Goal: Information Seeking & Learning: Find specific fact

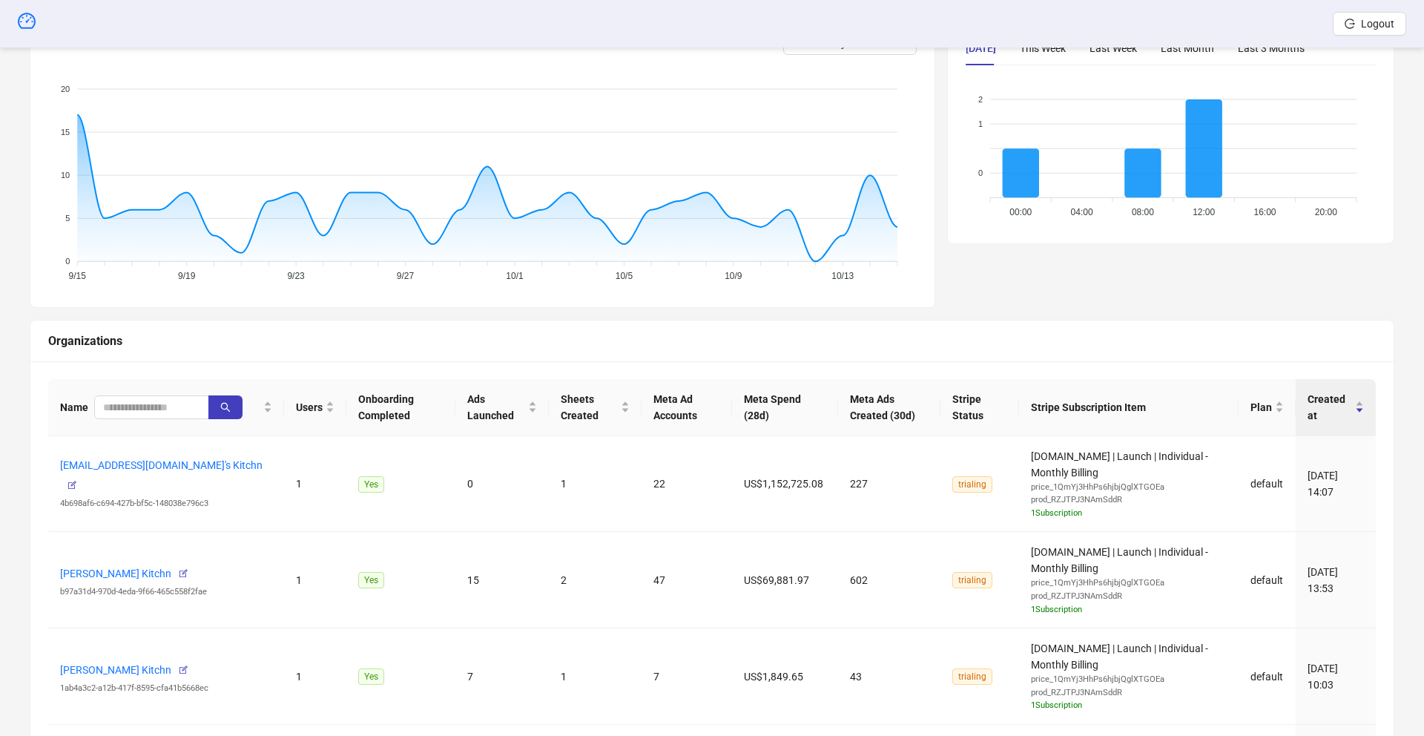
scroll to position [258, 0]
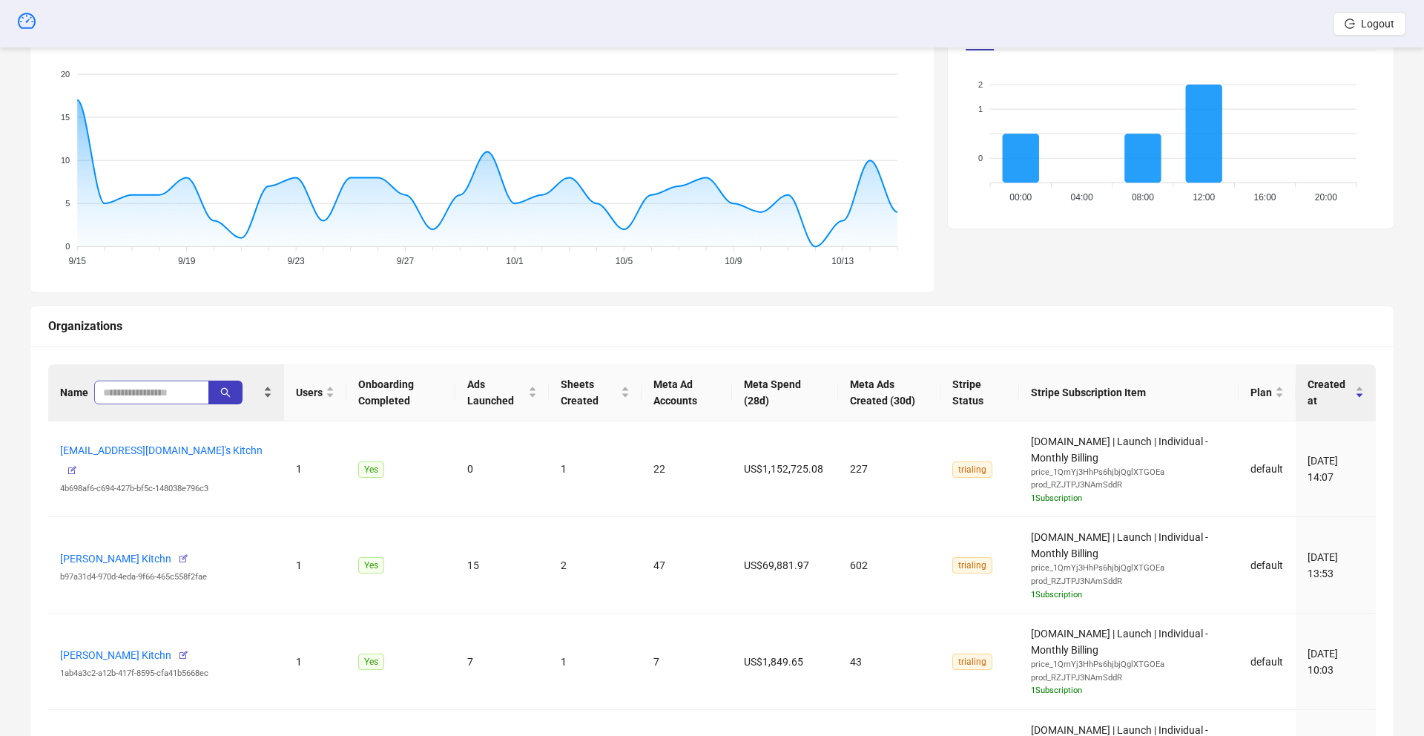
click at [139, 403] on div "Name" at bounding box center [166, 392] width 212 height 24
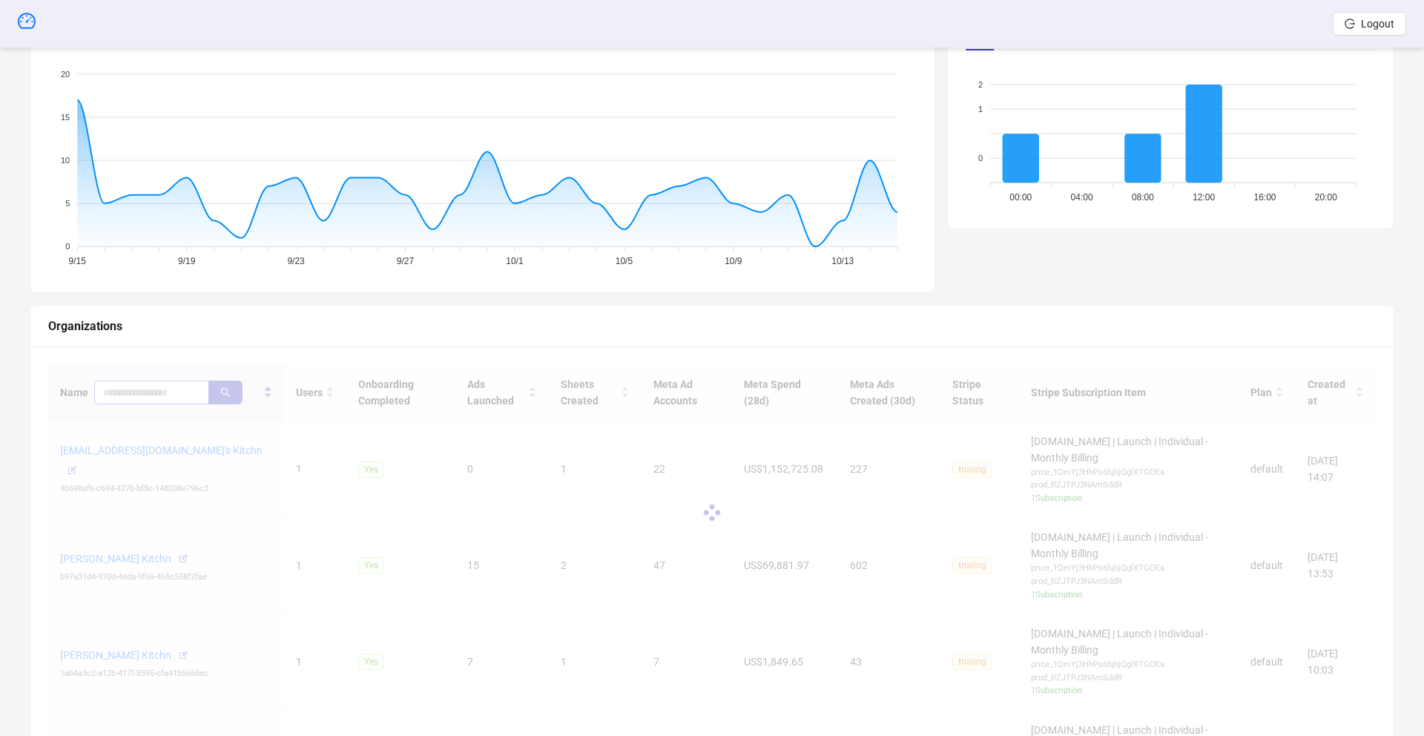
click at [136, 393] on div at bounding box center [712, 512] width 1328 height 297
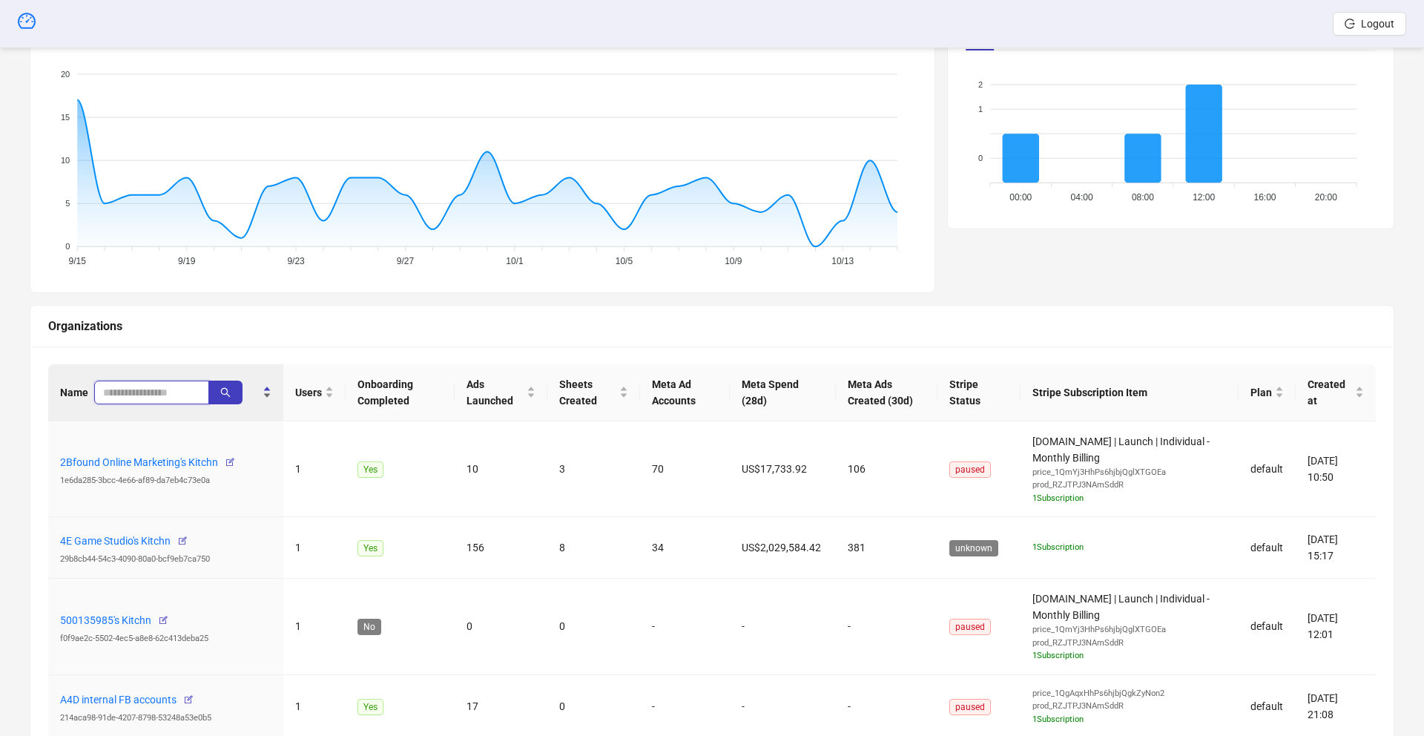
click at [140, 396] on input "search" at bounding box center [145, 392] width 85 height 16
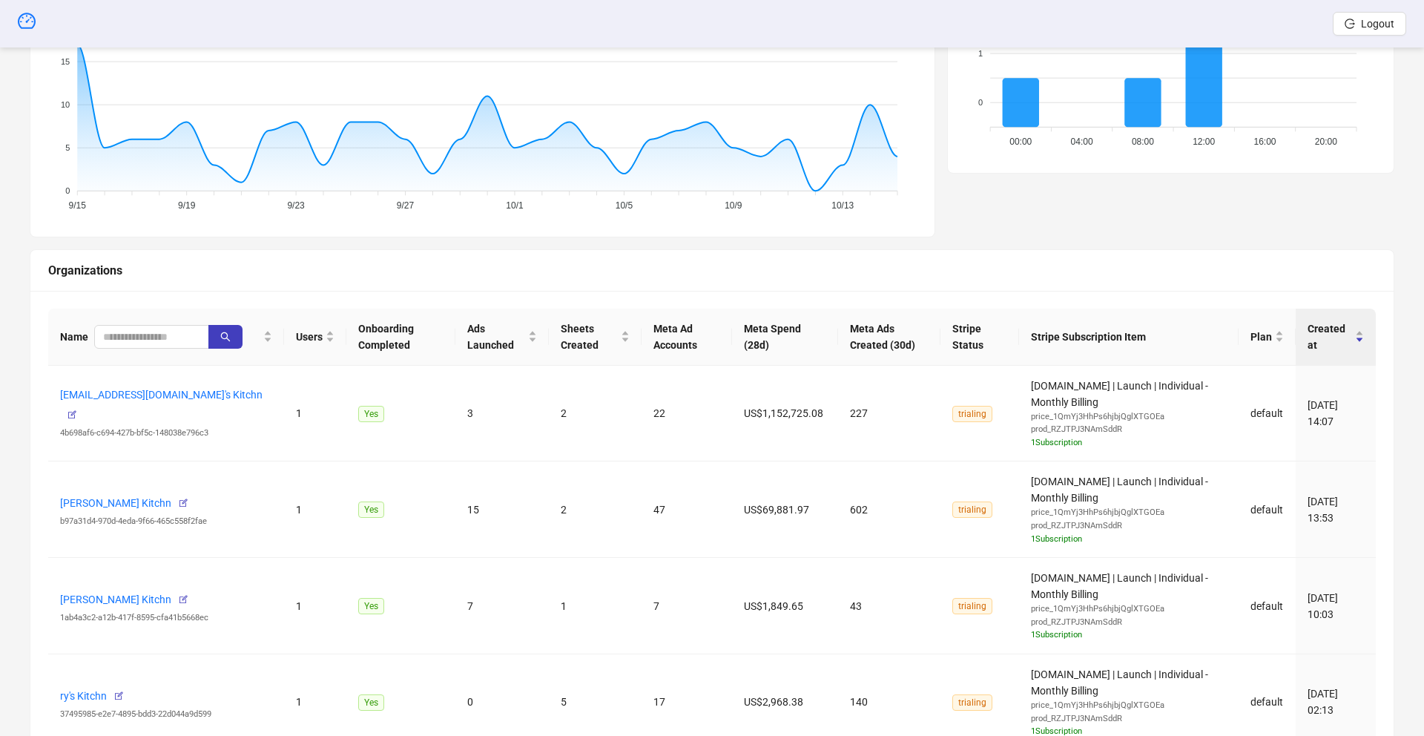
scroll to position [378, 0]
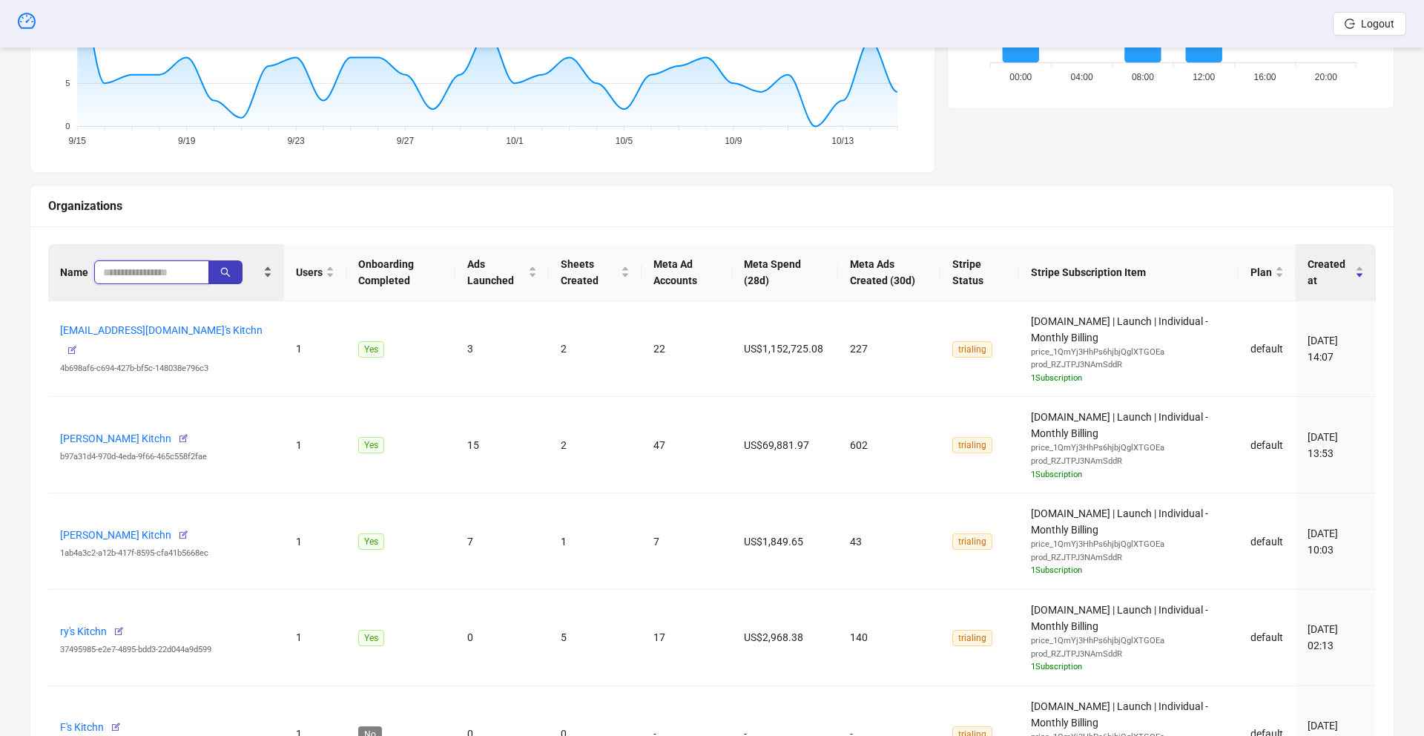
click at [145, 272] on input "search" at bounding box center [145, 272] width 85 height 16
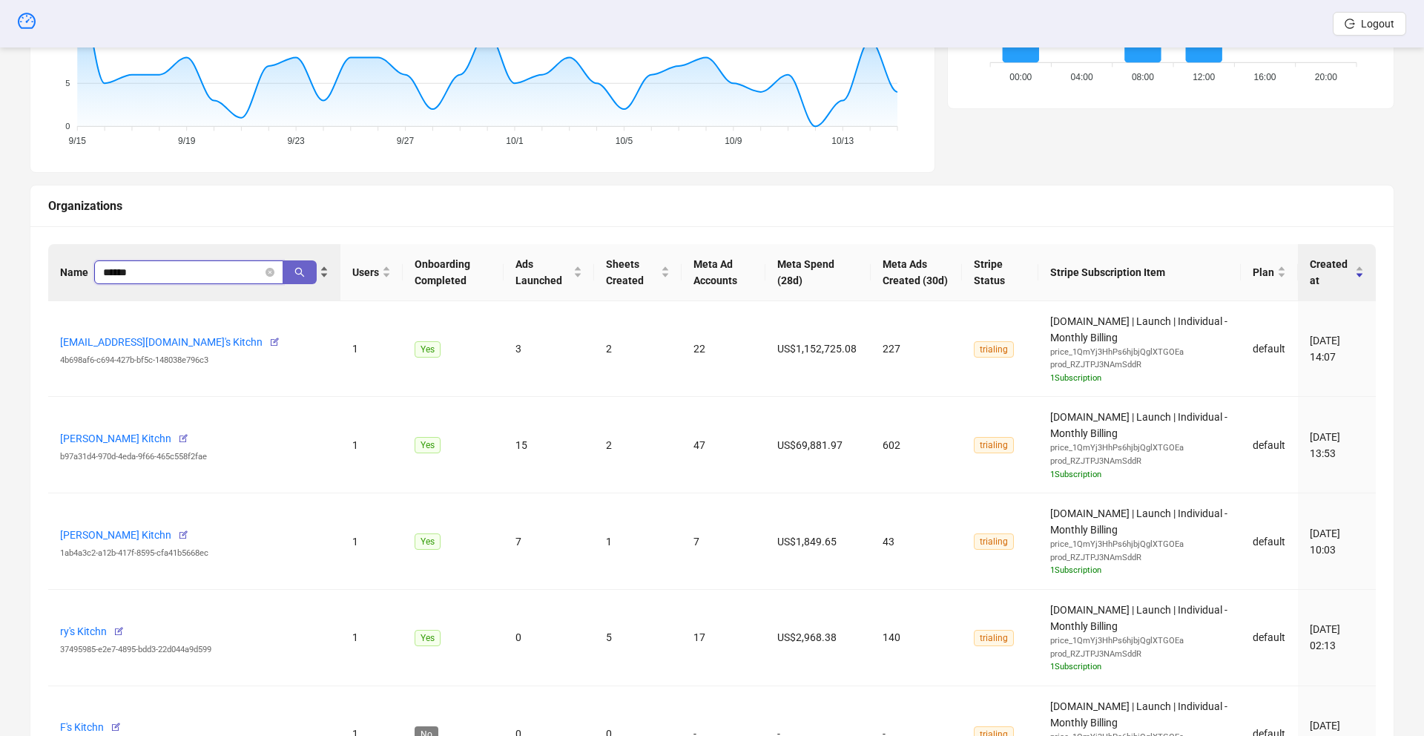
click at [298, 273] on icon "search" at bounding box center [299, 272] width 10 height 10
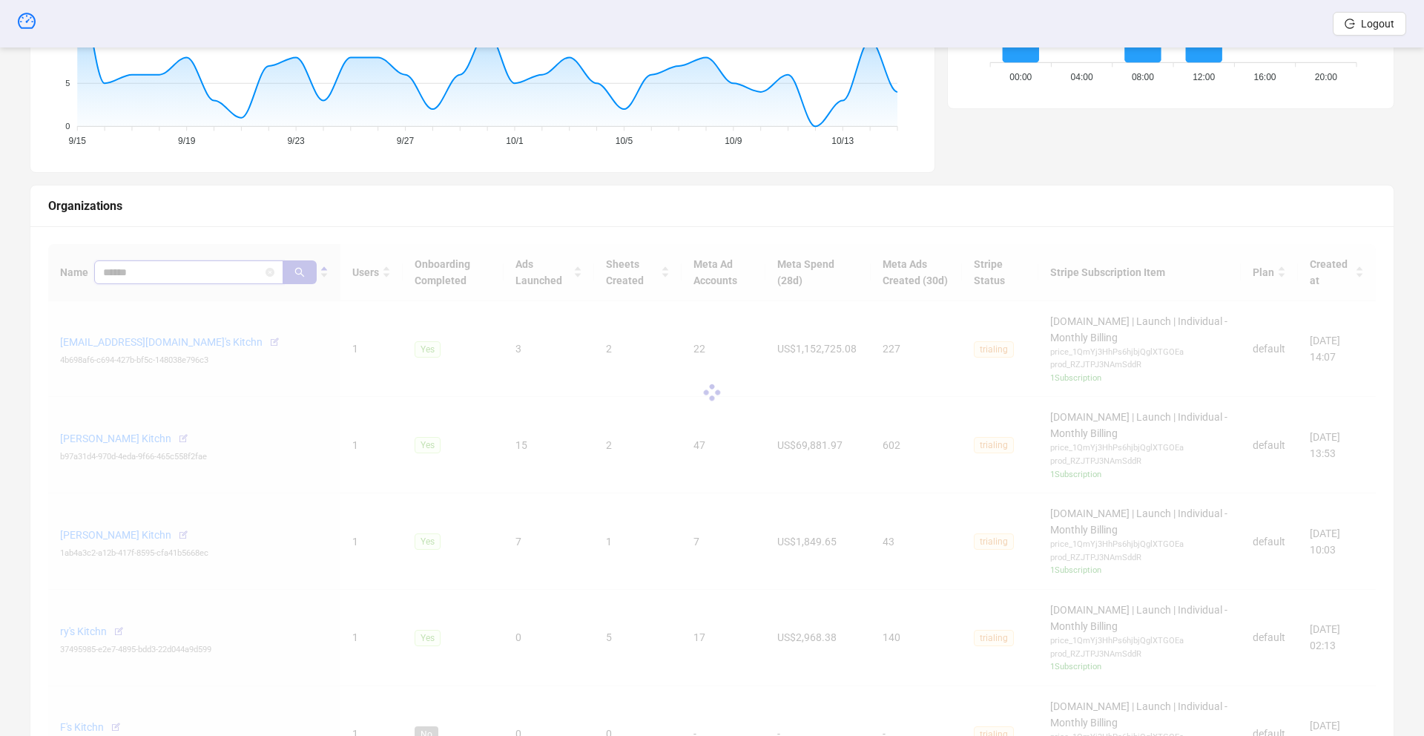
scroll to position [237, 0]
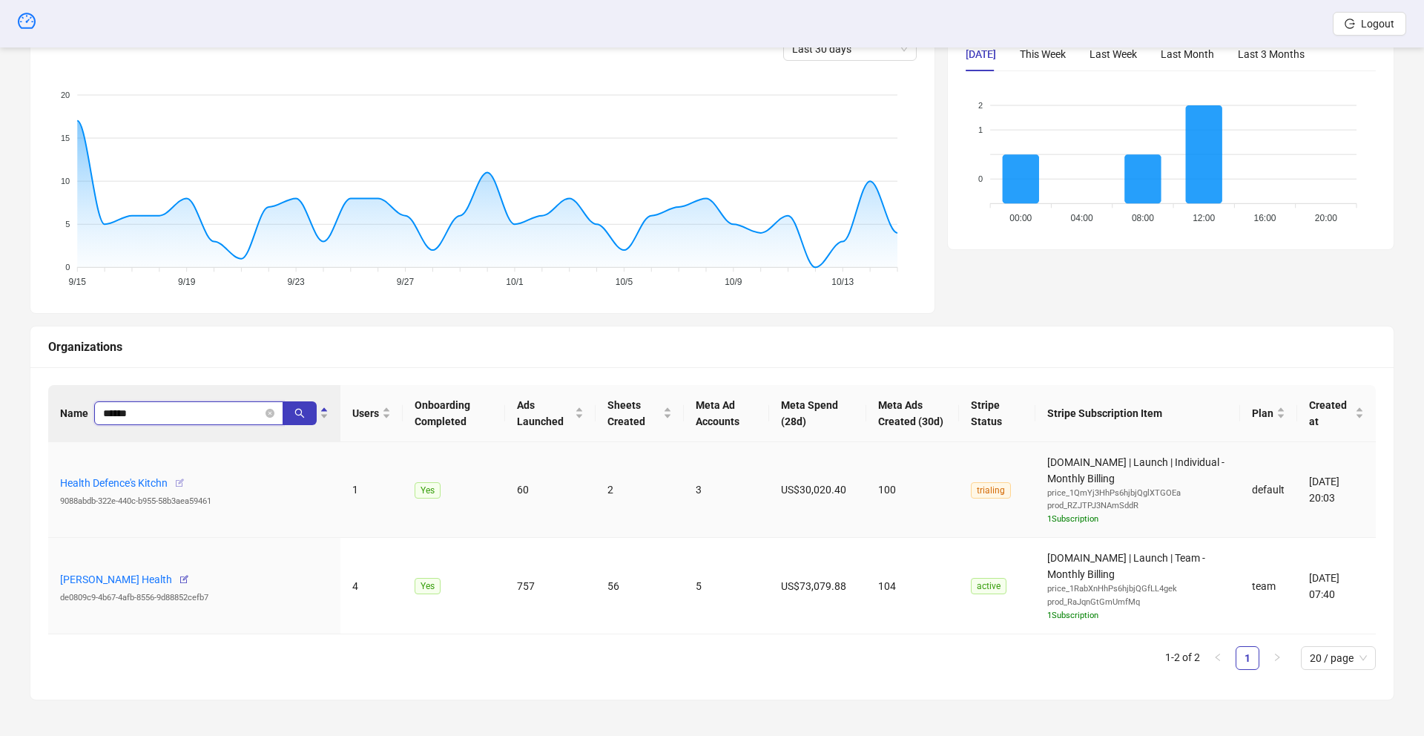
type input "******"
click at [182, 483] on icon "button" at bounding box center [179, 483] width 10 height 10
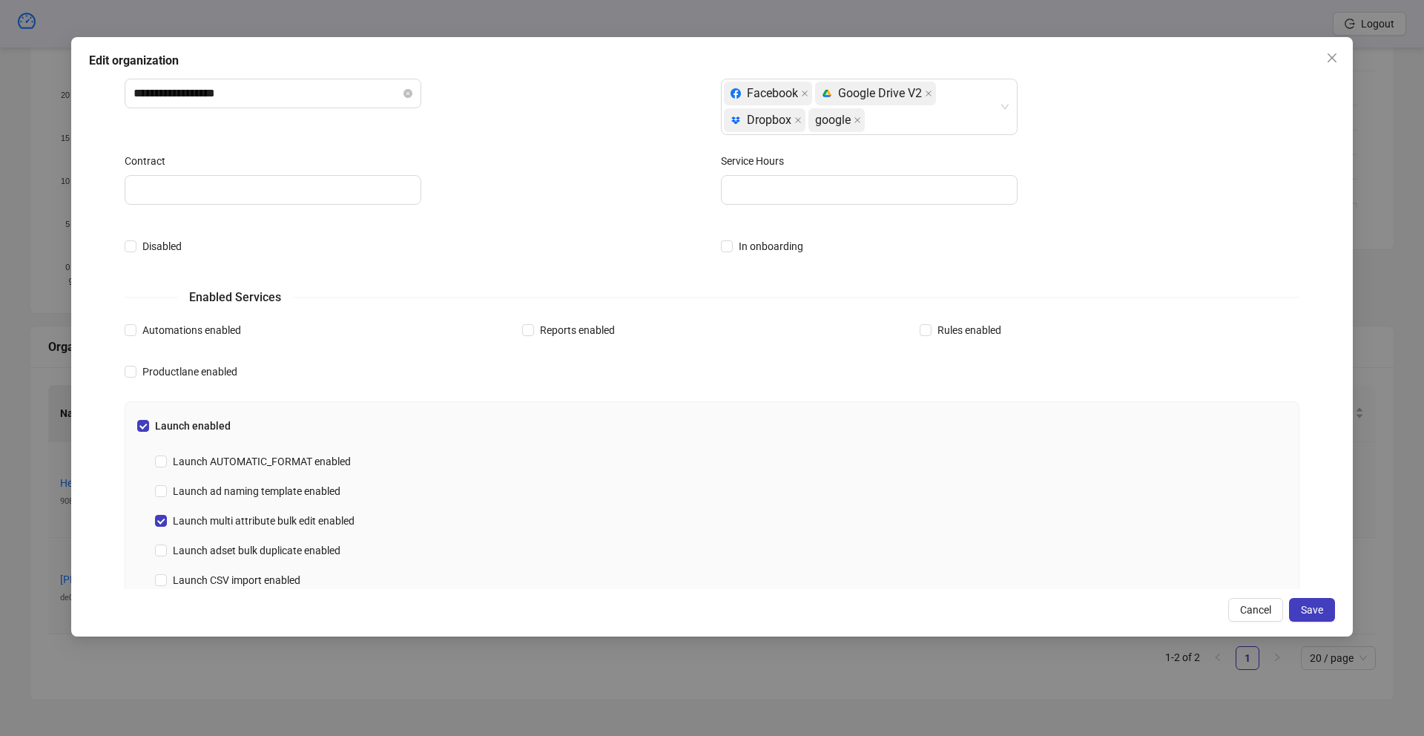
scroll to position [0, 0]
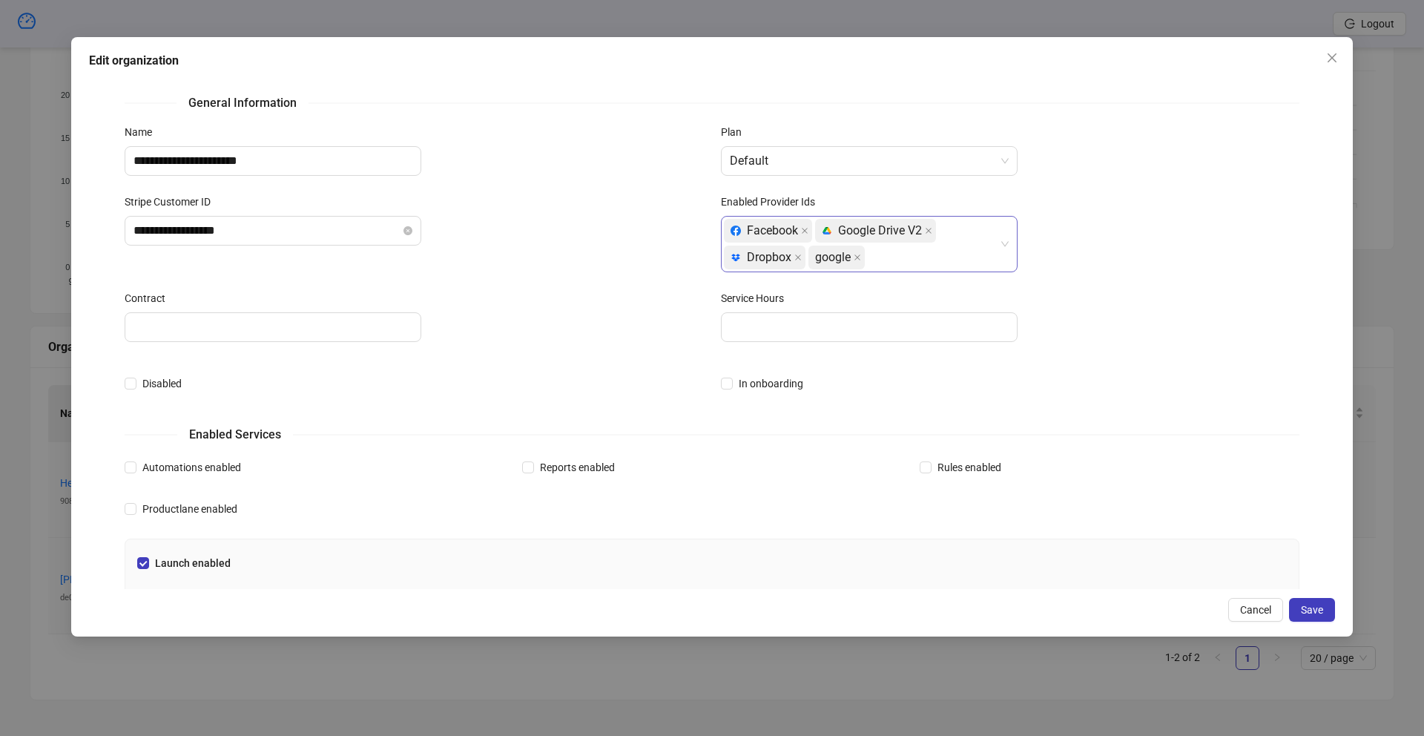
click at [913, 261] on div "Facebook platform/google_drive Google Drive V2 platform/dropbox Dropbox google" at bounding box center [861, 243] width 275 height 53
click at [791, 157] on span "Default" at bounding box center [869, 161] width 279 height 28
click at [641, 251] on div "**********" at bounding box center [414, 242] width 596 height 96
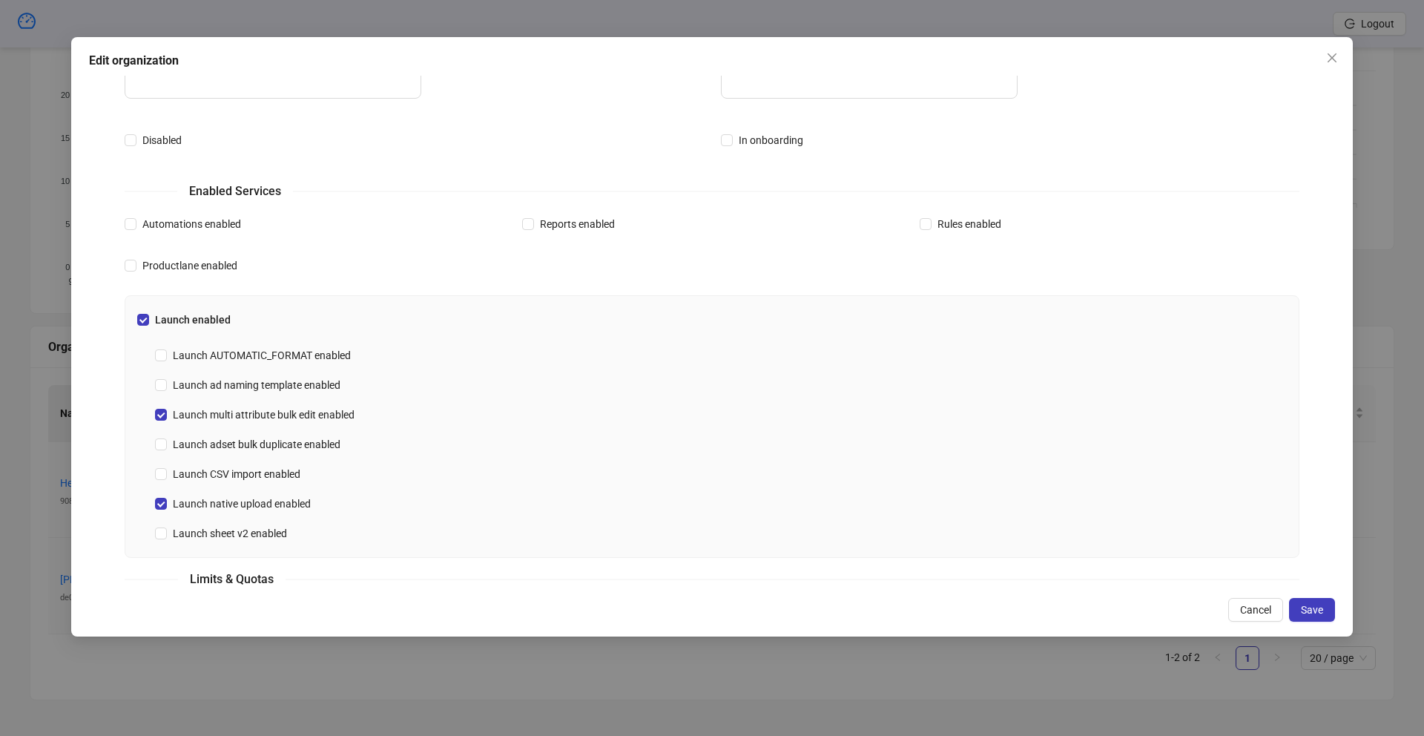
scroll to position [250, 0]
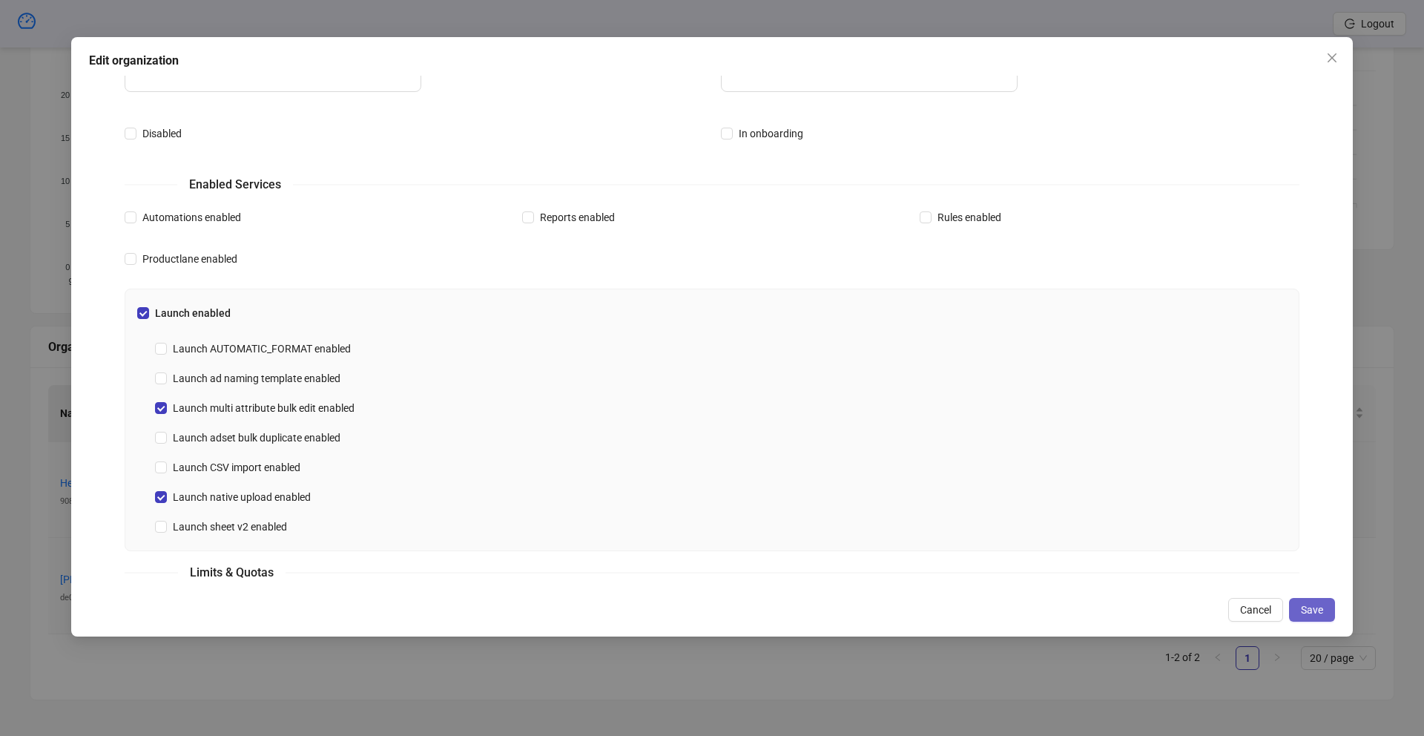
click at [1315, 613] on span "Save" at bounding box center [1312, 610] width 22 height 12
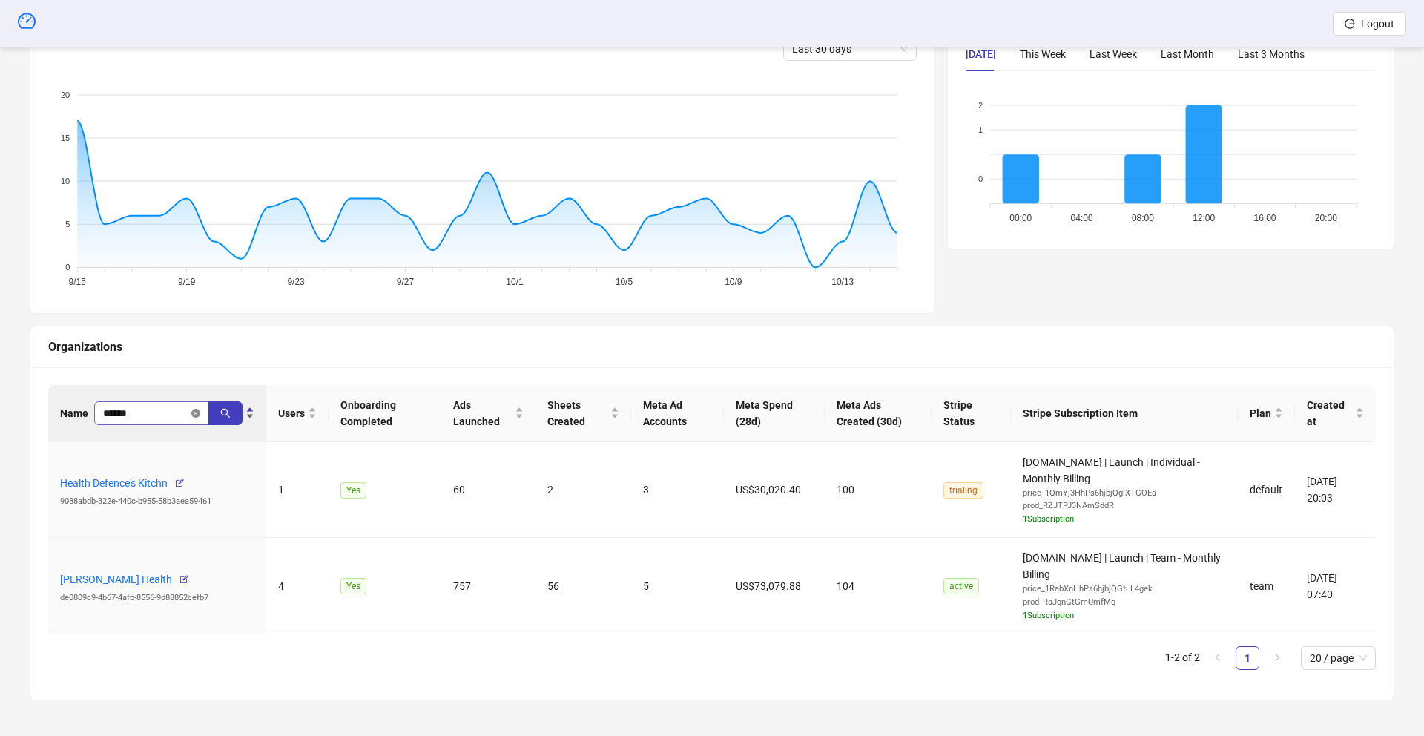
click at [192, 413] on icon "close-circle" at bounding box center [195, 413] width 9 height 9
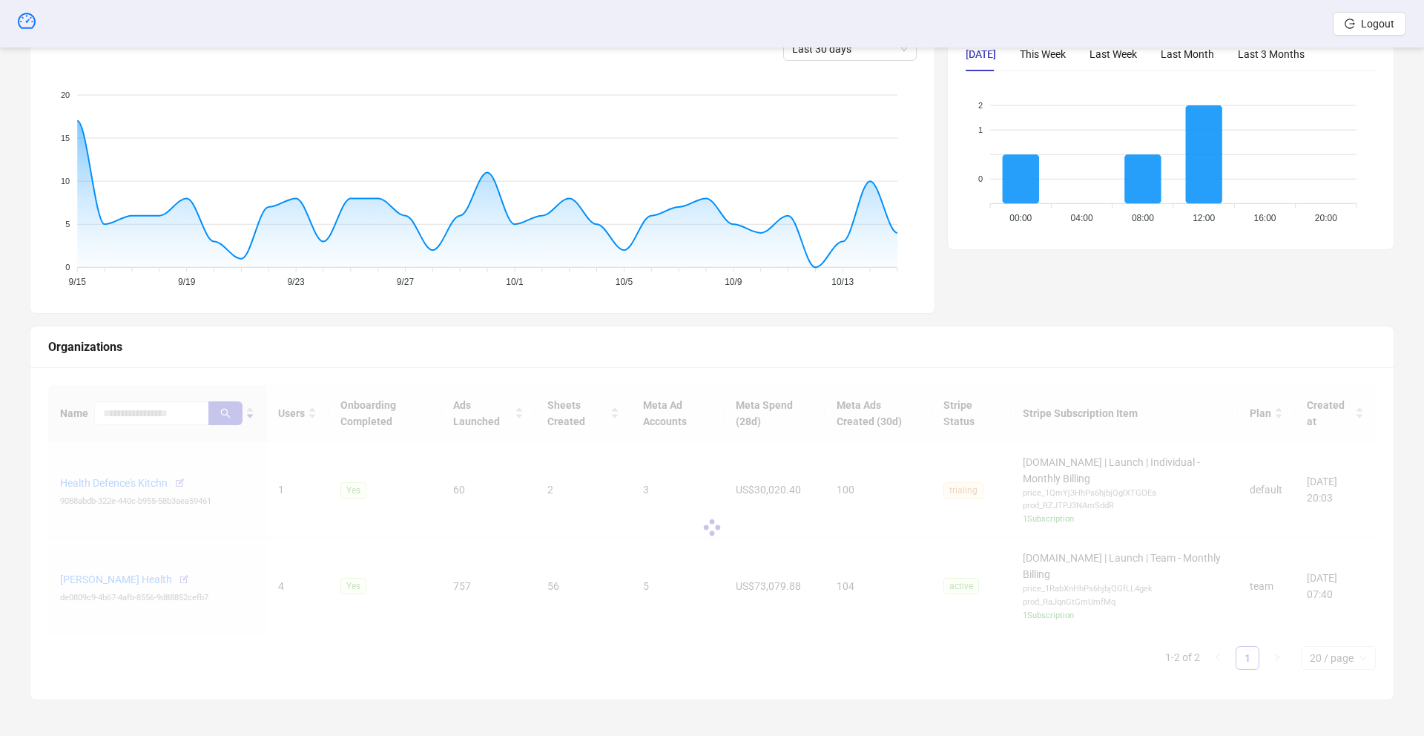
click at [162, 414] on div at bounding box center [712, 528] width 1328 height 286
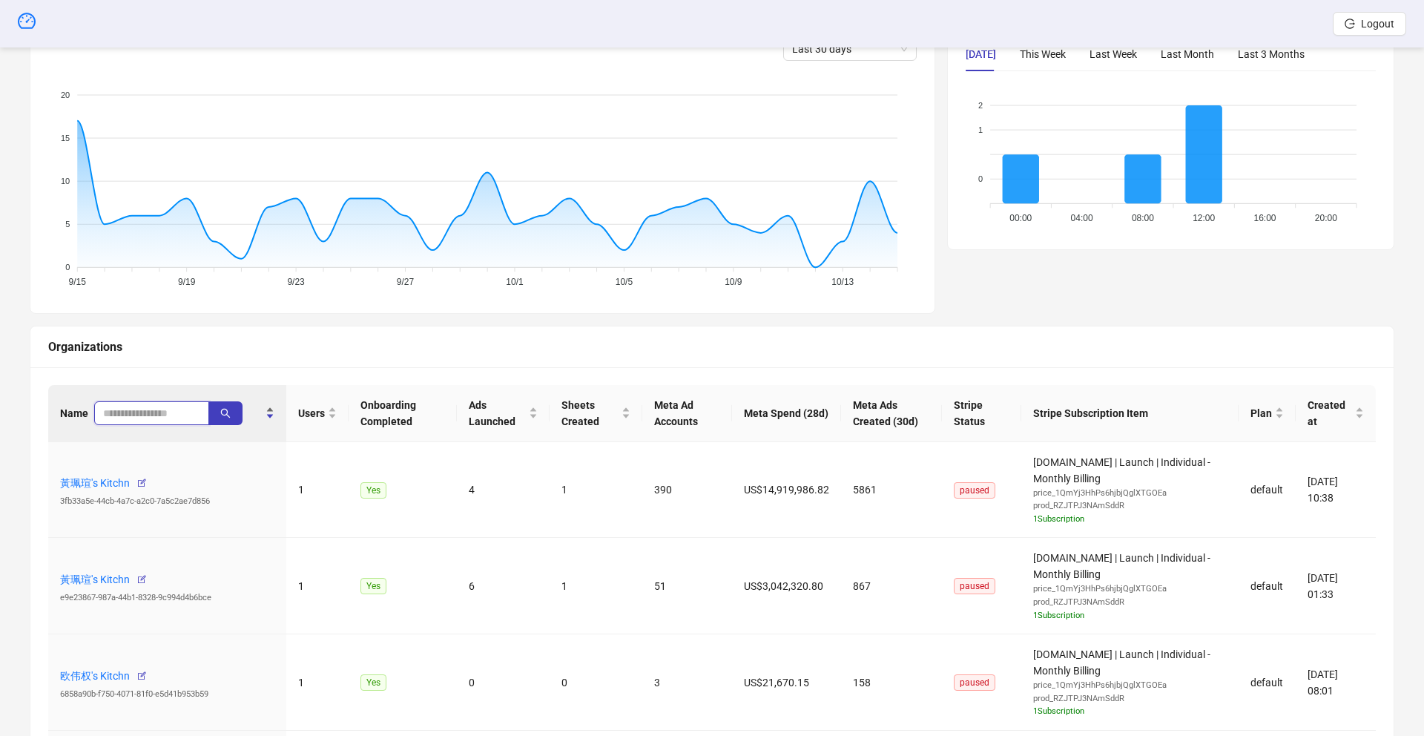
click at [155, 415] on input "search" at bounding box center [145, 413] width 85 height 16
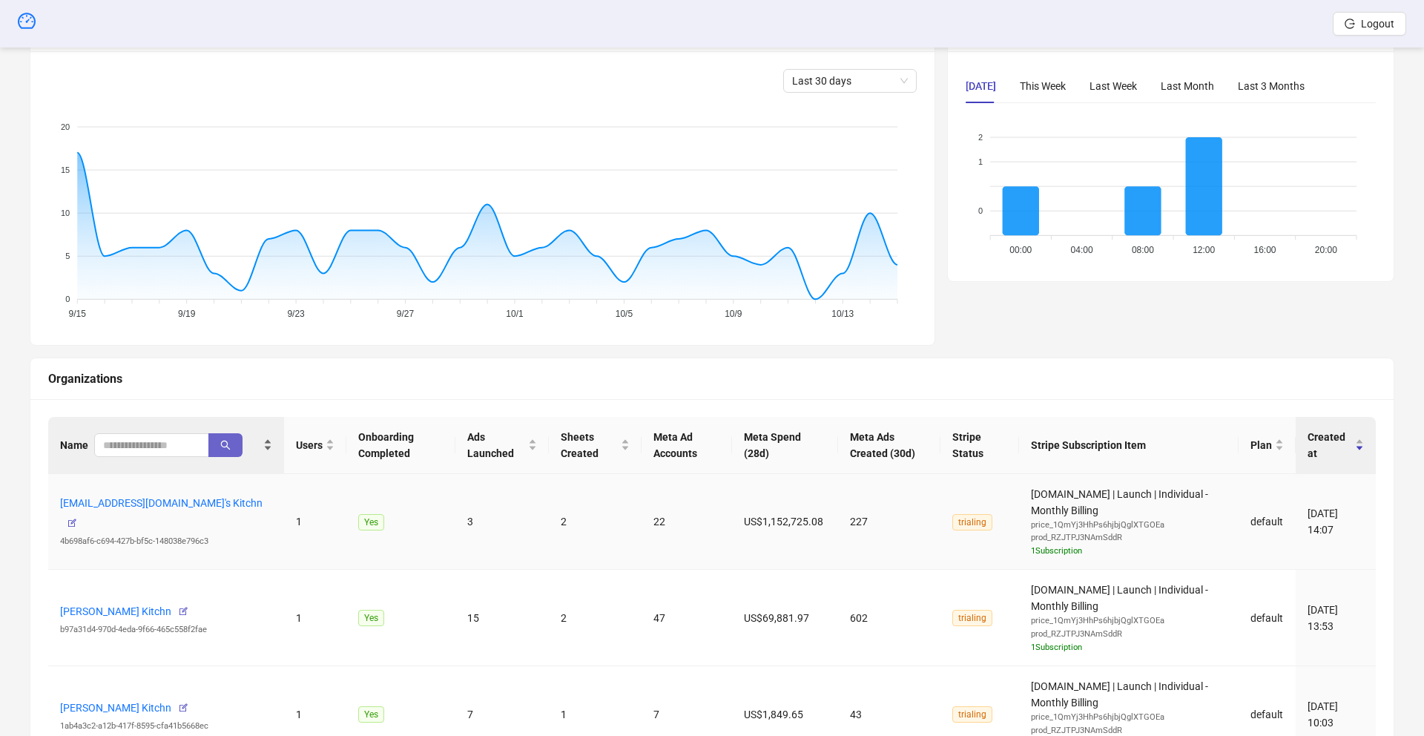
scroll to position [286, 0]
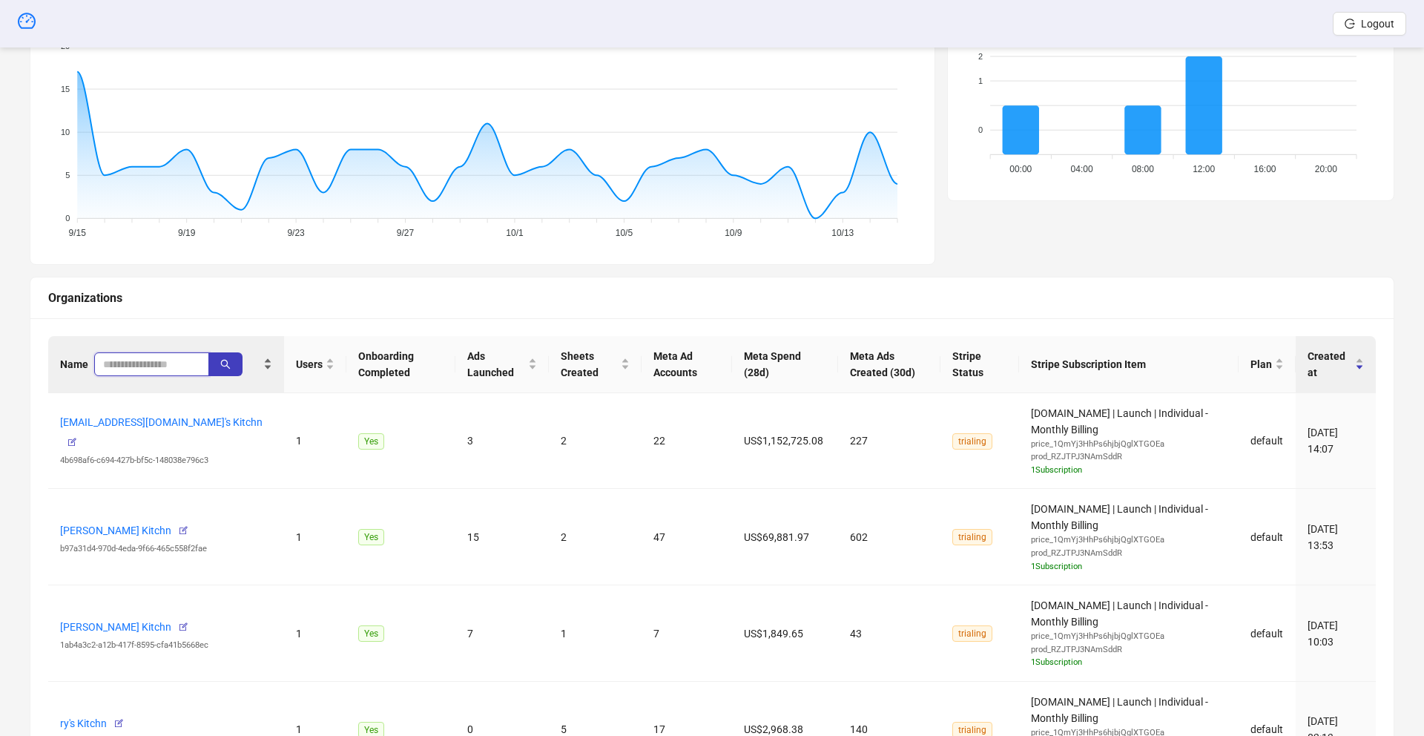
click at [129, 363] on input "search" at bounding box center [145, 364] width 85 height 16
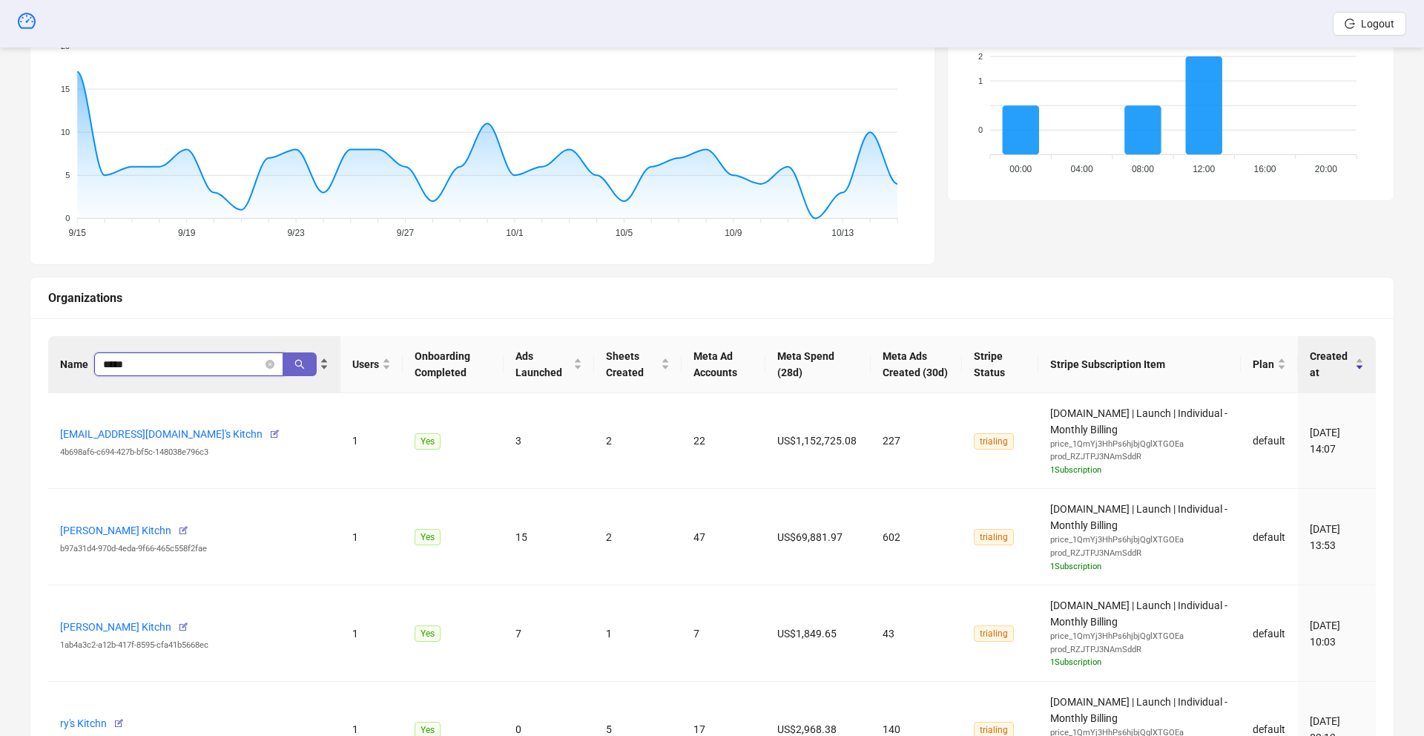
click at [293, 369] on button "button" at bounding box center [300, 364] width 34 height 24
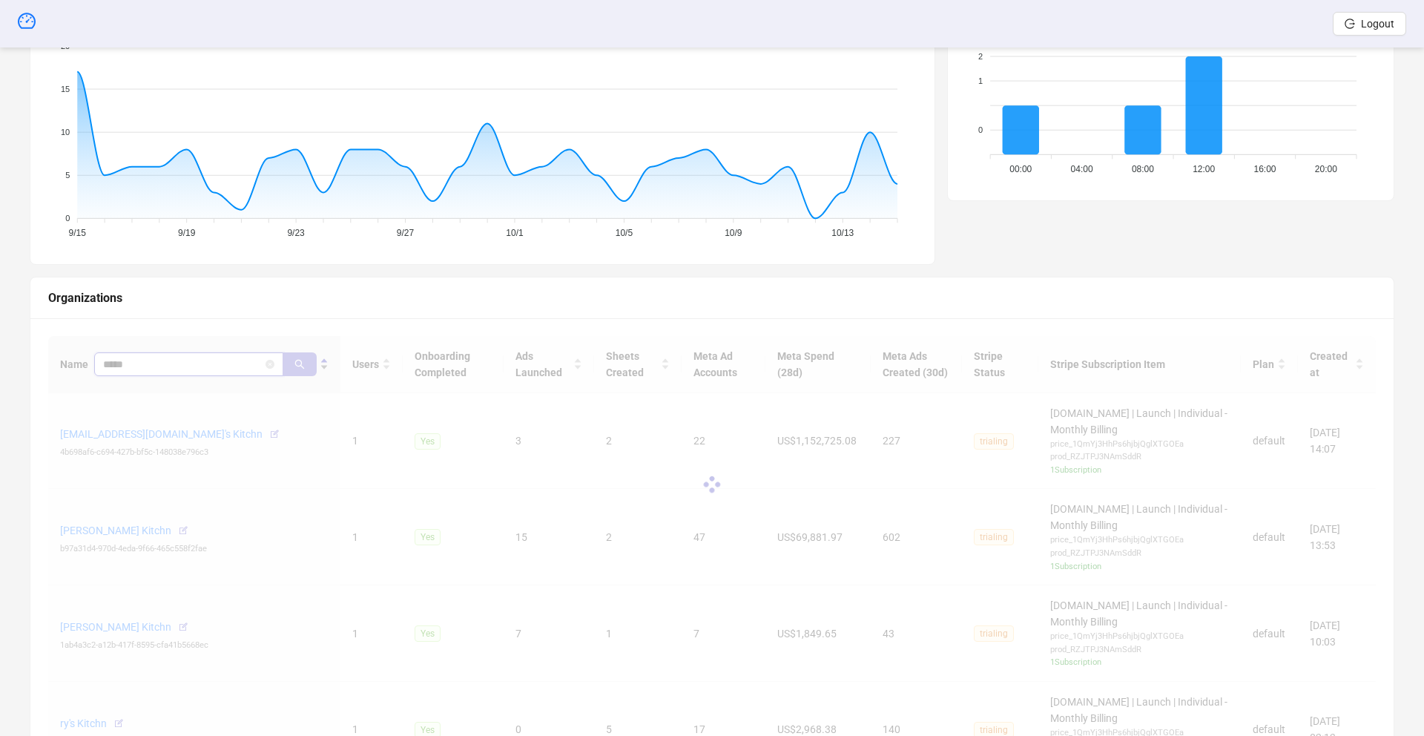
scroll to position [141, 0]
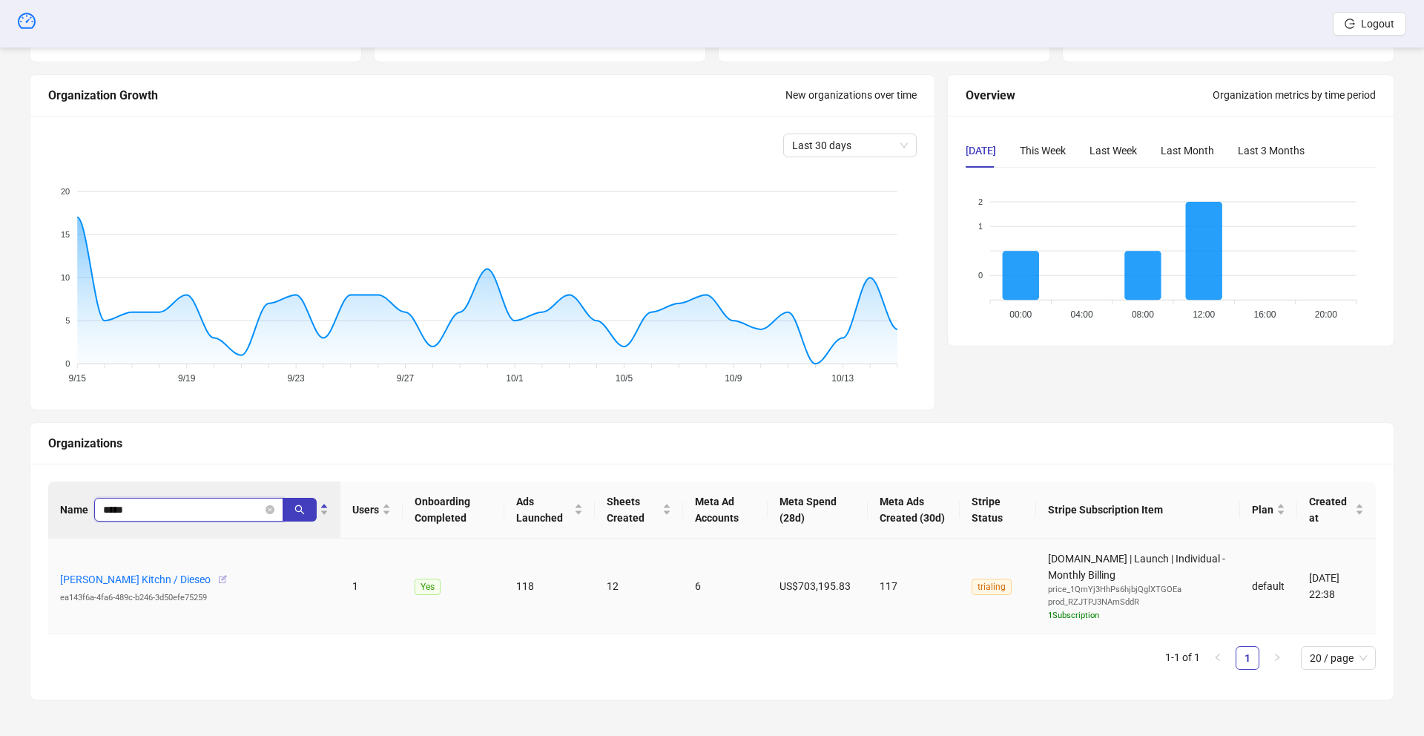
type input "*****"
click at [217, 579] on icon "button" at bounding box center [222, 579] width 10 height 10
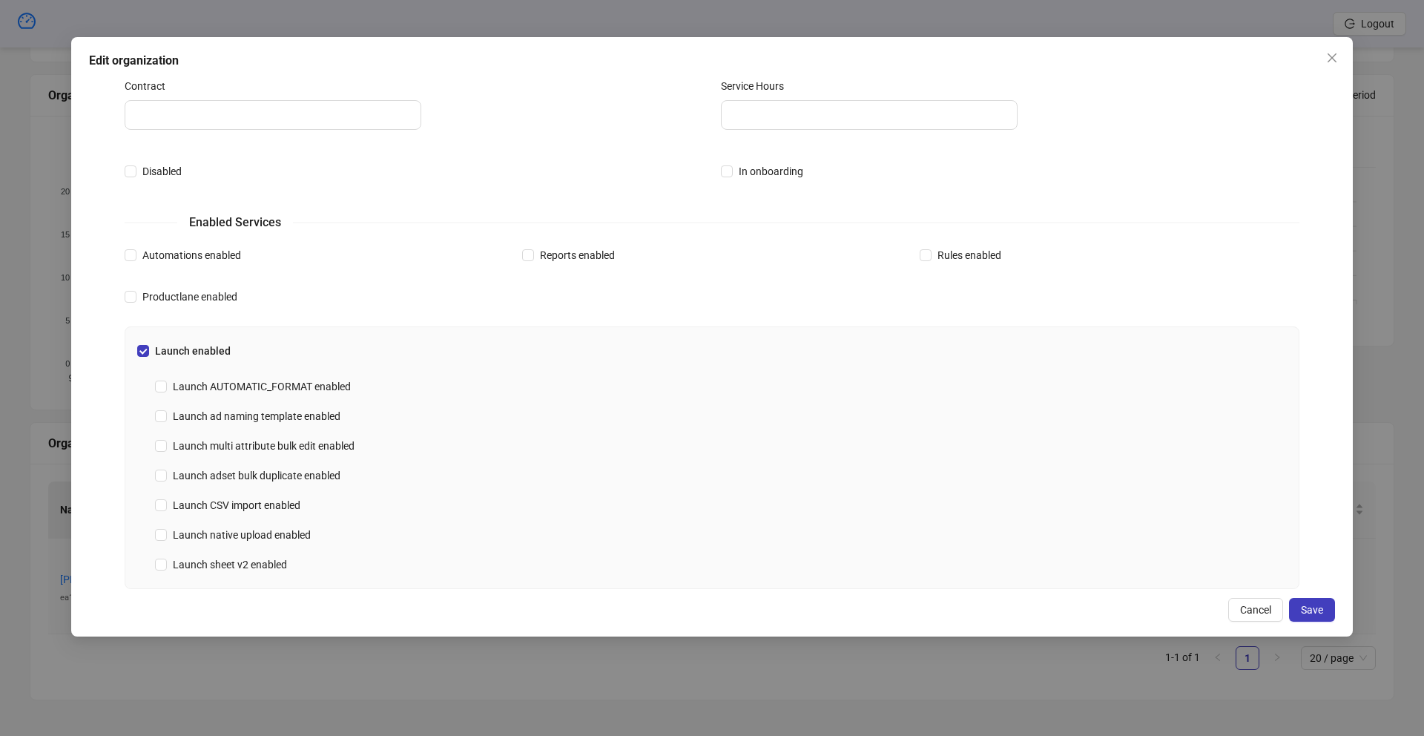
scroll to position [273, 0]
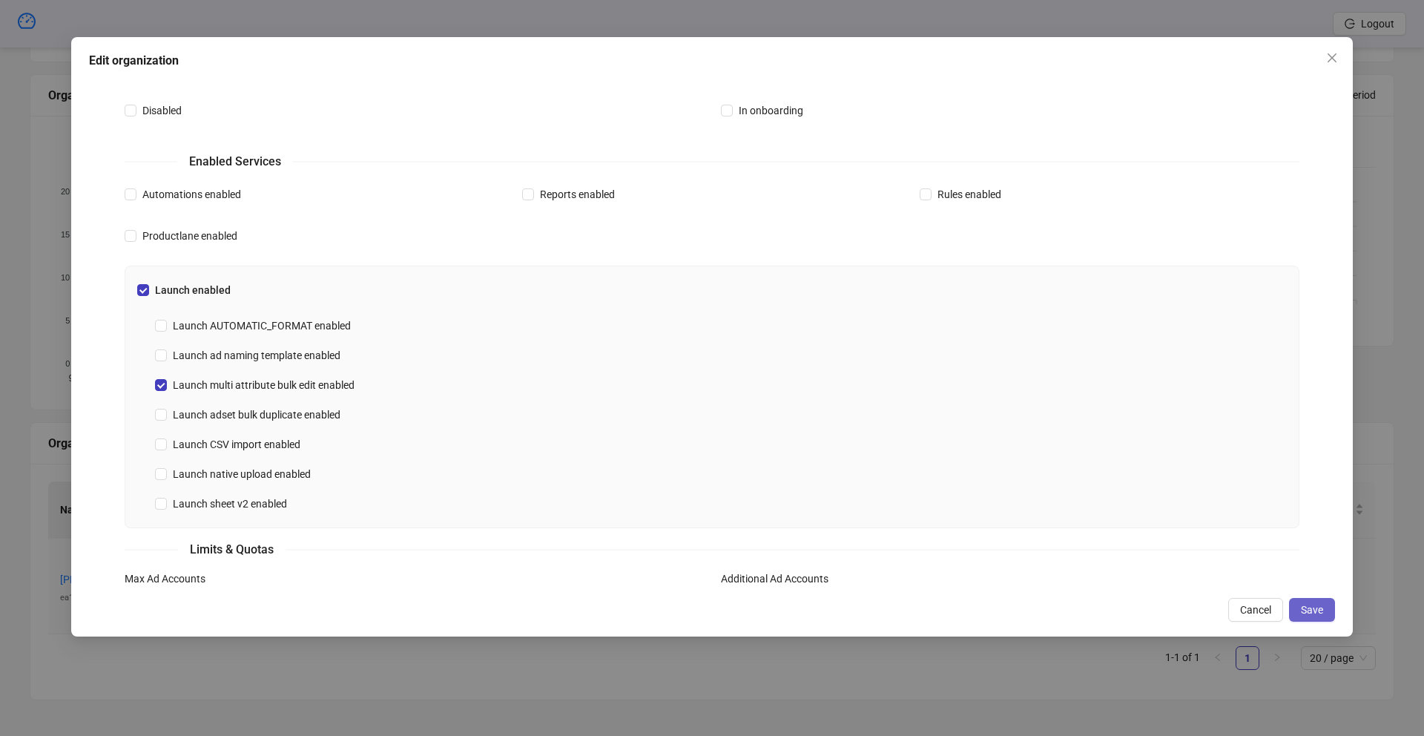
click at [1311, 606] on span "Save" at bounding box center [1312, 610] width 22 height 12
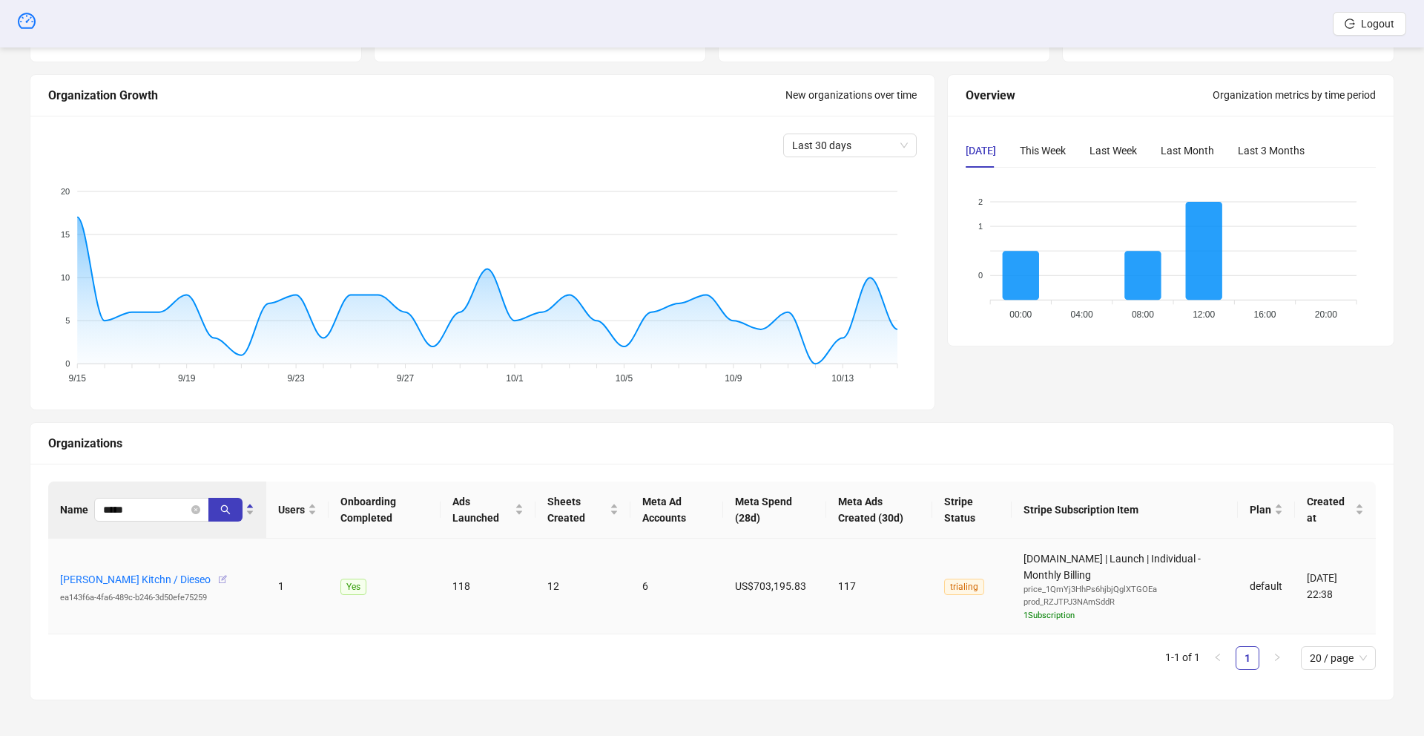
click at [217, 580] on icon "button" at bounding box center [222, 579] width 10 height 10
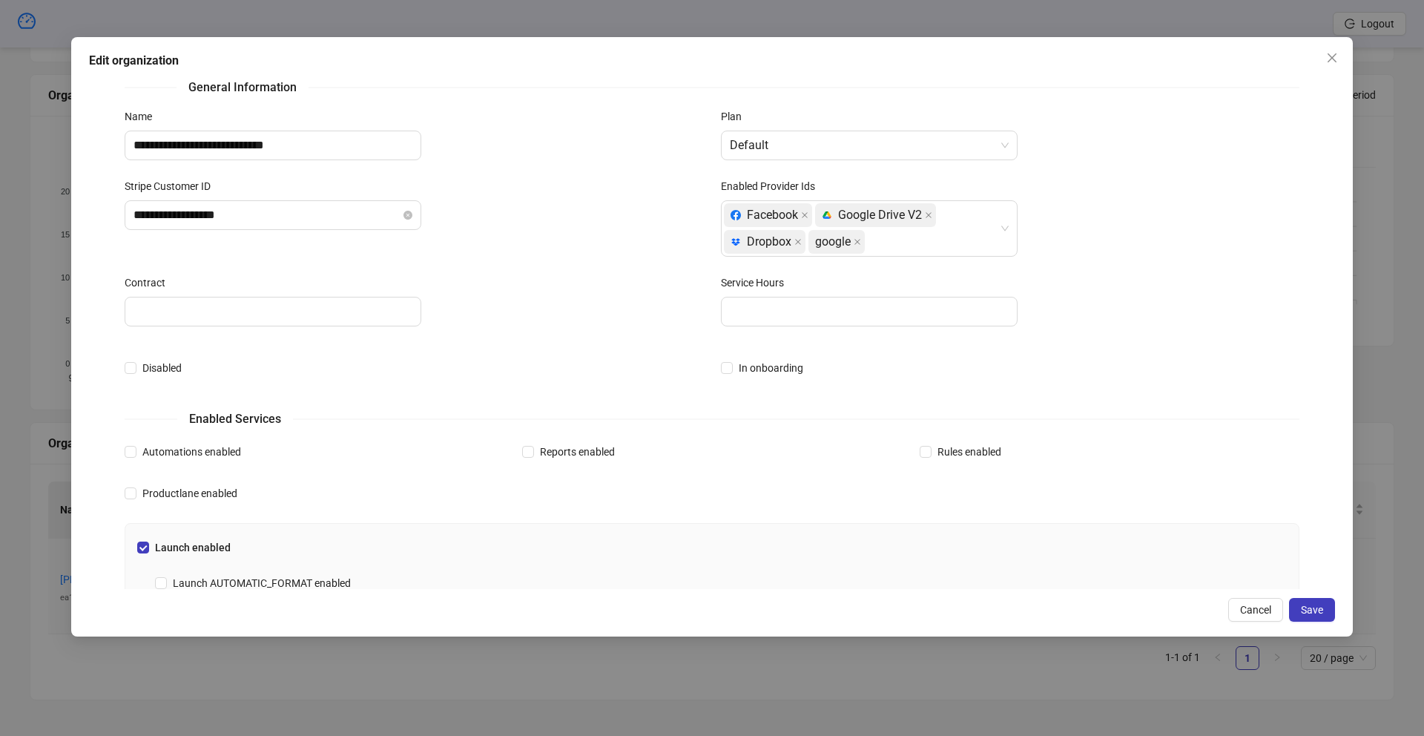
scroll to position [0, 0]
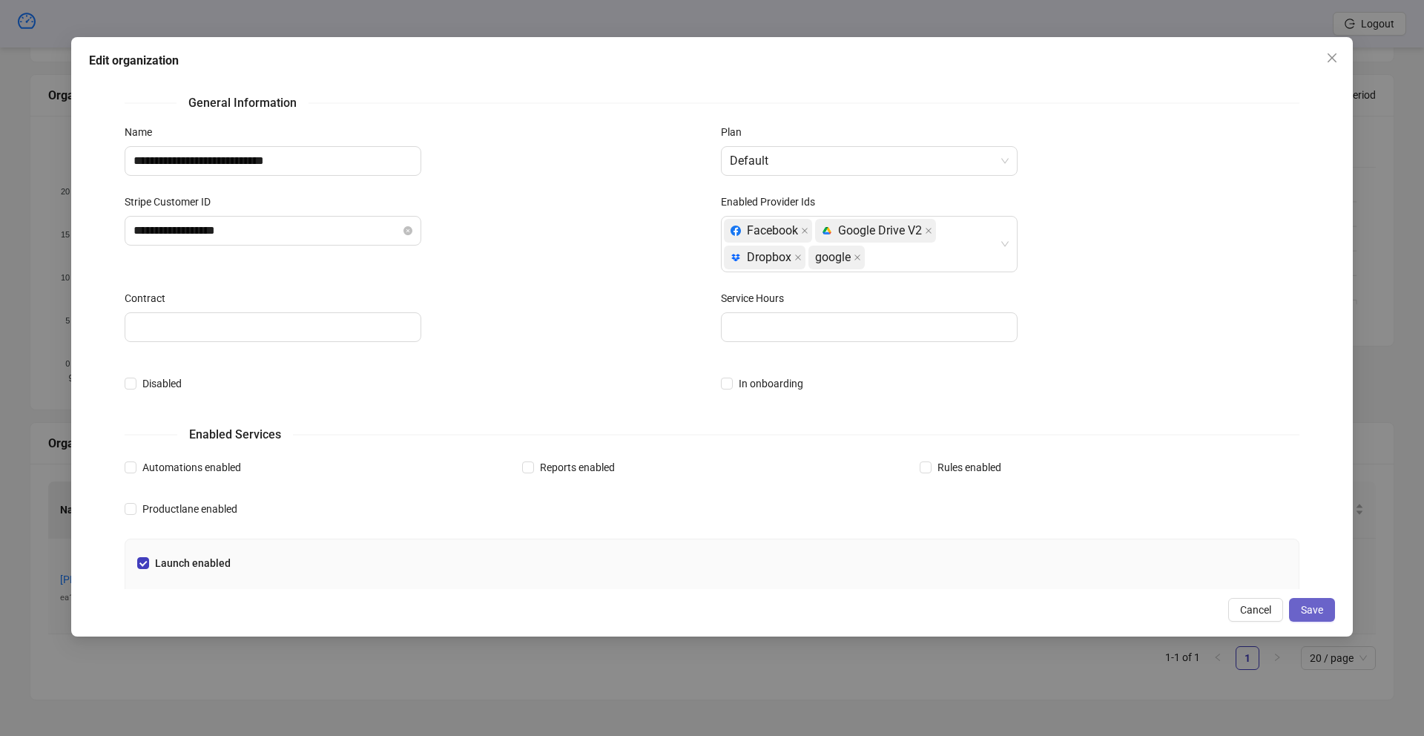
click at [1311, 613] on span "Save" at bounding box center [1312, 610] width 22 height 12
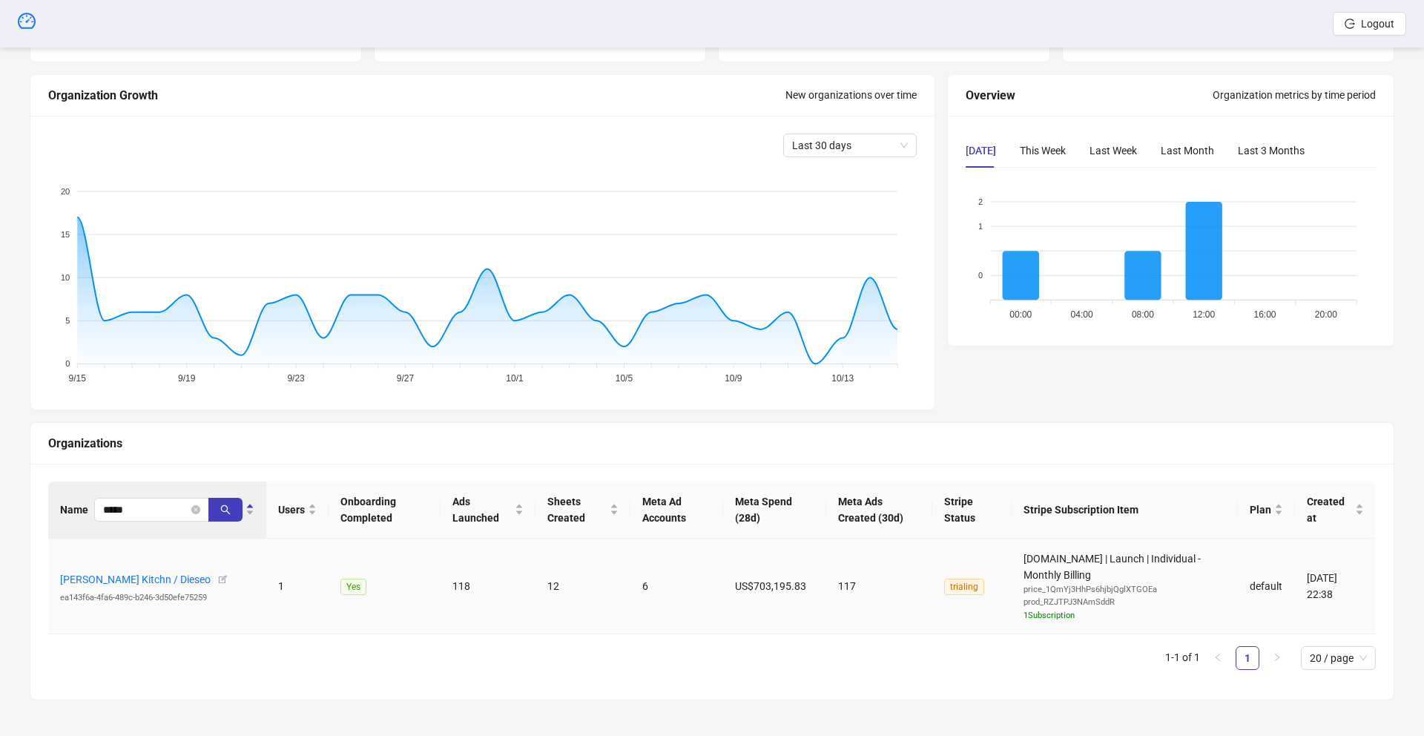
click at [217, 578] on icon "button" at bounding box center [222, 579] width 10 height 10
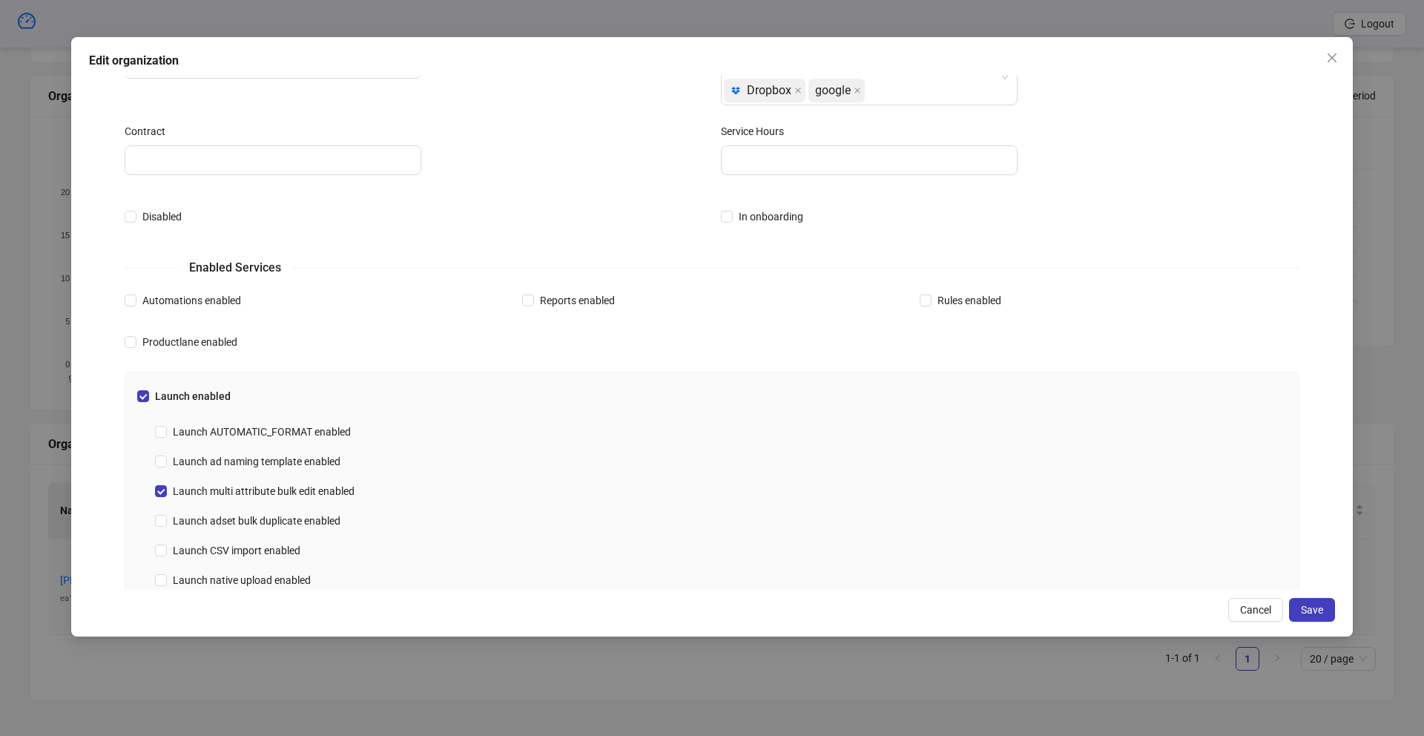
scroll to position [372, 0]
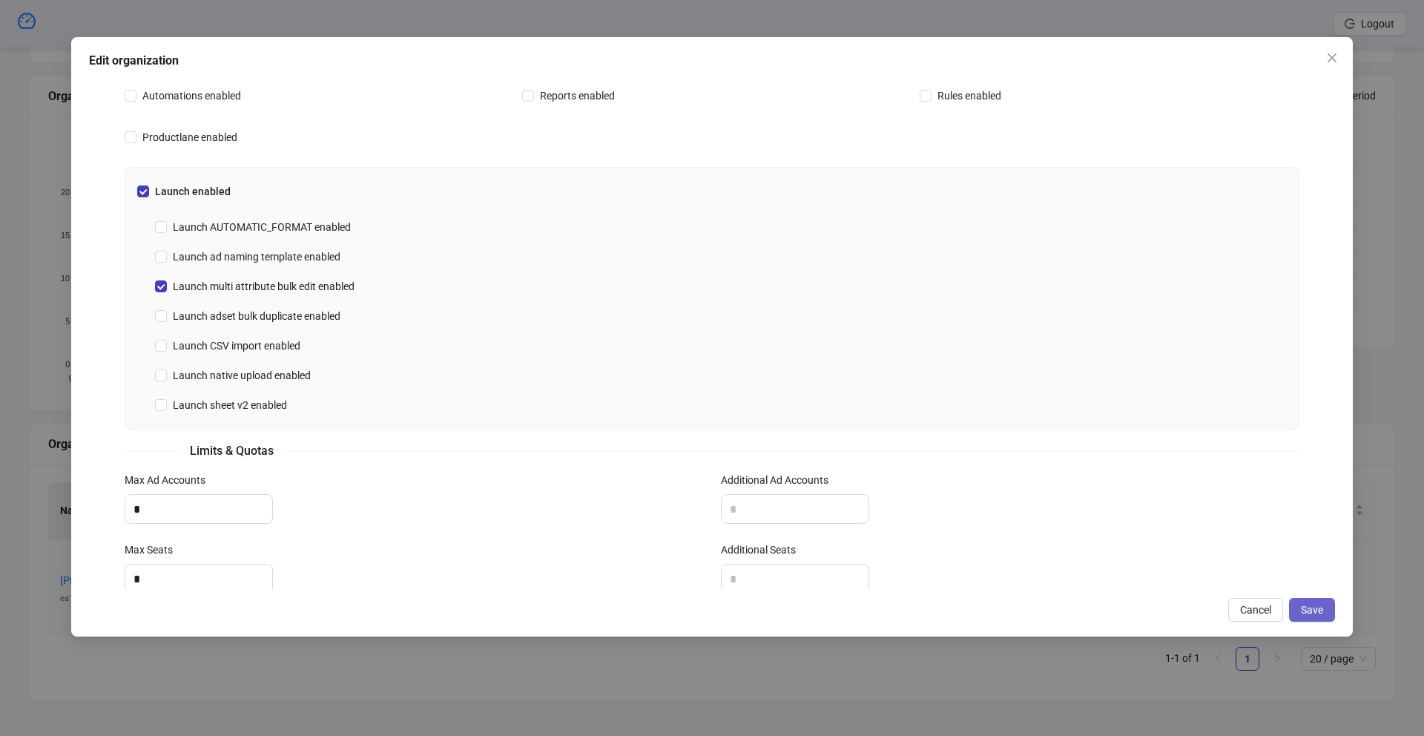
click at [1307, 609] on span "Save" at bounding box center [1312, 610] width 22 height 12
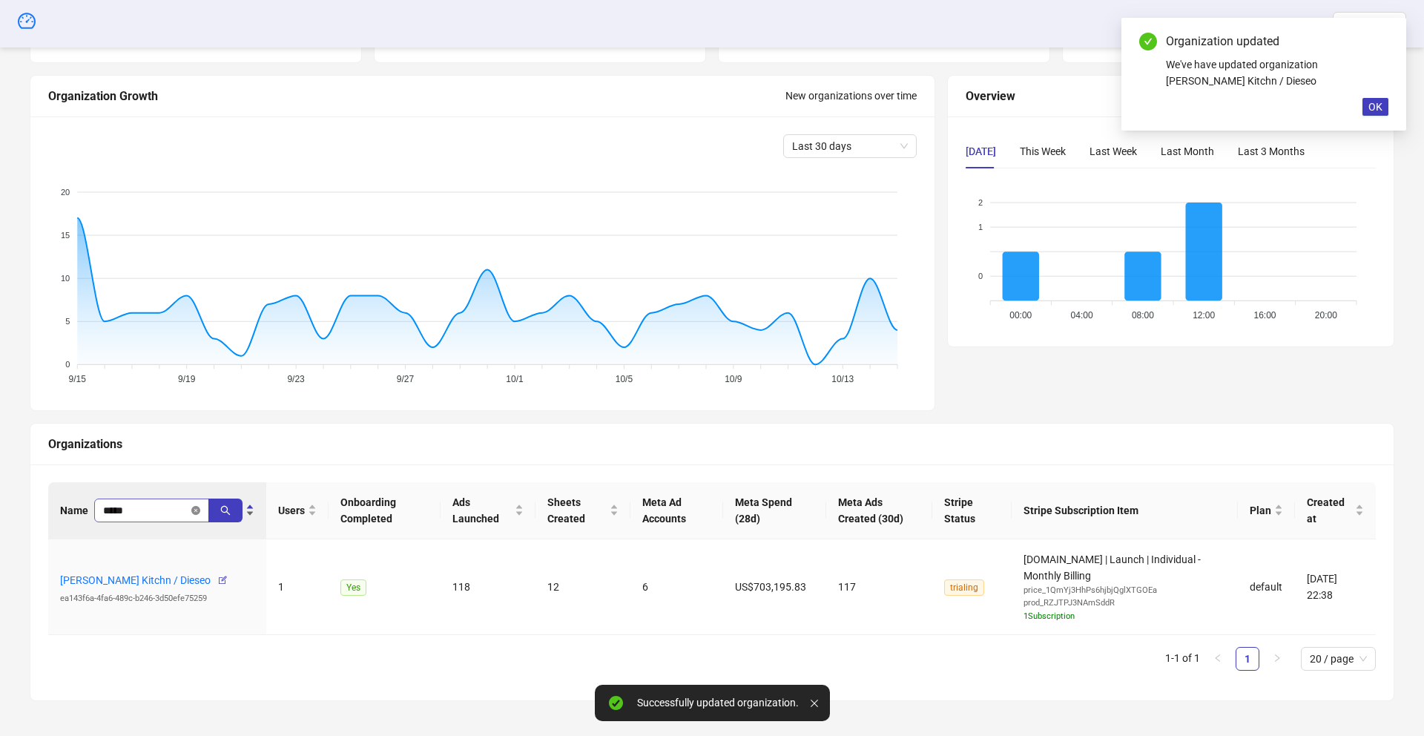
click at [195, 510] on icon "close-circle" at bounding box center [195, 510] width 9 height 9
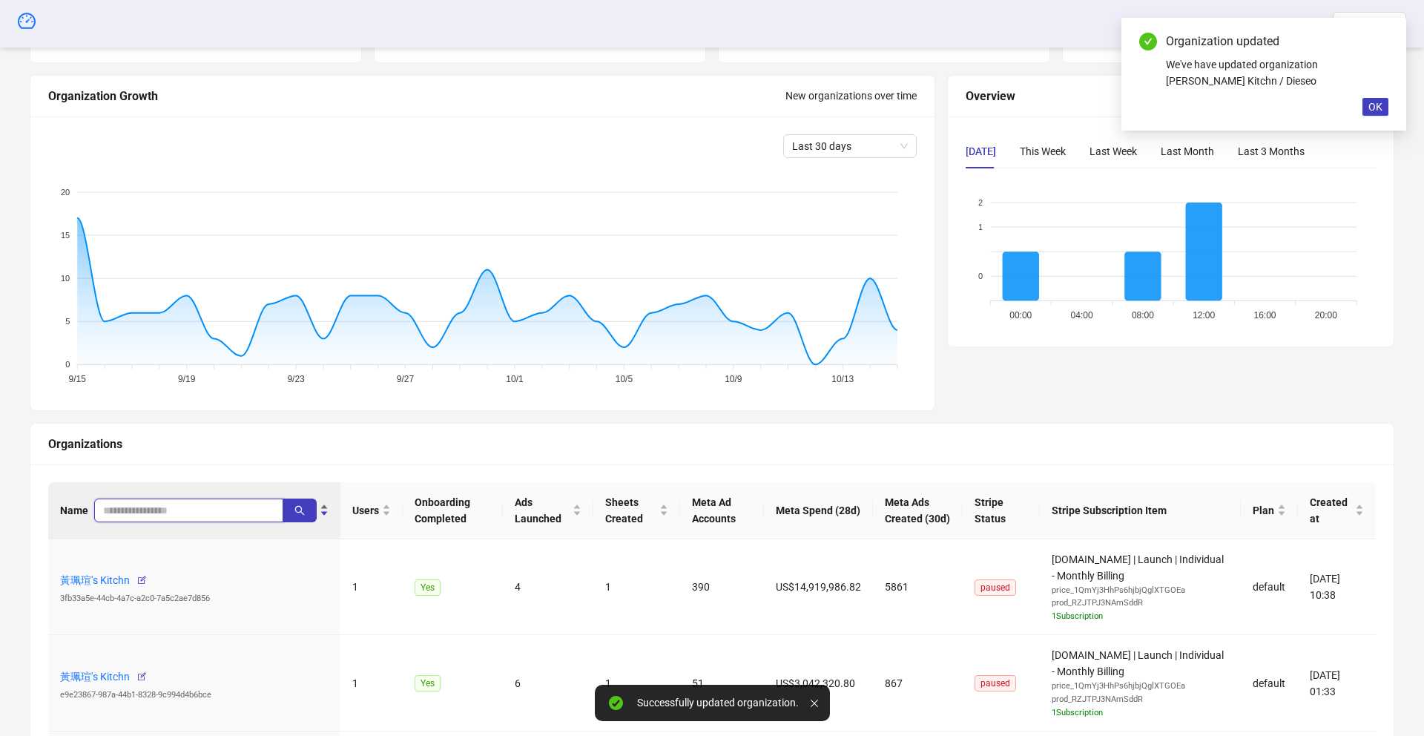
click at [131, 512] on input "search" at bounding box center [182, 510] width 159 height 16
type input "******"
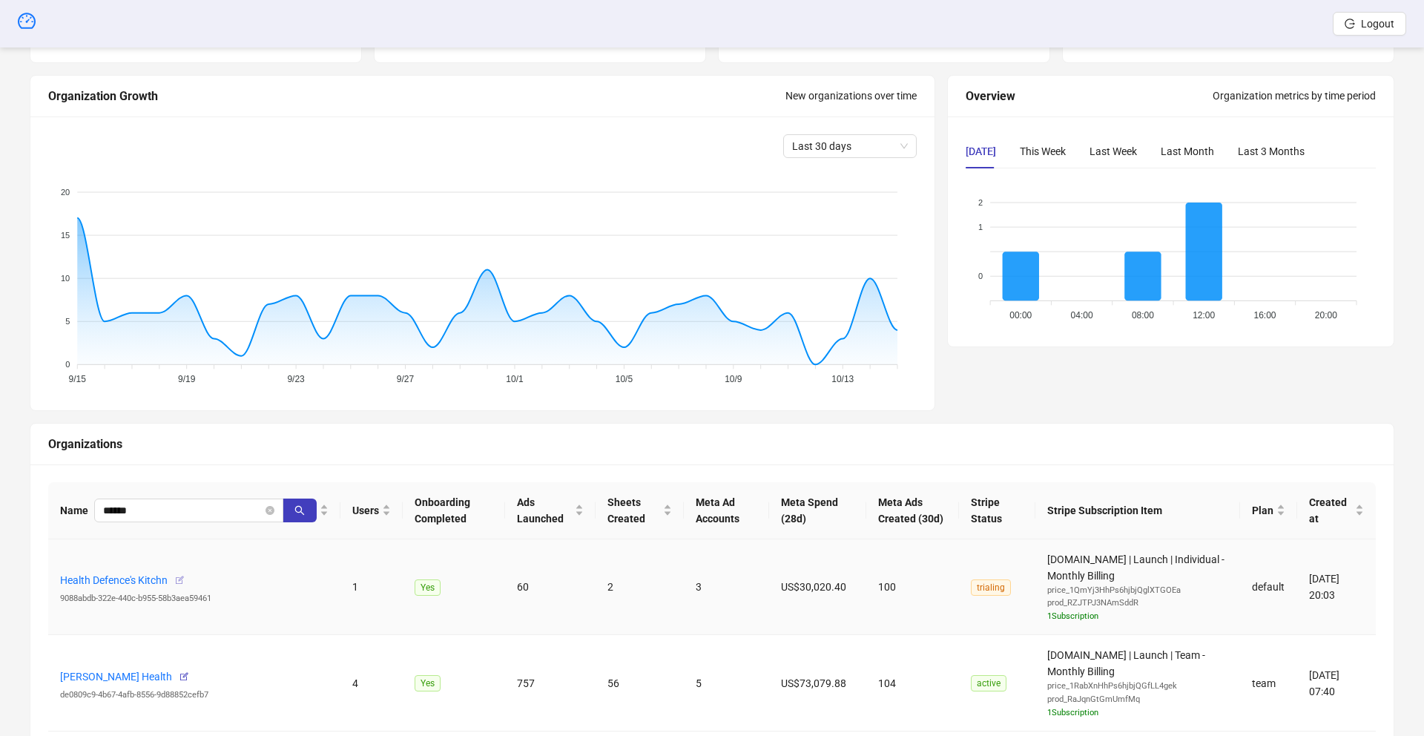
click at [184, 579] on icon "button" at bounding box center [179, 580] width 10 height 10
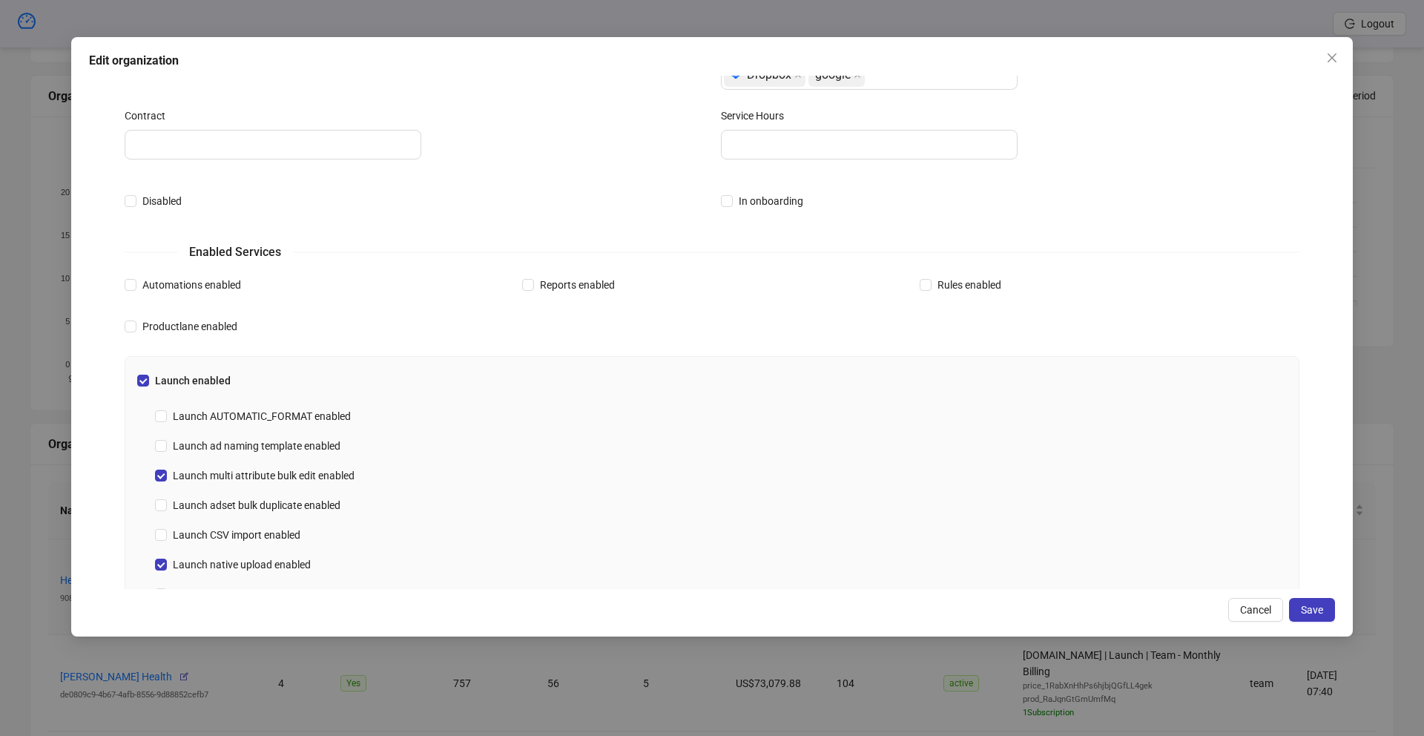
scroll to position [292, 0]
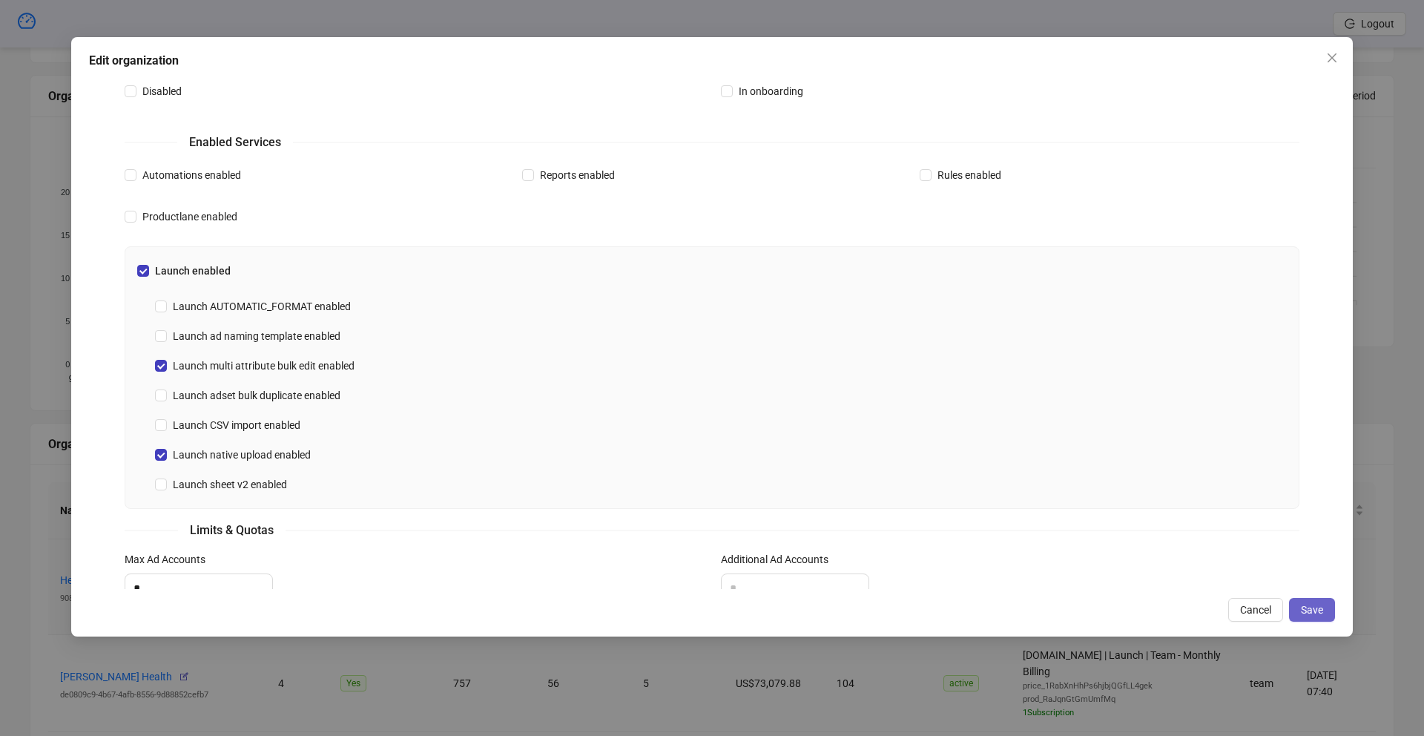
click at [1307, 604] on span "Save" at bounding box center [1312, 610] width 22 height 12
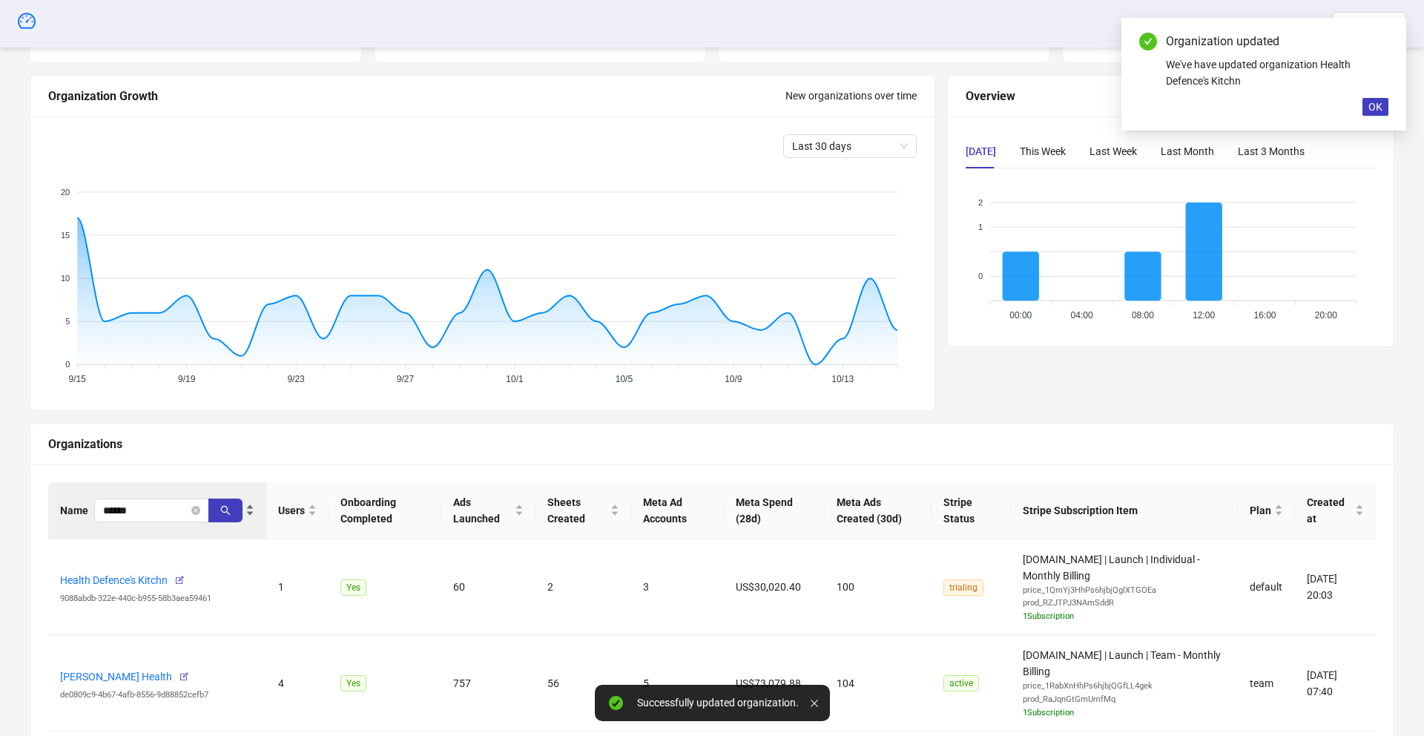
scroll to position [237, 0]
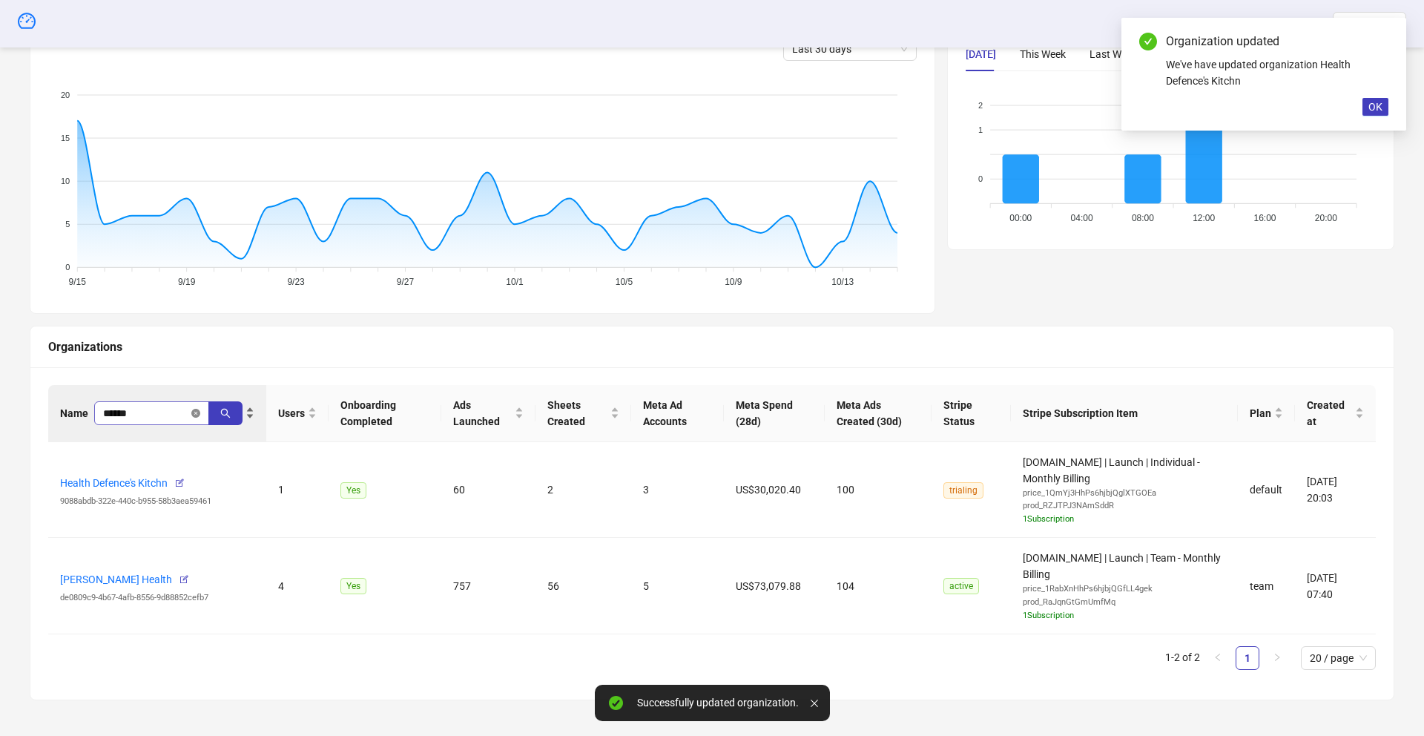
click at [195, 415] on icon "close-circle" at bounding box center [195, 413] width 9 height 9
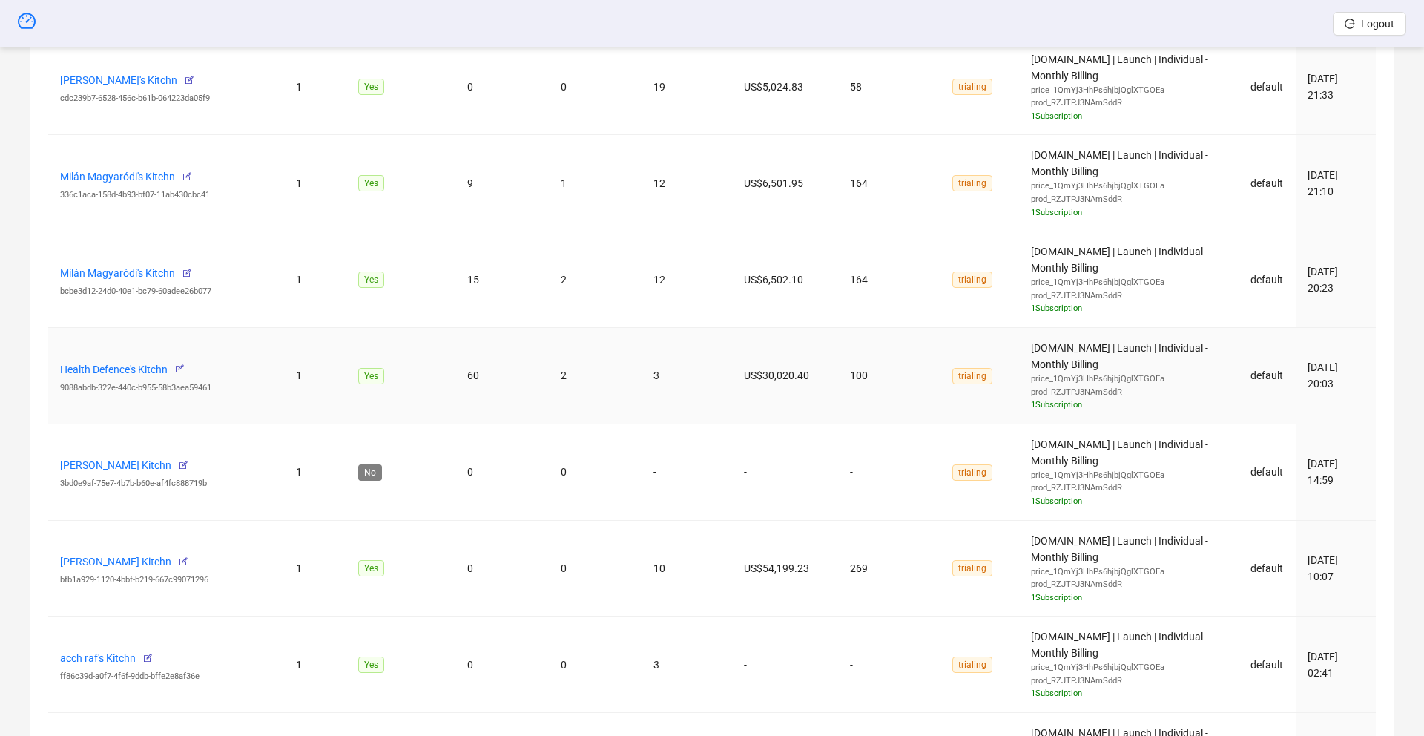
scroll to position [1118, 0]
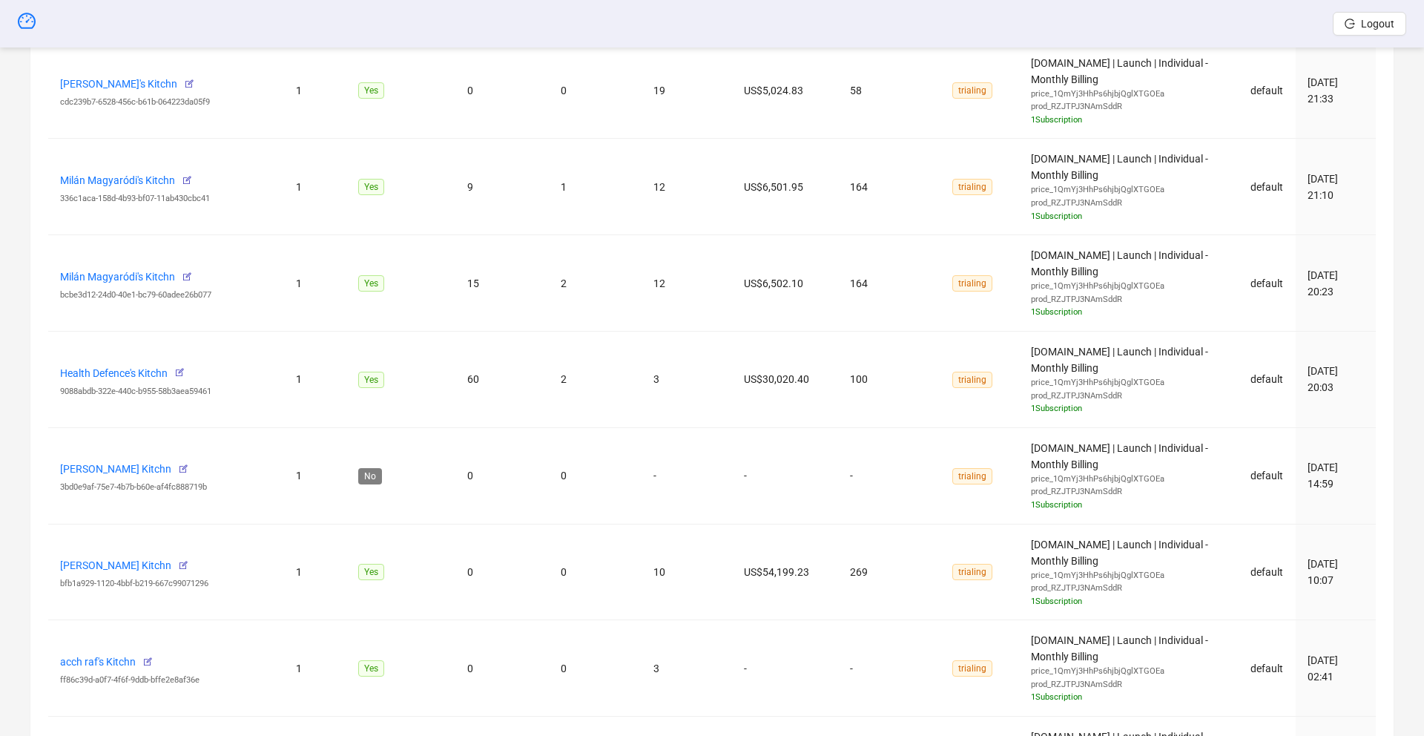
click at [513, 20] on header "Logout" at bounding box center [712, 23] width 1424 height 47
drag, startPoint x: 51, startPoint y: 274, endPoint x: 124, endPoint y: 278, distance: 72.8
click at [137, 278] on td "Milán Magyaródi's Kitchn bcbe3d12-24d0-40e1-bc79-60adee26b077" at bounding box center [166, 283] width 236 height 96
copy link "Milán Magyaródi"
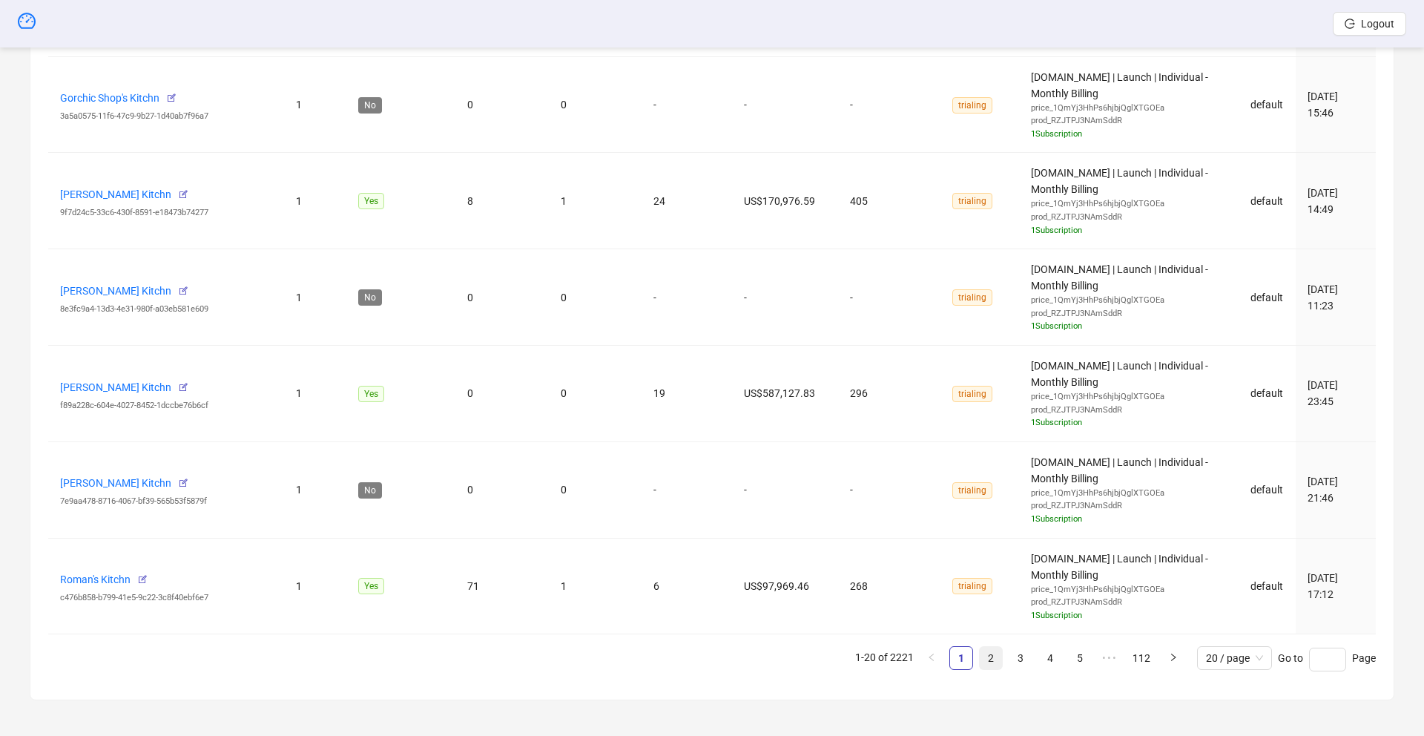
scroll to position [1969, 0]
click at [994, 658] on link "2" at bounding box center [991, 658] width 22 height 22
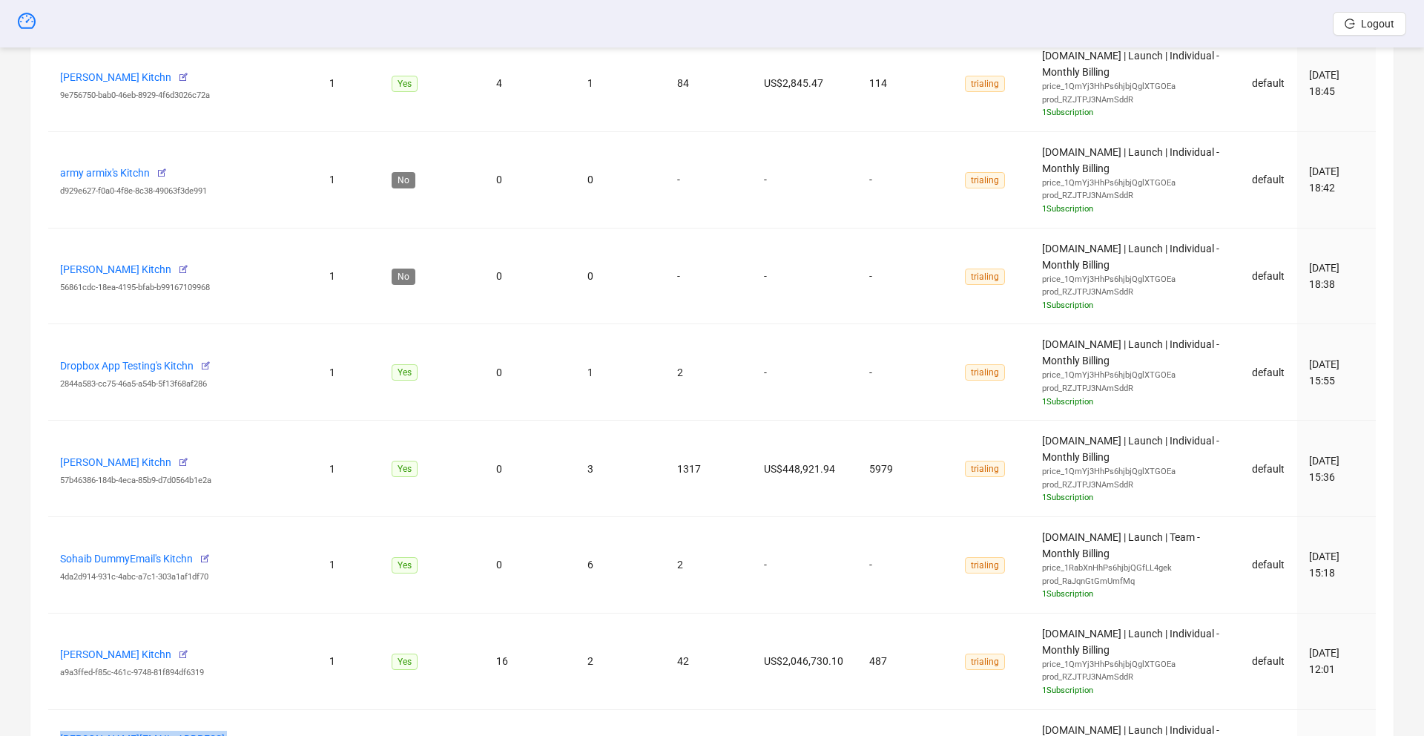
scroll to position [1928, 0]
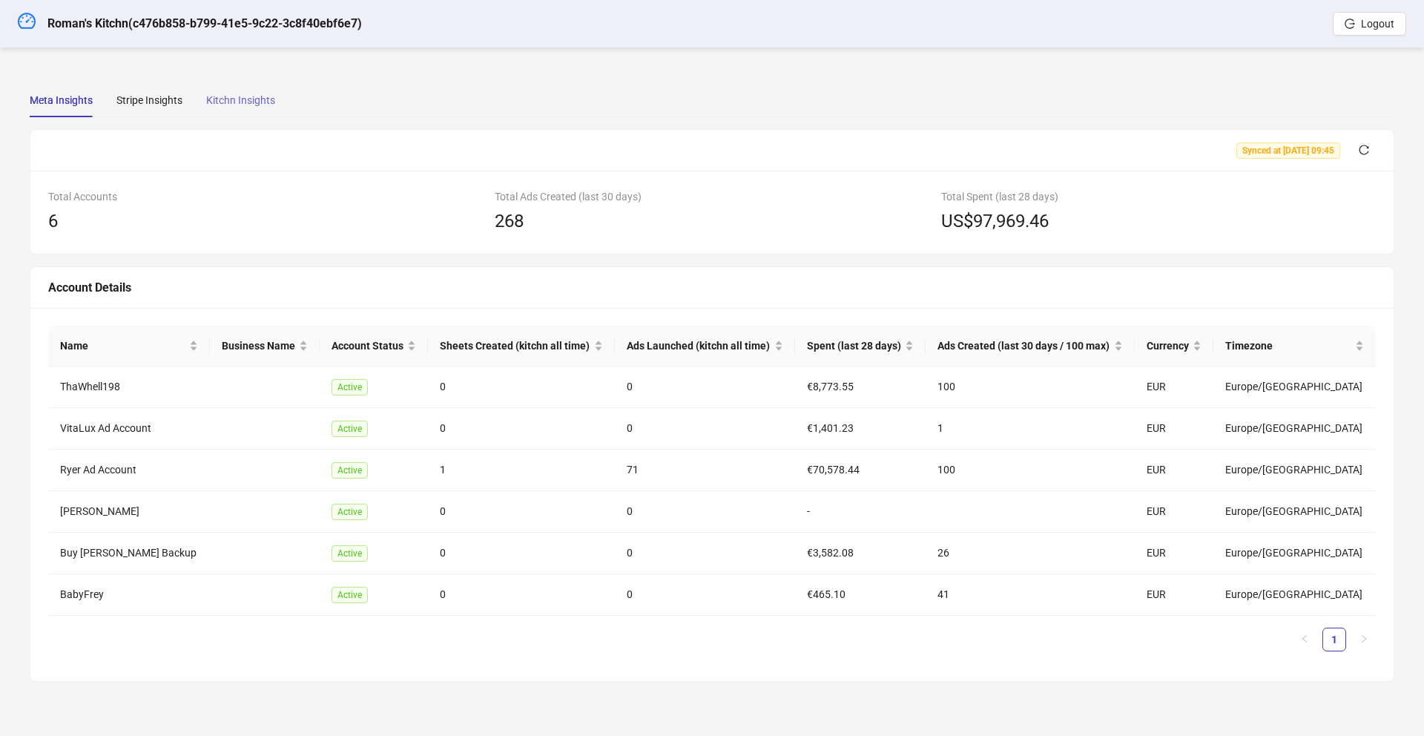
click at [230, 90] on div "Kitchn Insights" at bounding box center [240, 100] width 69 height 34
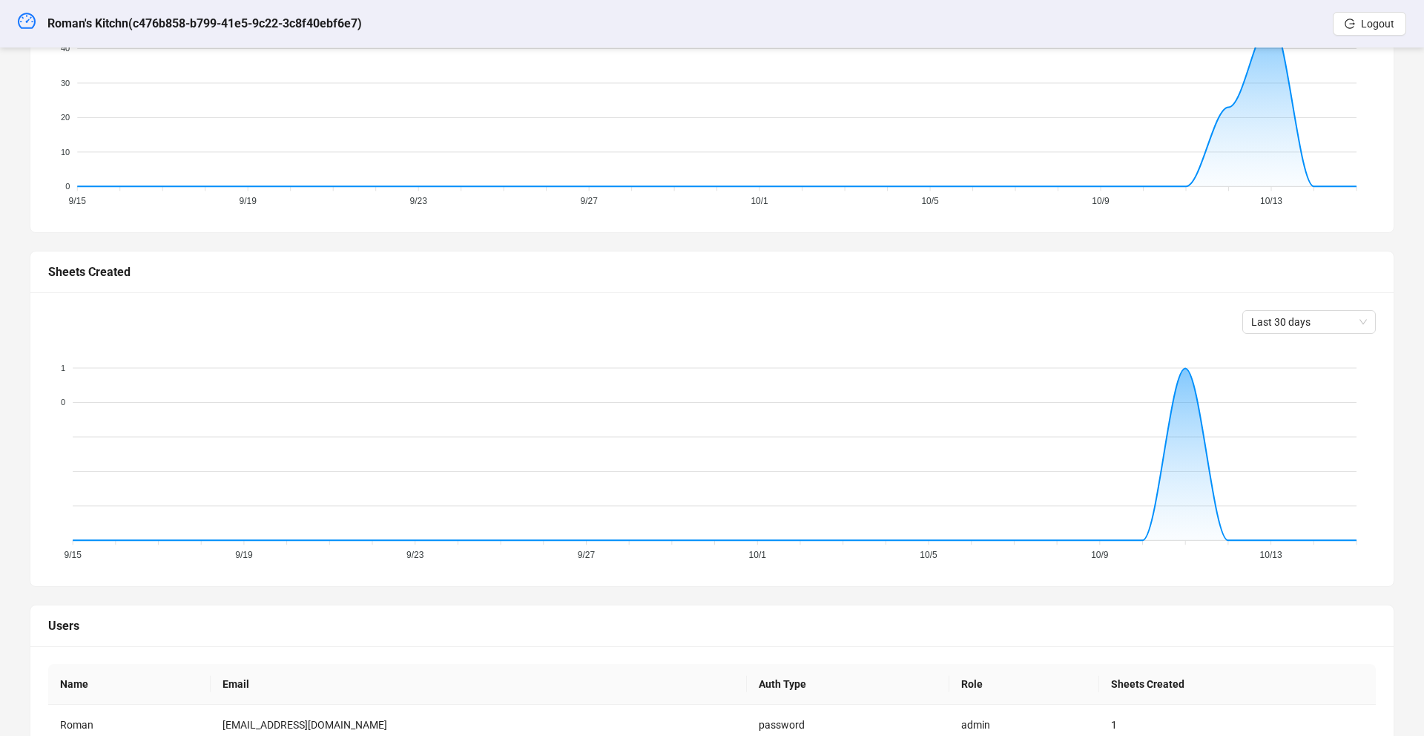
scroll to position [343, 0]
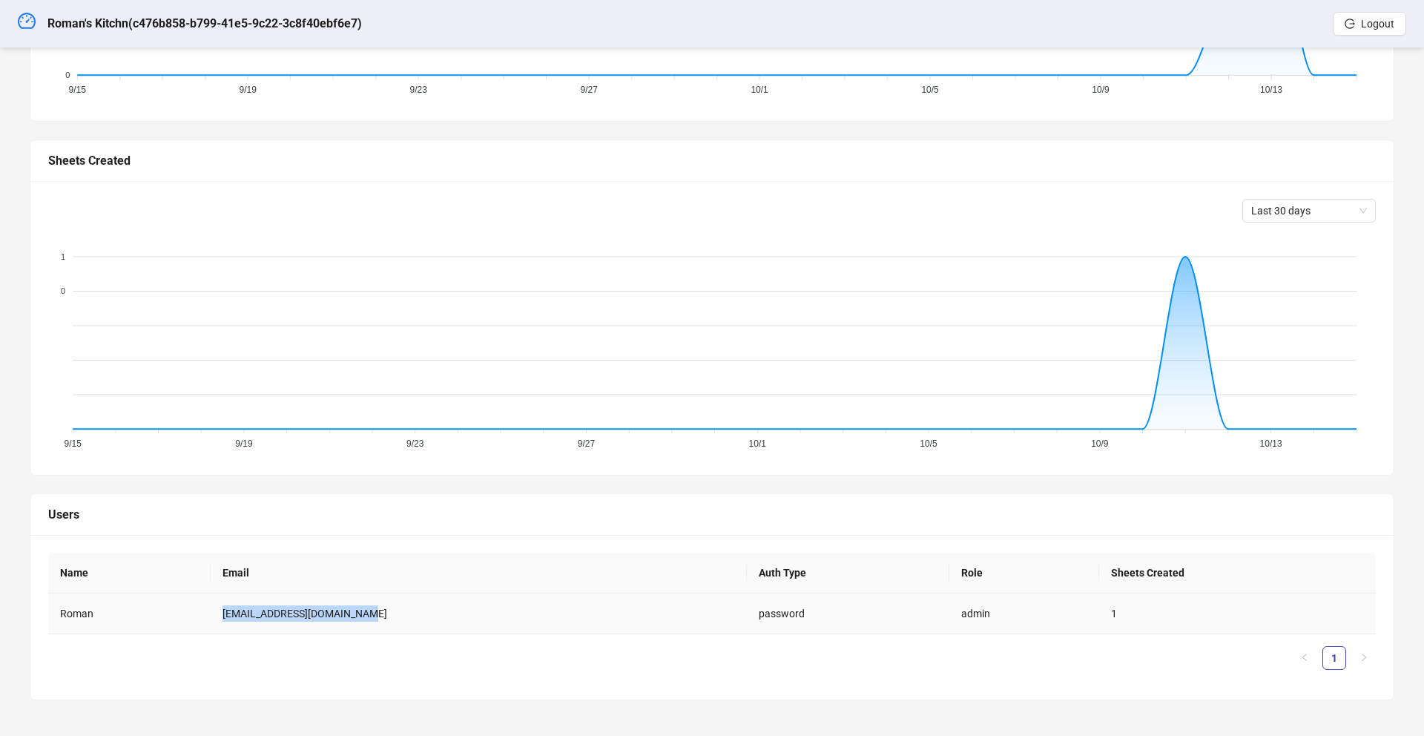
drag, startPoint x: 366, startPoint y: 607, endPoint x: 218, endPoint y: 610, distance: 147.6
click at [215, 608] on tr "Roman [EMAIL_ADDRESS][DOMAIN_NAME] password admin 1" at bounding box center [712, 613] width 1328 height 41
copy tr "[EMAIL_ADDRESS][DOMAIN_NAME]"
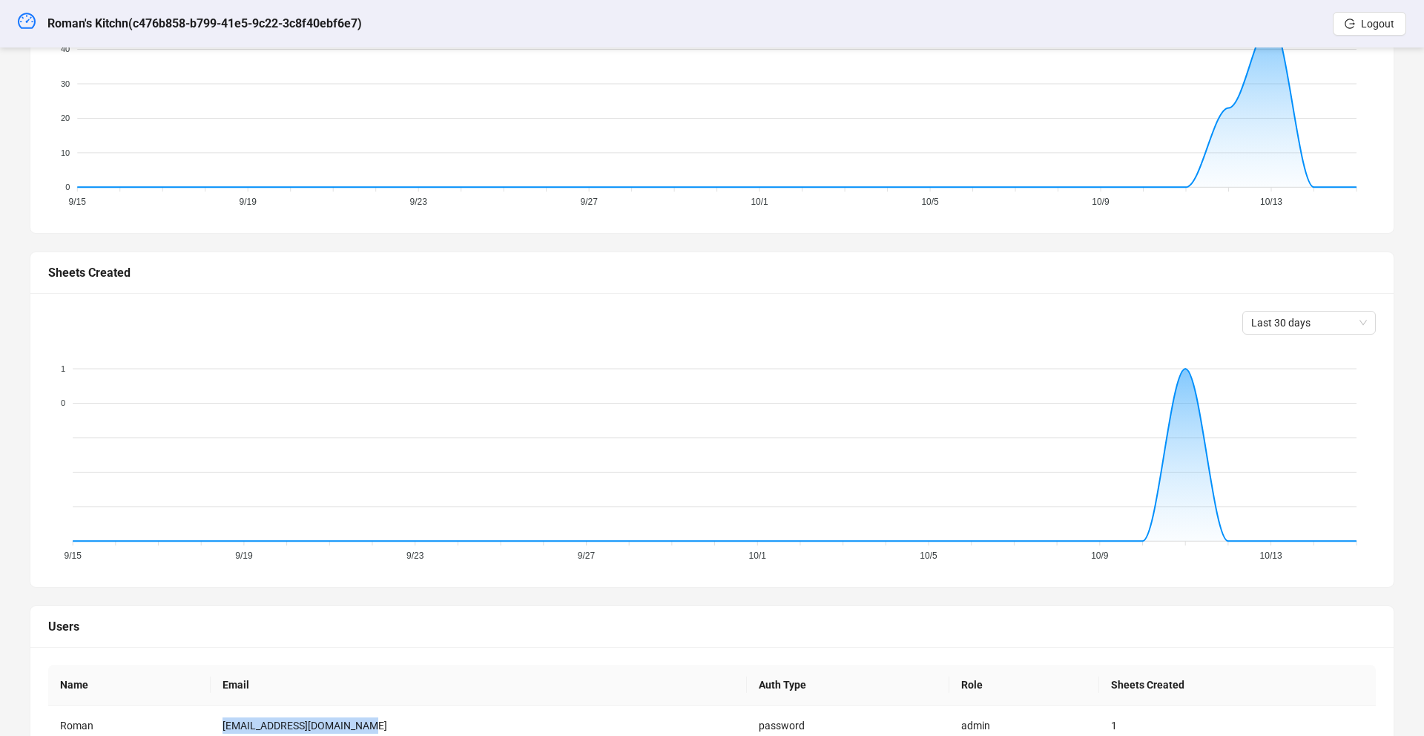
scroll to position [0, 0]
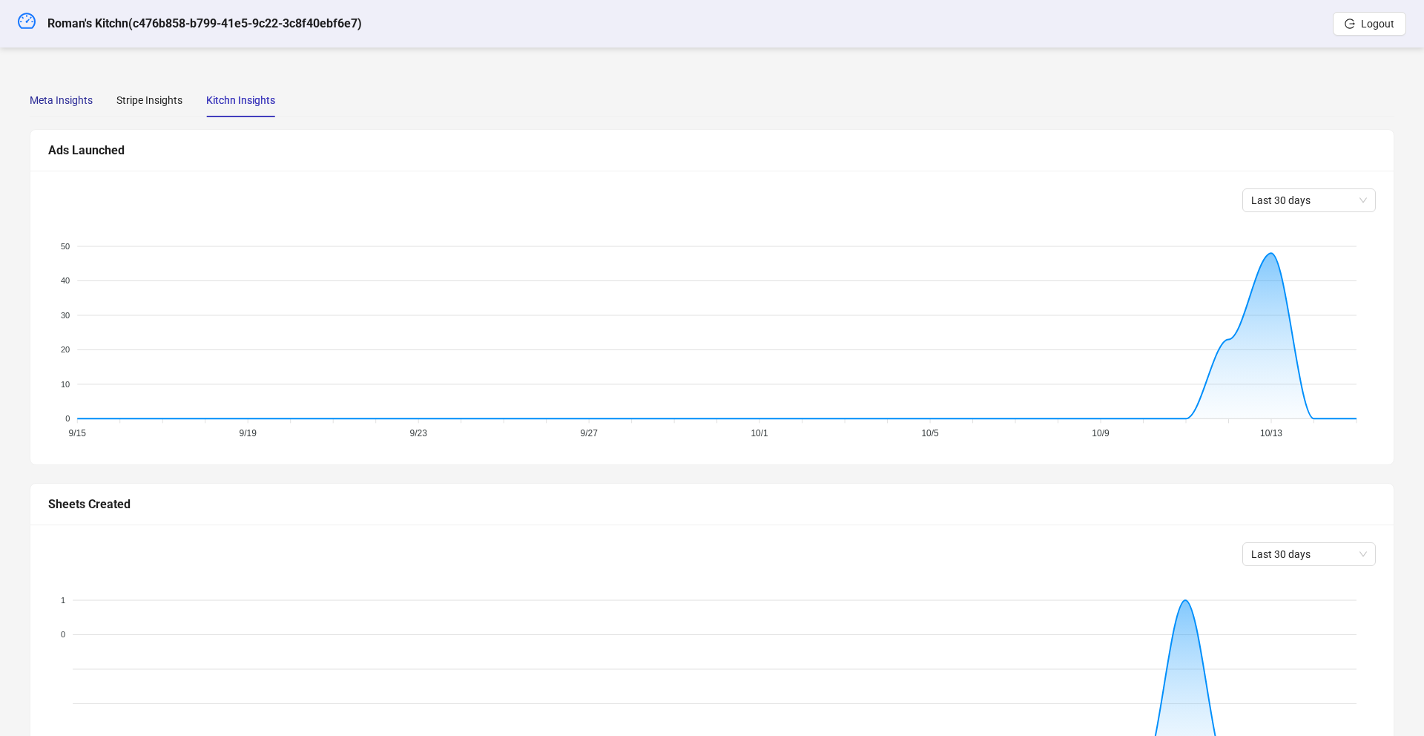
click at [56, 92] on div "Meta Insights" at bounding box center [61, 100] width 63 height 16
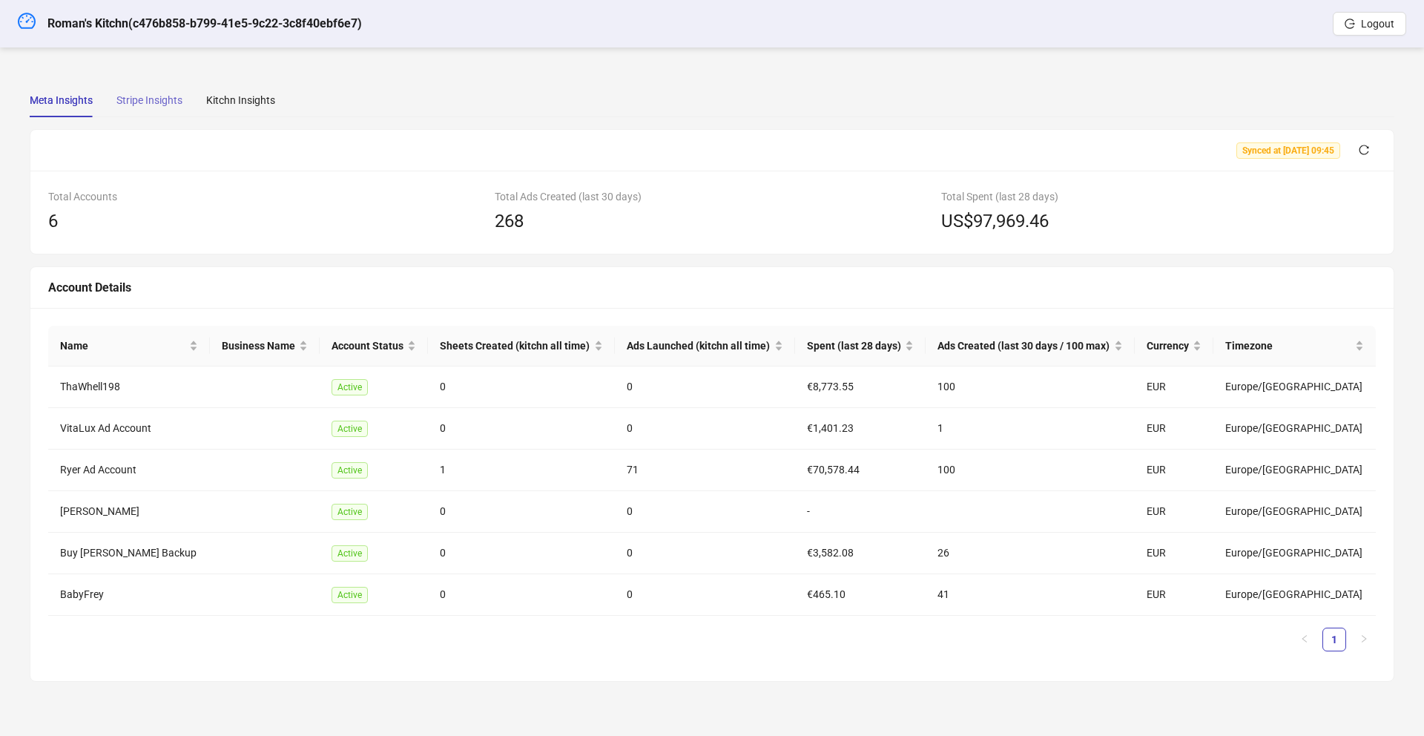
click at [134, 109] on div "Stripe Insights" at bounding box center [149, 100] width 66 height 34
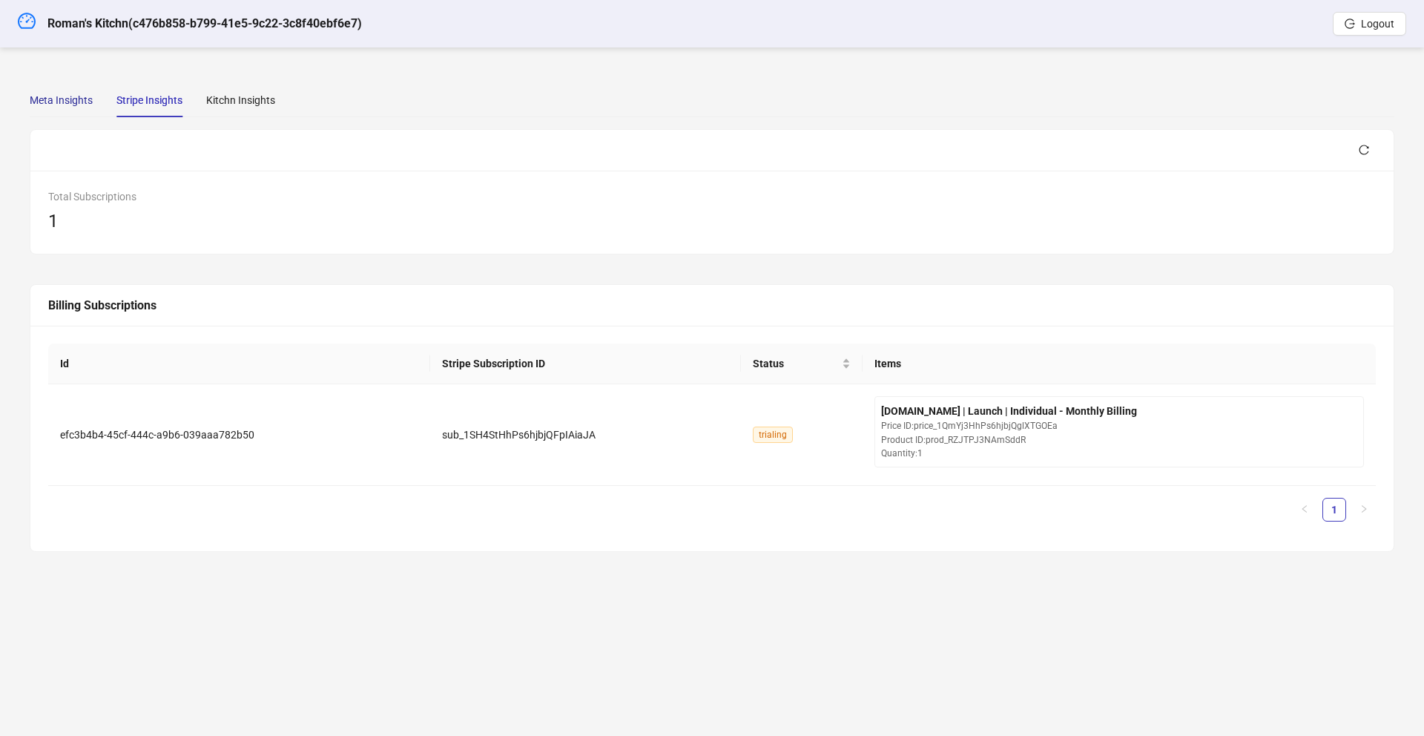
click at [48, 99] on div "Meta Insights" at bounding box center [61, 100] width 63 height 16
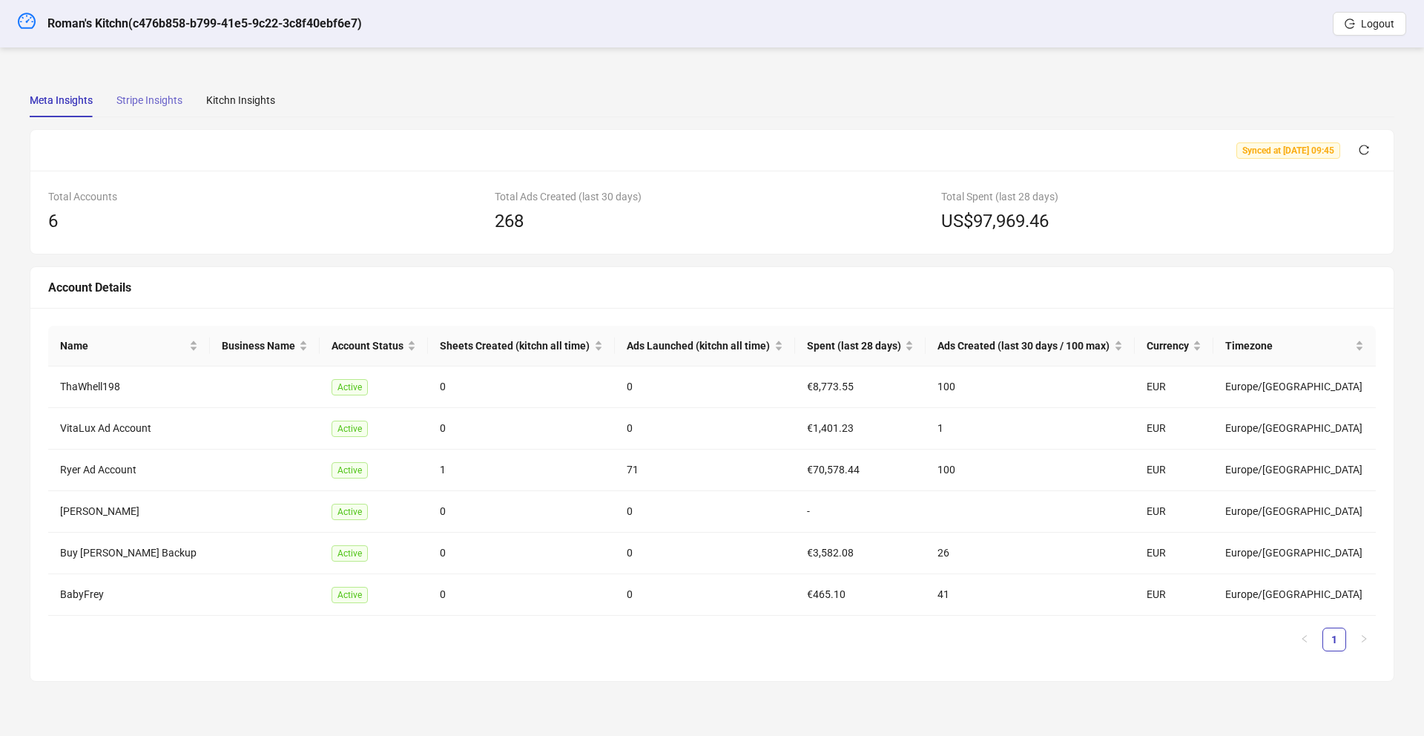
click at [158, 90] on div "Stripe Insights" at bounding box center [149, 100] width 66 height 34
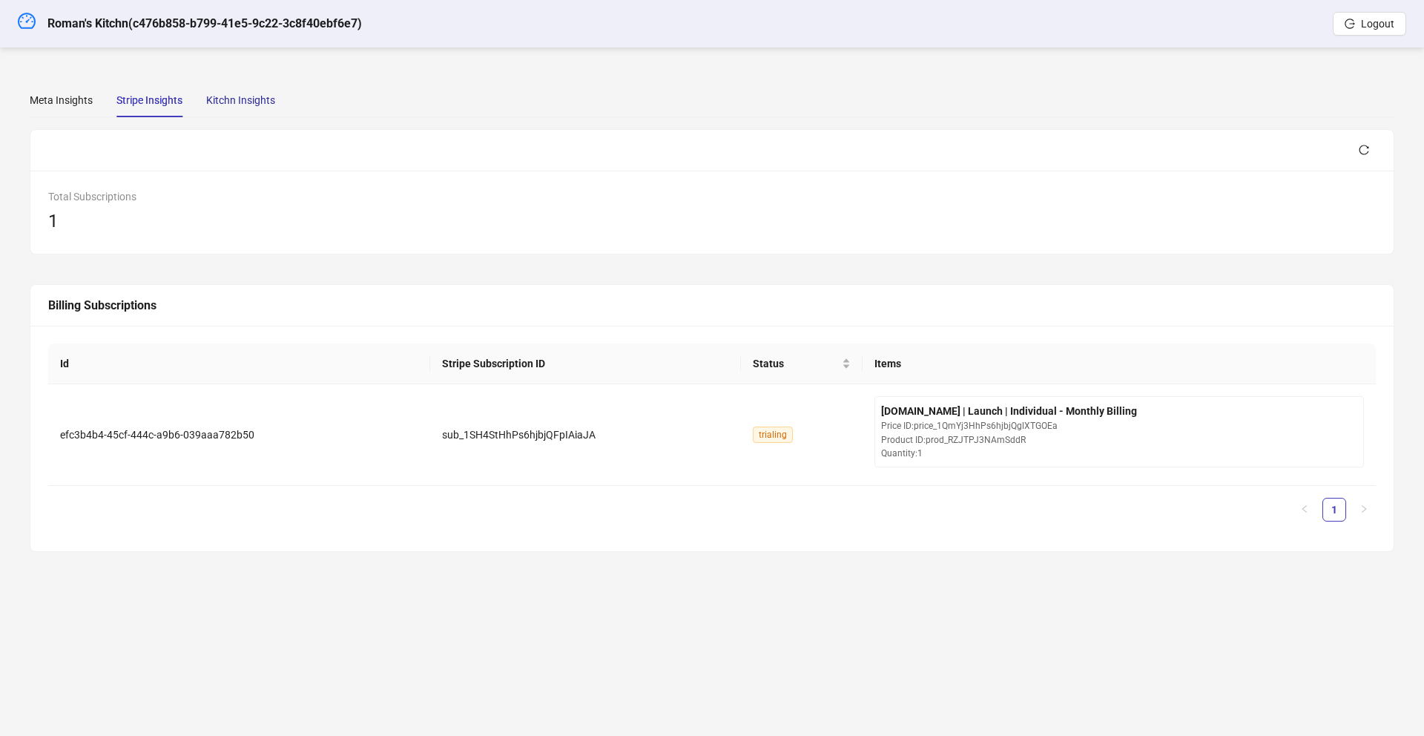
click at [257, 102] on div "Kitchn Insights" at bounding box center [240, 100] width 69 height 16
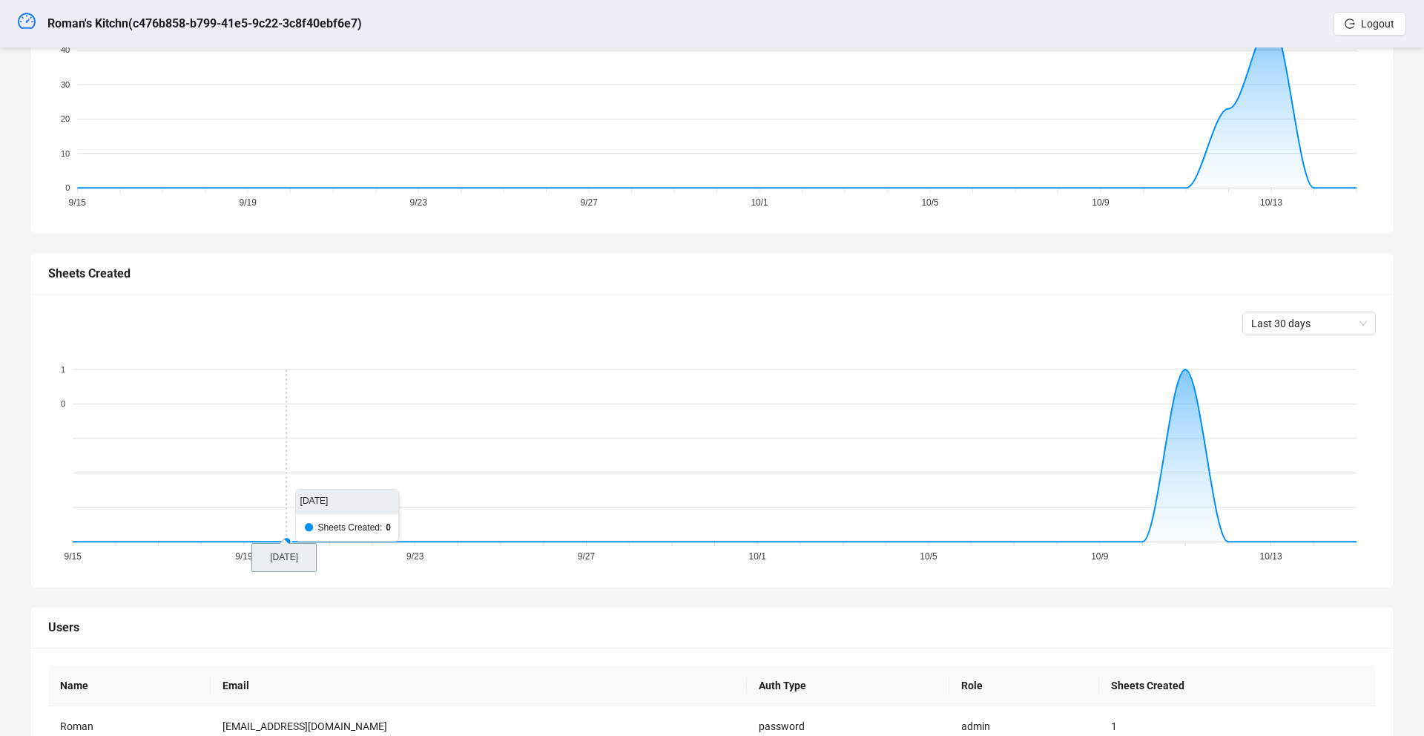
scroll to position [228, 0]
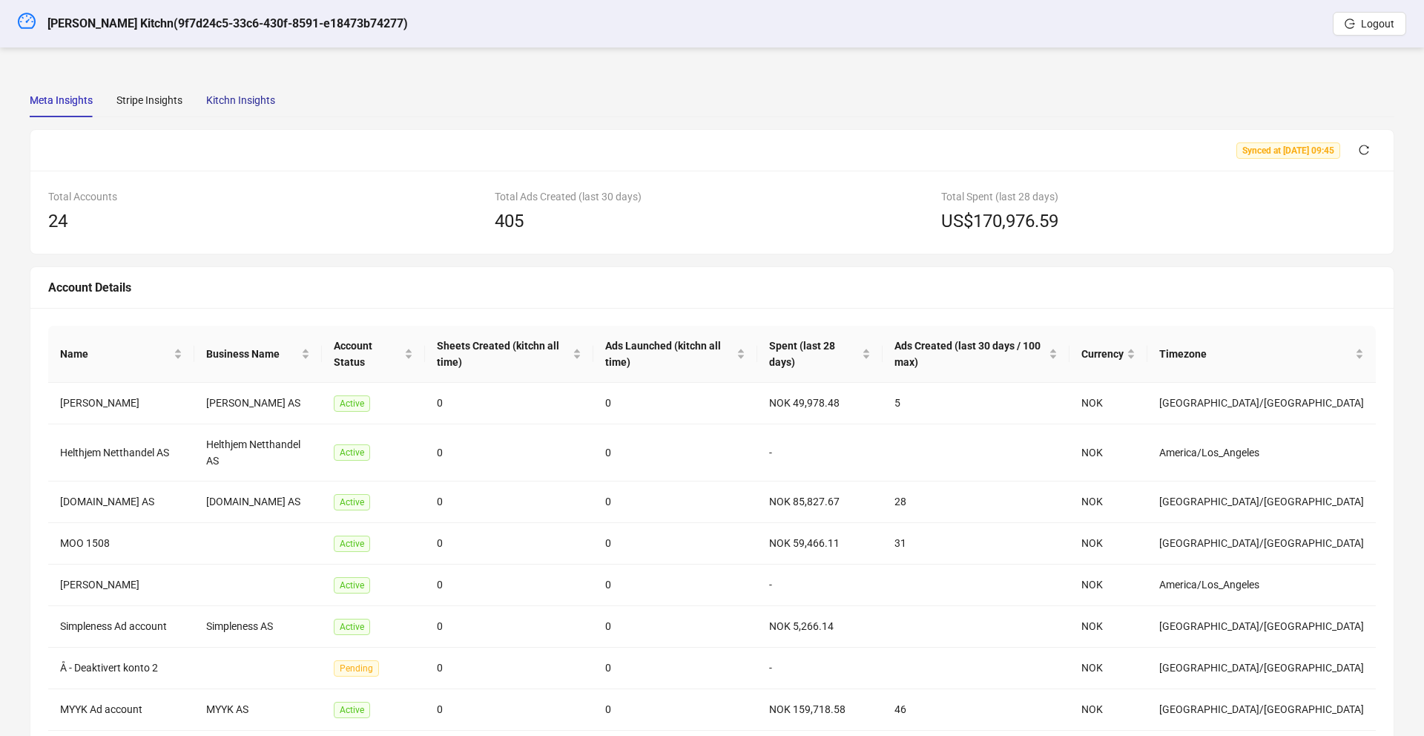
click at [240, 99] on div "Kitchn Insights" at bounding box center [240, 100] width 69 height 16
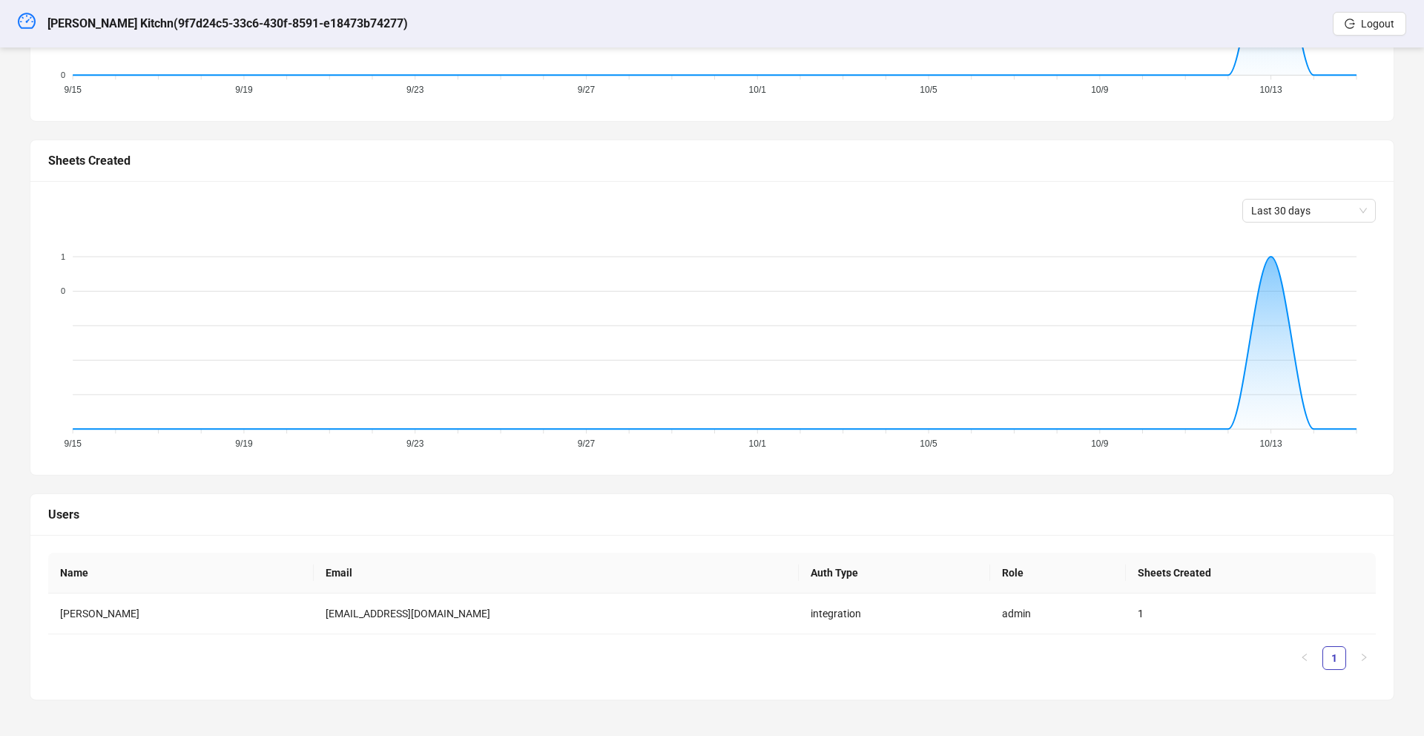
scroll to position [343, 0]
drag, startPoint x: 535, startPoint y: 599, endPoint x: 359, endPoint y: 616, distance: 177.3
click at [359, 616] on td "halvard@simpleness.no" at bounding box center [556, 613] width 485 height 41
drag, startPoint x: 475, startPoint y: 613, endPoint x: 392, endPoint y: 615, distance: 83.1
click at [363, 611] on td "halvard@simpleness.no" at bounding box center [556, 613] width 485 height 41
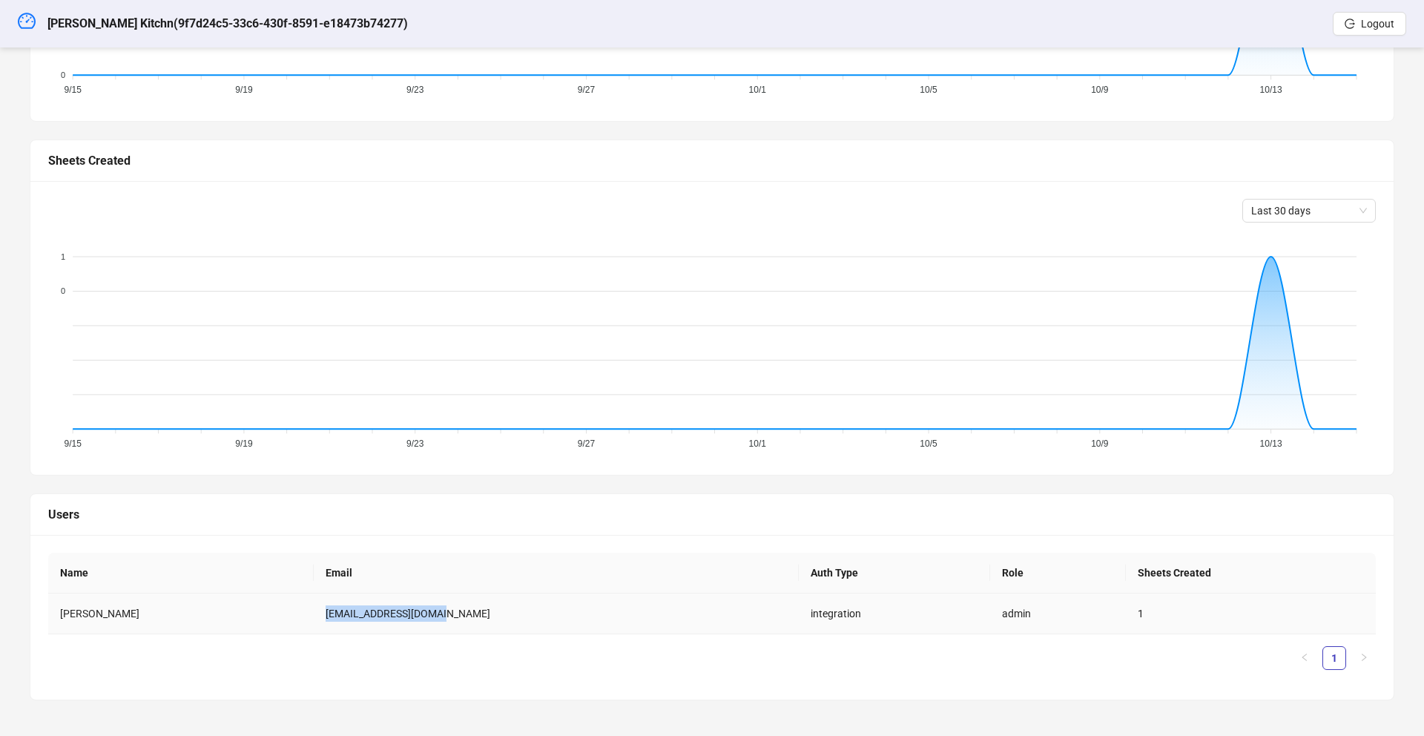
copy td "halvard@simpleness.no"
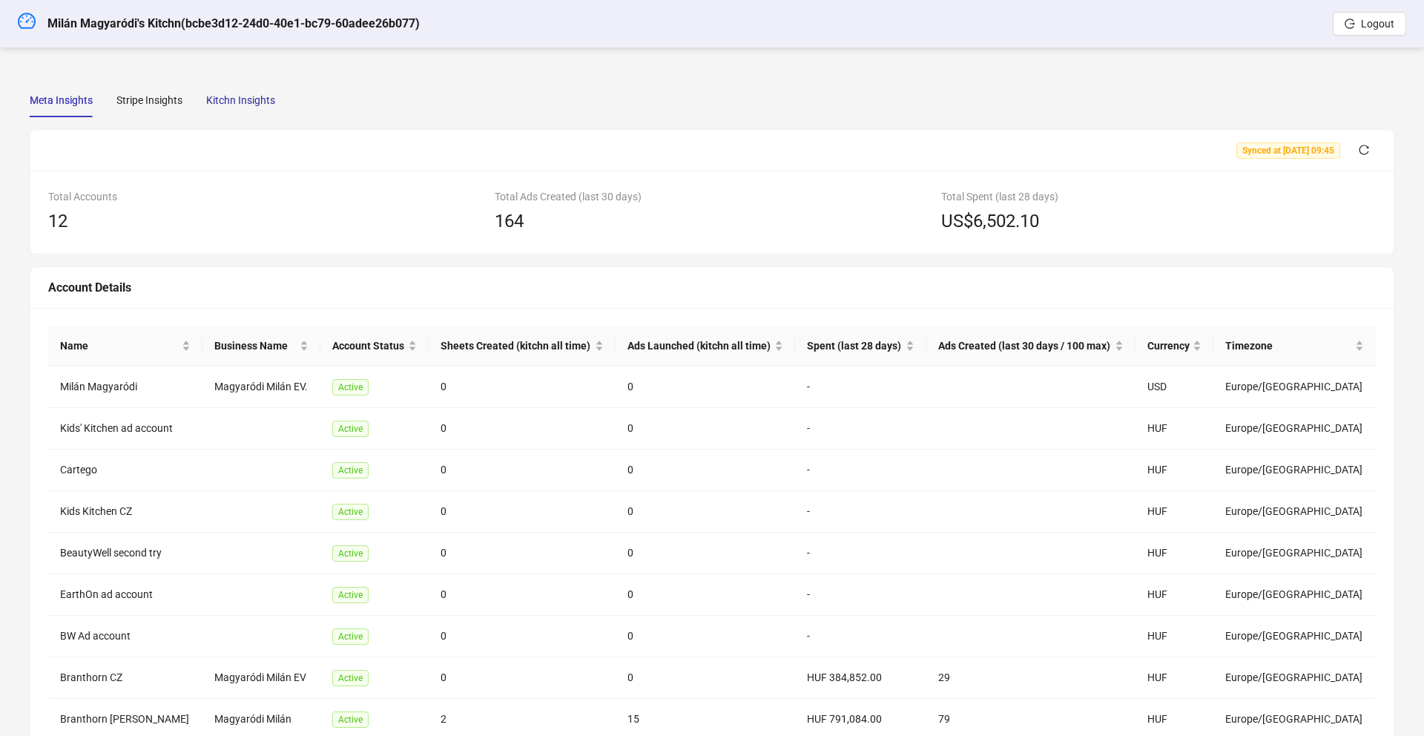
drag, startPoint x: 239, startPoint y: 94, endPoint x: 243, endPoint y: 125, distance: 31.4
click at [239, 94] on div "Kitchn Insights" at bounding box center [240, 100] width 69 height 16
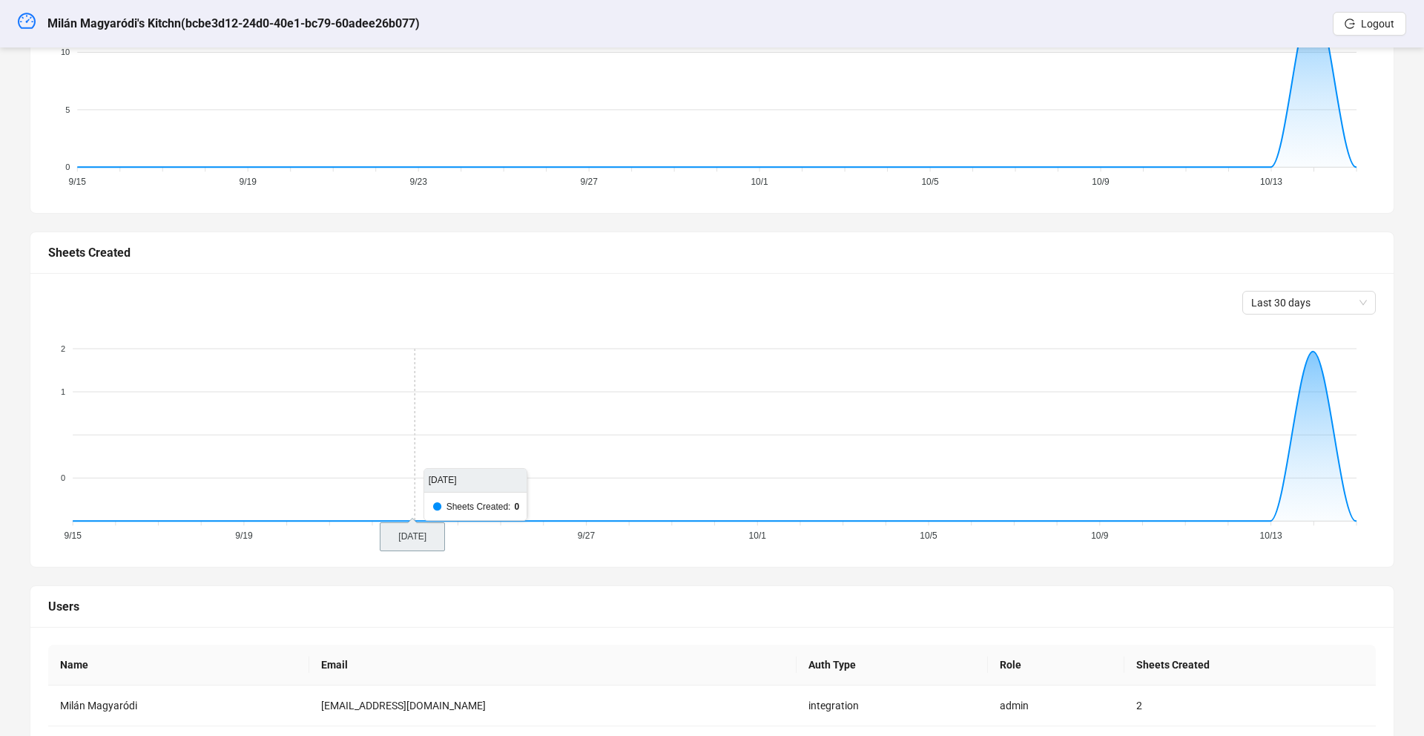
scroll to position [343, 0]
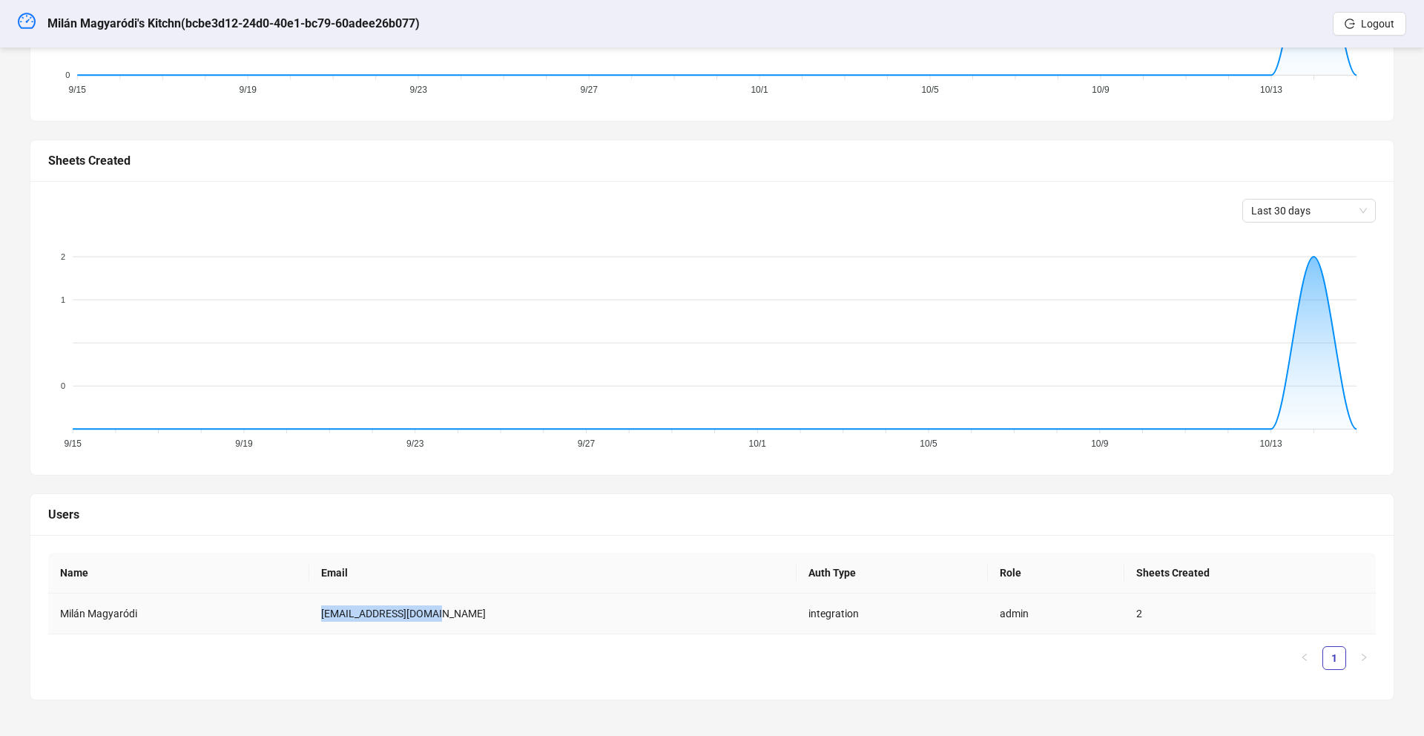
drag, startPoint x: 513, startPoint y: 619, endPoint x: 381, endPoint y: 612, distance: 131.4
click at [349, 606] on td "[EMAIL_ADDRESS][DOMAIN_NAME]" at bounding box center [552, 613] width 487 height 41
copy td "[EMAIL_ADDRESS][DOMAIN_NAME]"
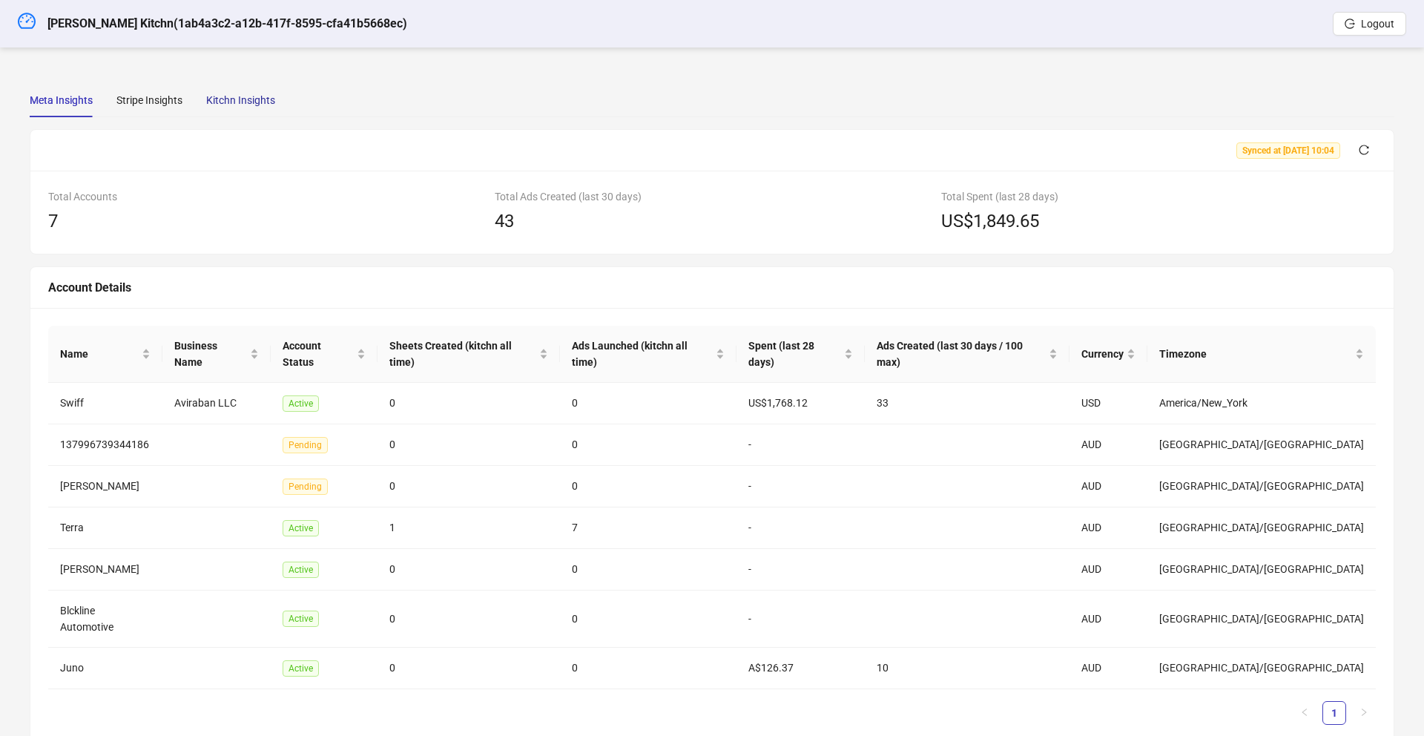
click at [216, 102] on div "Kitchn Insights" at bounding box center [240, 100] width 69 height 16
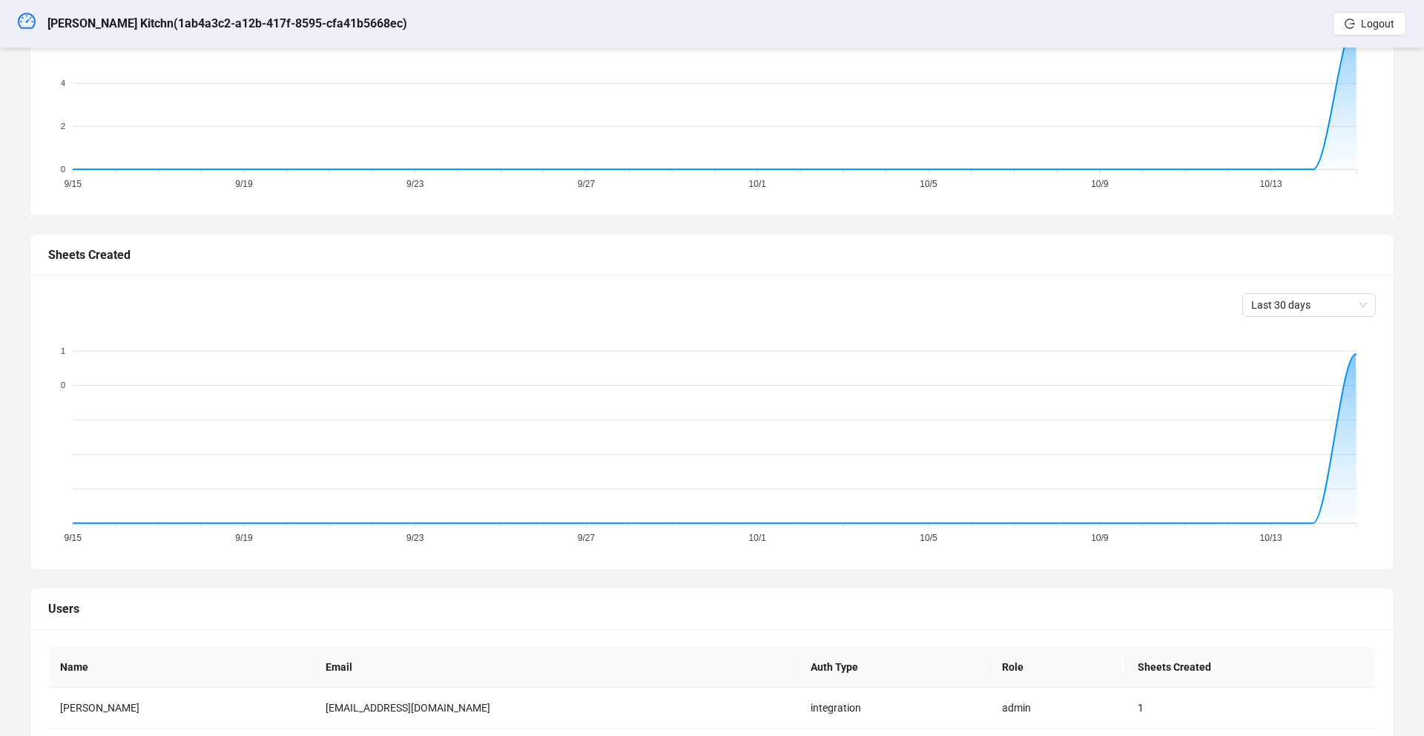
scroll to position [343, 0]
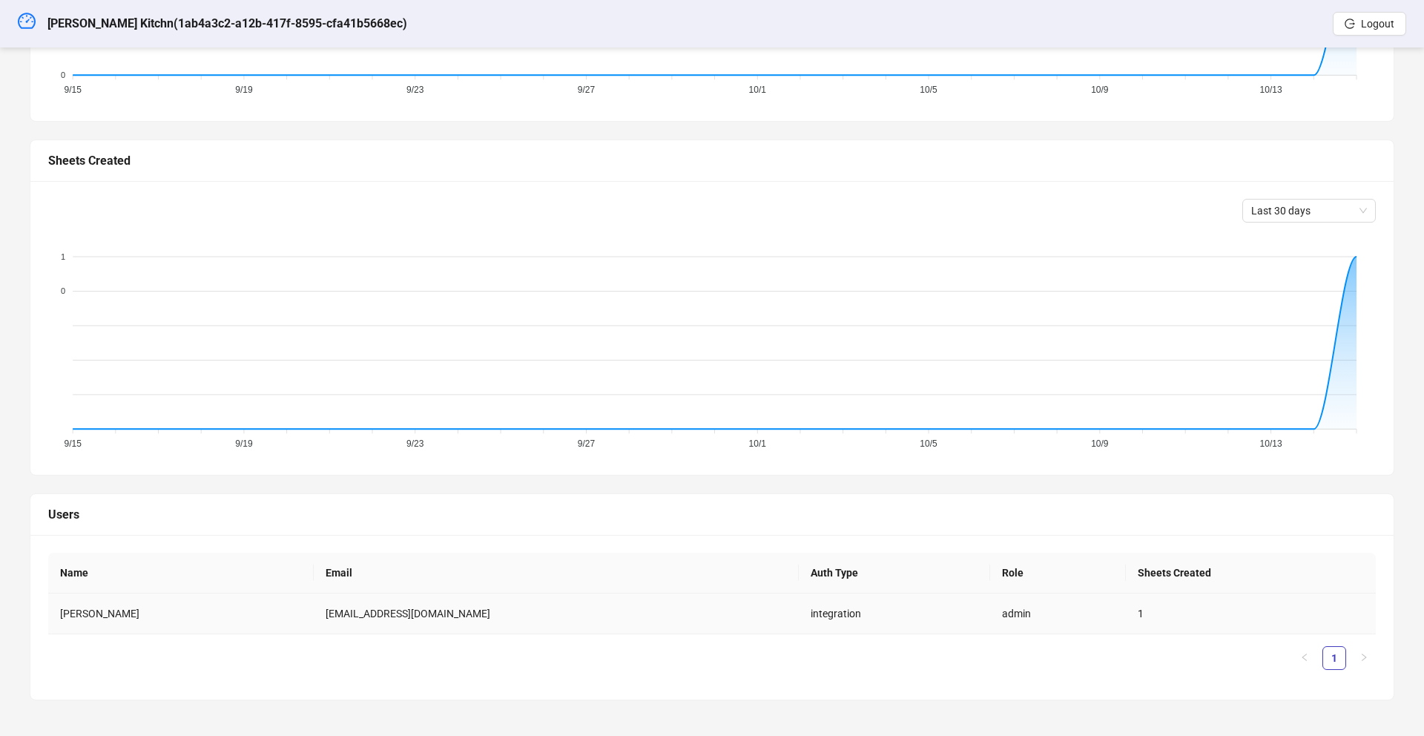
drag, startPoint x: 449, startPoint y: 610, endPoint x: 364, endPoint y: 613, distance: 84.6
click at [346, 612] on tr "Rishabh Dhawan rishdvn@gmail.com integration admin 1" at bounding box center [712, 613] width 1328 height 41
copy tr "rishdvn@gmail.com"
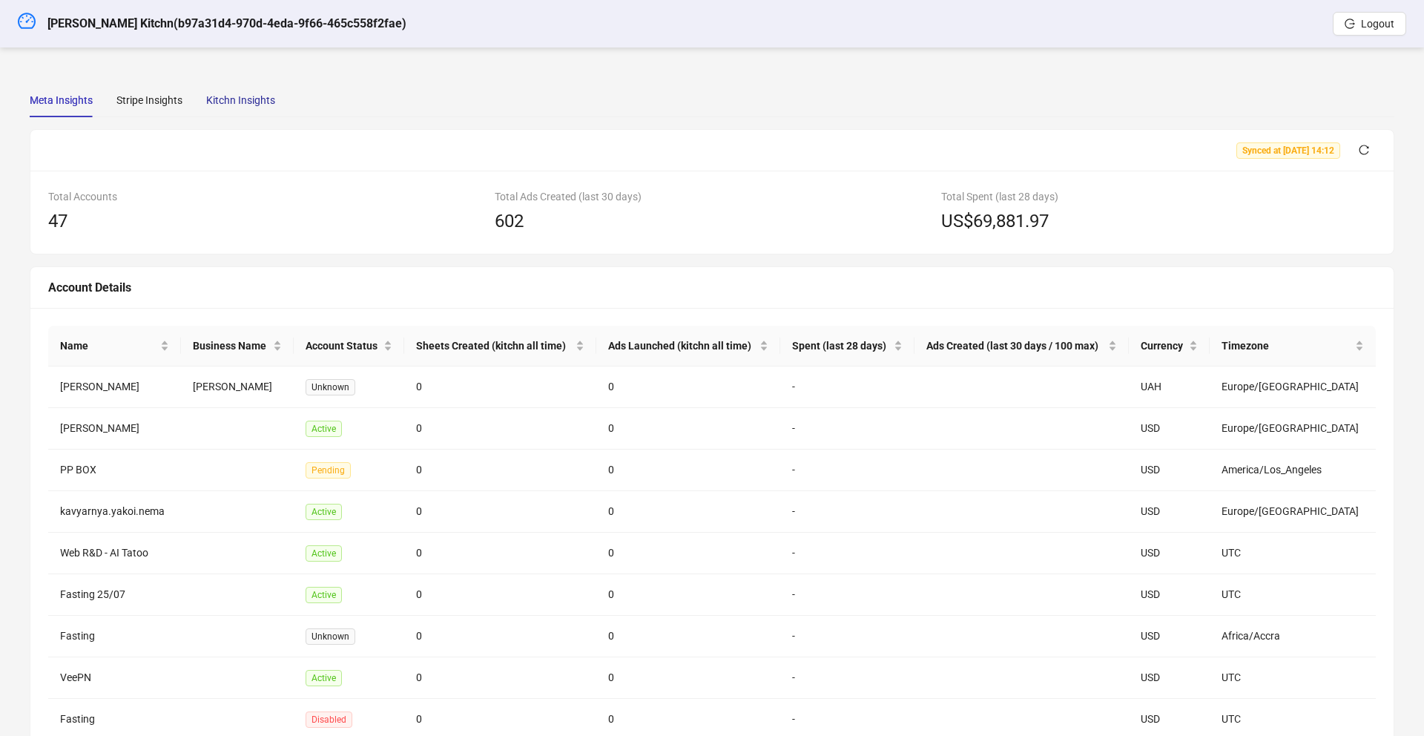
click at [229, 102] on div "Kitchn Insights" at bounding box center [240, 100] width 69 height 16
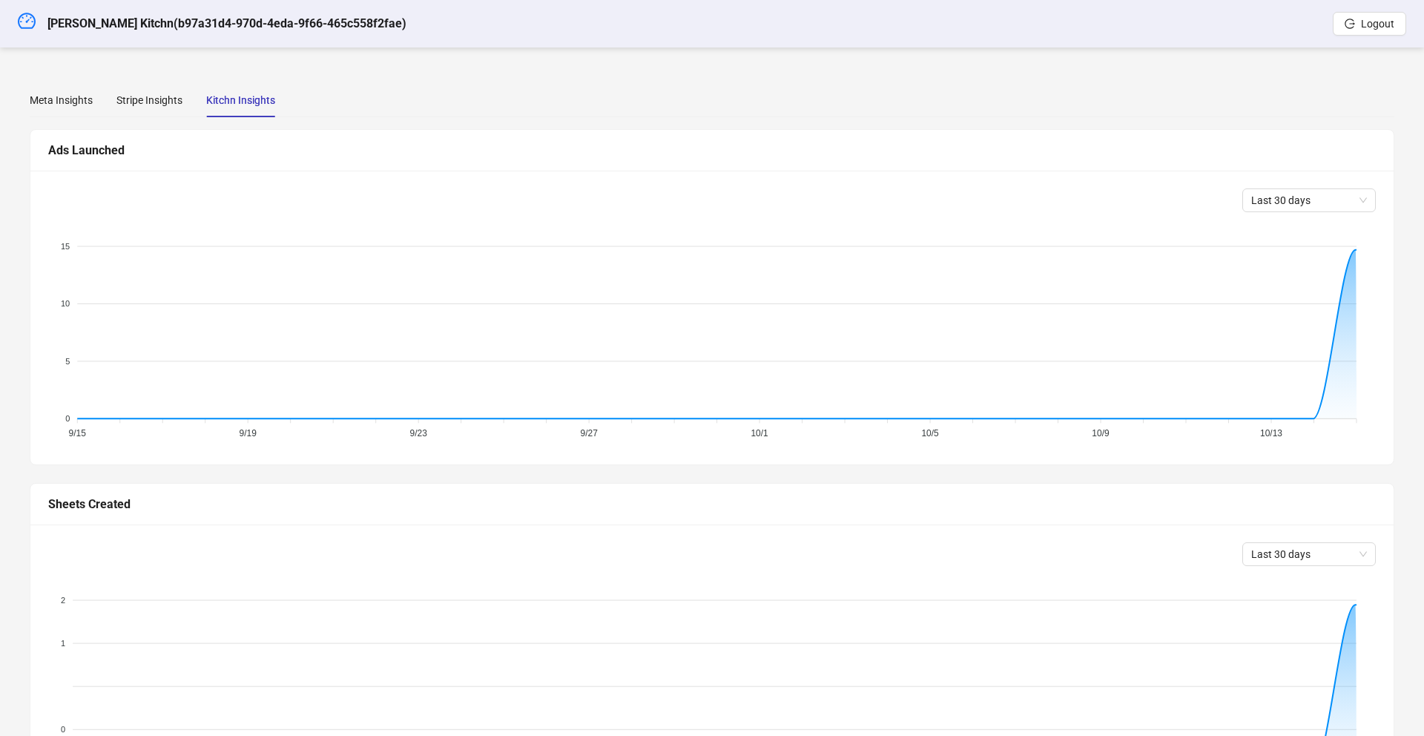
scroll to position [343, 0]
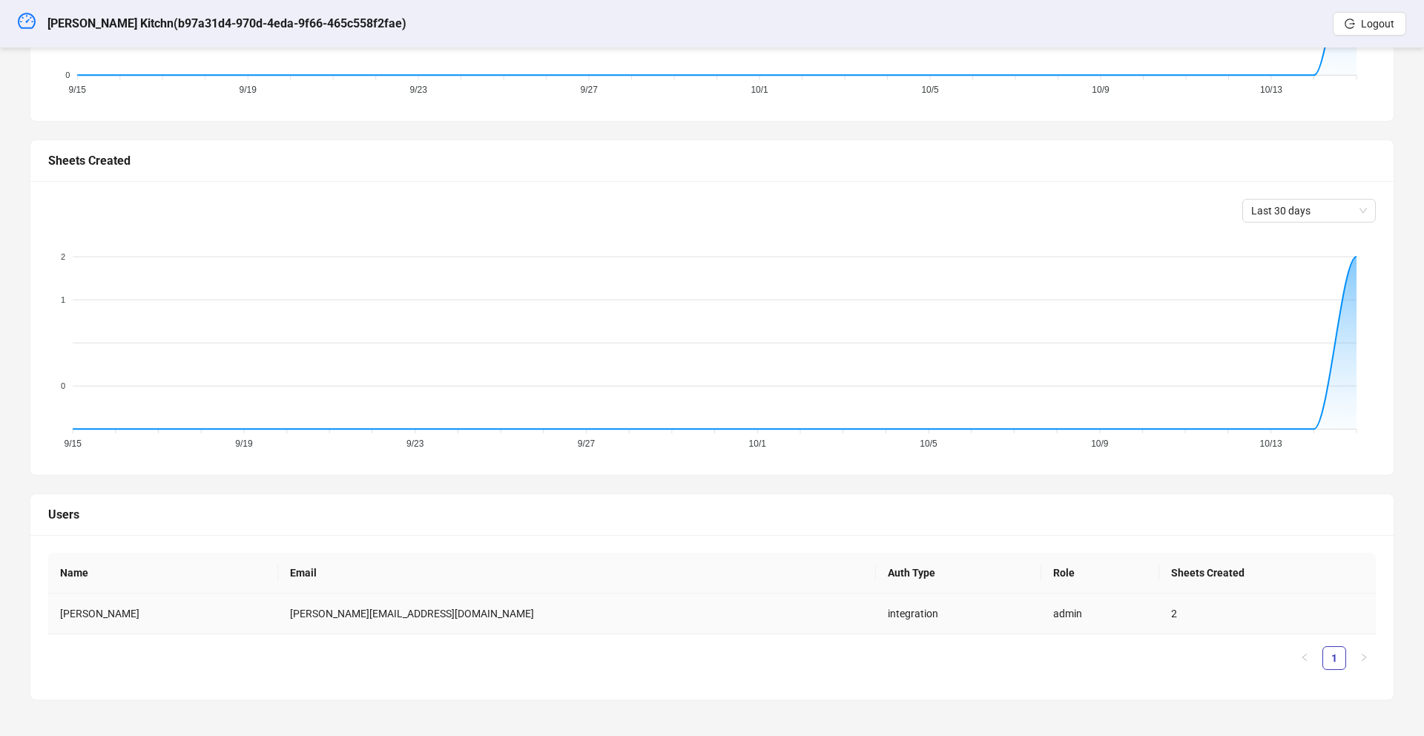
drag, startPoint x: 432, startPoint y: 618, endPoint x: 337, endPoint y: 616, distance: 94.9
click at [337, 616] on tr "Daryna Romanchenko daryna.romanchenko@jatapp.com integration admin 2" at bounding box center [712, 613] width 1328 height 41
copy tr "daryna.romanchenko@jatapp.com"
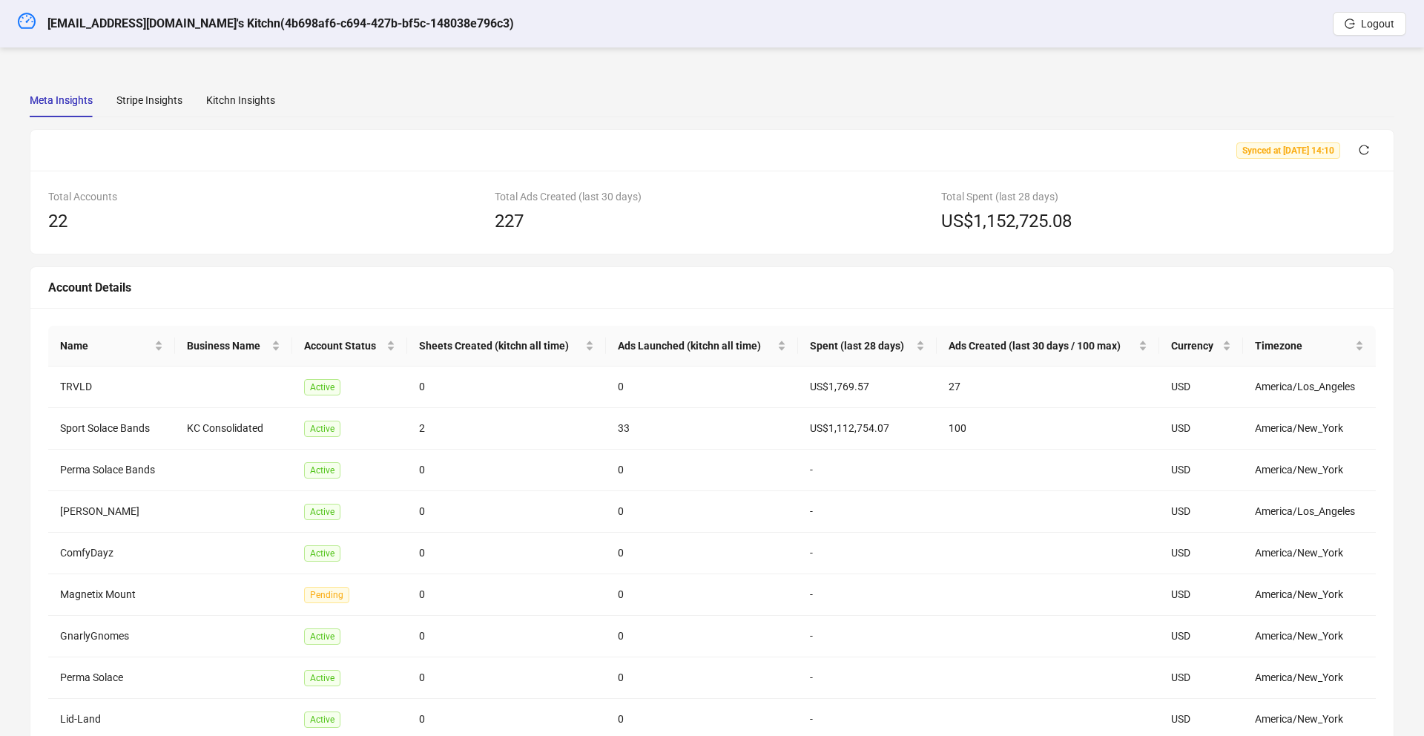
click at [239, 81] on div "Meta Insights Stripe Insights Kitchn Insights Synced at 2025-10-15 14:10 Total …" at bounding box center [712, 465] width 1400 height 800
click at [232, 103] on div "Kitchn Insights" at bounding box center [240, 100] width 69 height 16
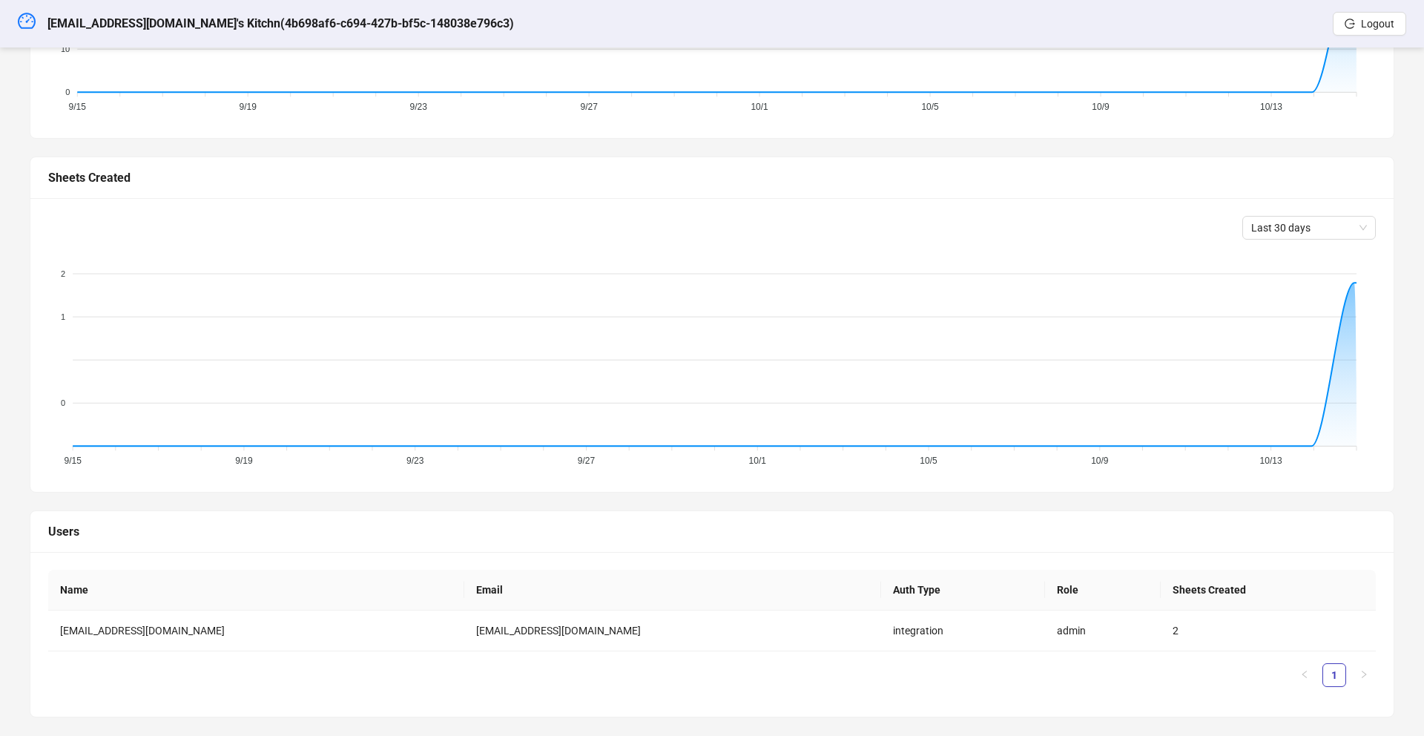
scroll to position [343, 0]
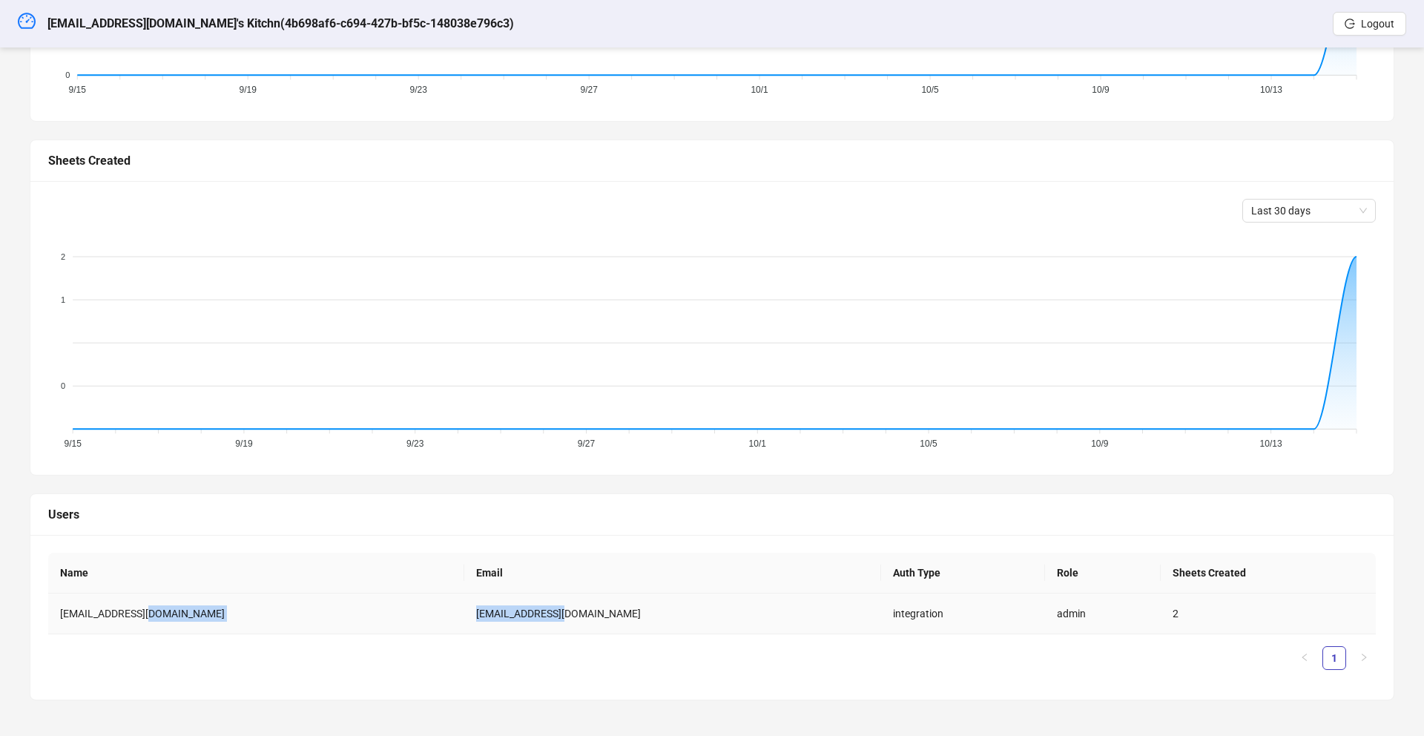
drag, startPoint x: 547, startPoint y: 606, endPoint x: 415, endPoint y: 613, distance: 131.4
click at [371, 610] on tr "jacobdor@aol.com jacobdor@aol.com integration admin 2" at bounding box center [712, 613] width 1328 height 41
copy tr "jacobdor@aol.com"
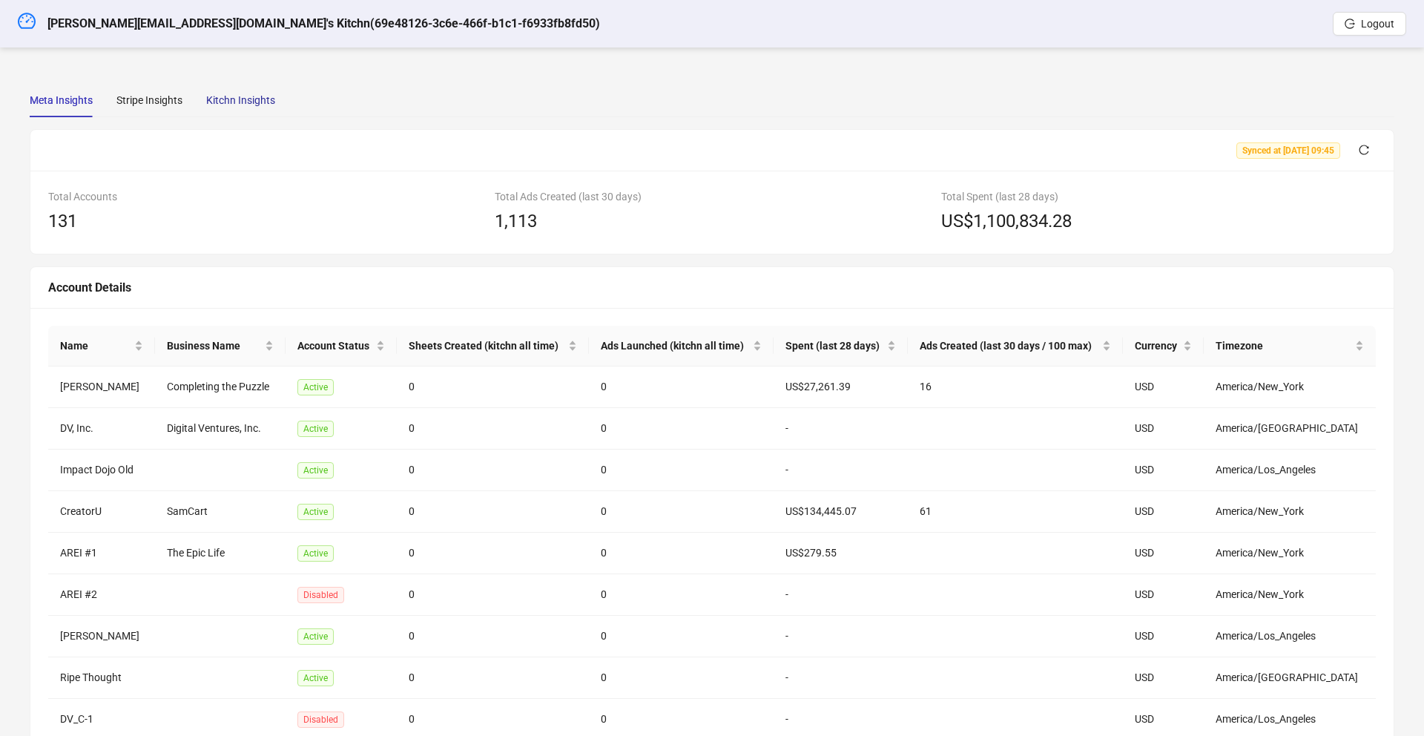
click at [250, 97] on div "Kitchn Insights" at bounding box center [240, 100] width 69 height 16
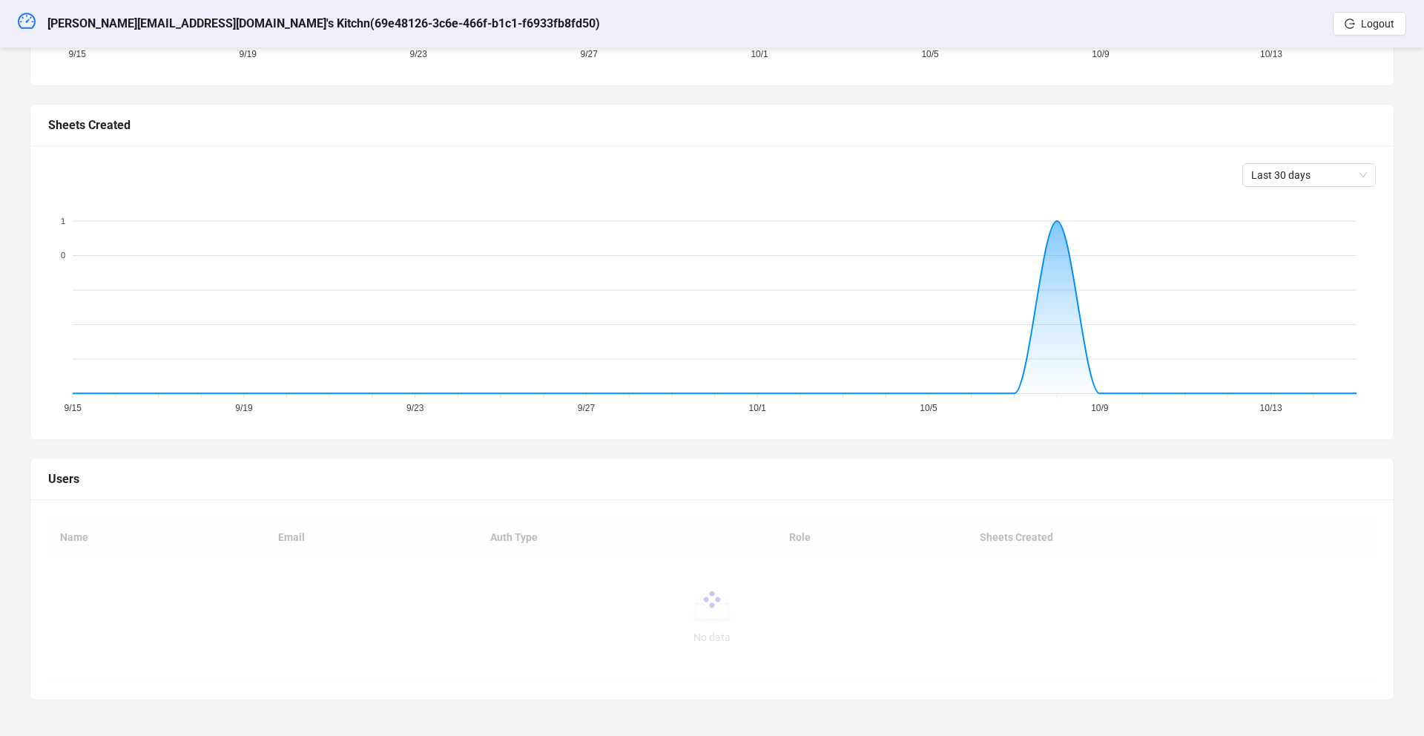
scroll to position [343, 0]
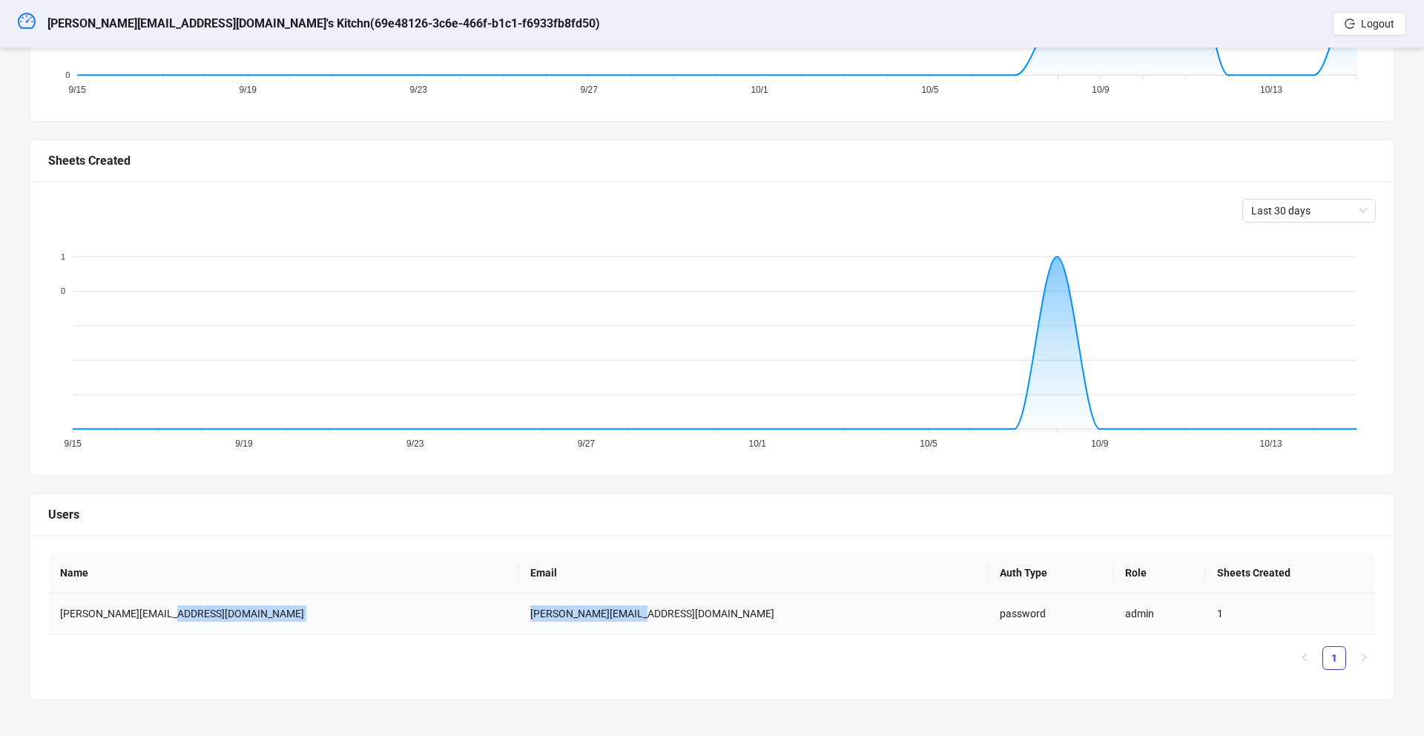
drag, startPoint x: 593, startPoint y: 626, endPoint x: 441, endPoint y: 613, distance: 151.8
click at [392, 610] on tr "[PERSON_NAME][EMAIL_ADDRESS][DOMAIN_NAME] [PERSON_NAME][EMAIL_ADDRESS][DOMAIN_N…" at bounding box center [712, 613] width 1328 height 41
copy tr "[PERSON_NAME][EMAIL_ADDRESS][DOMAIN_NAME]"
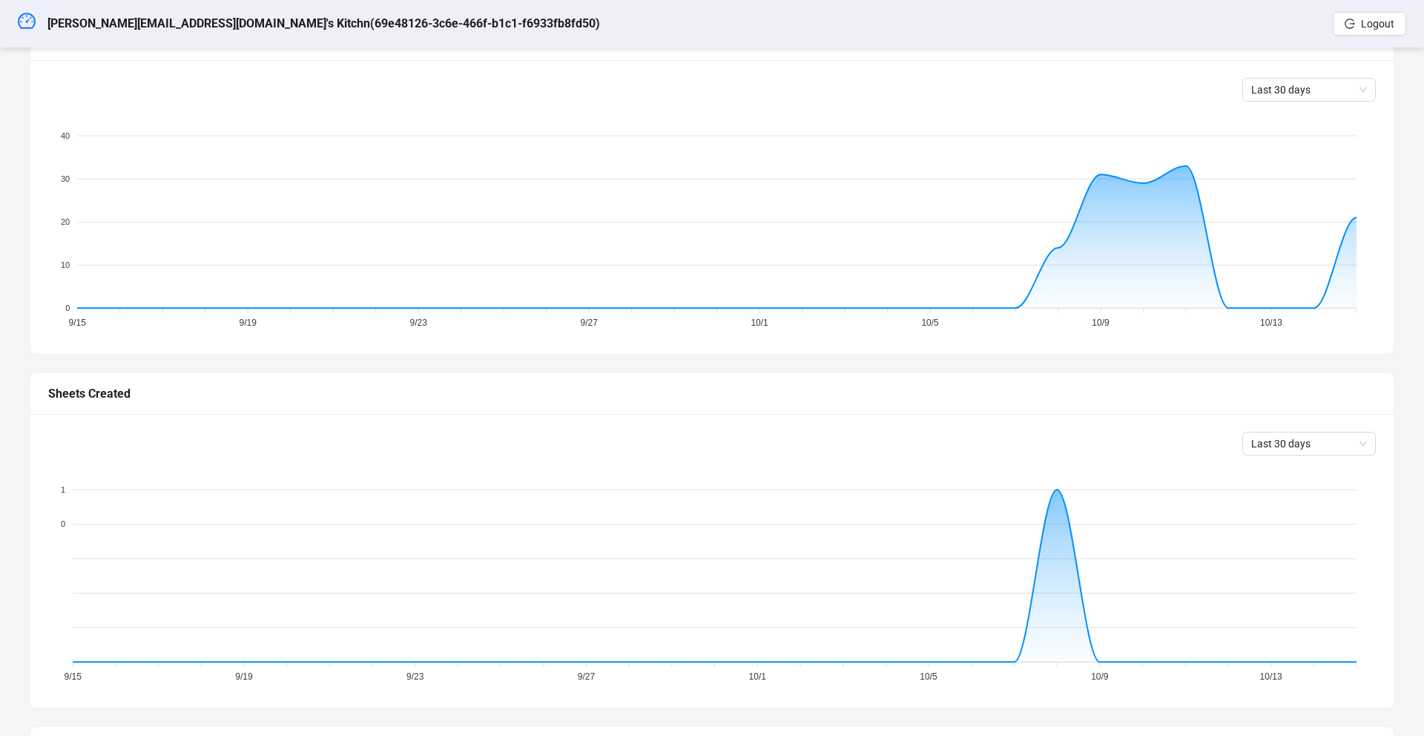
scroll to position [0, 0]
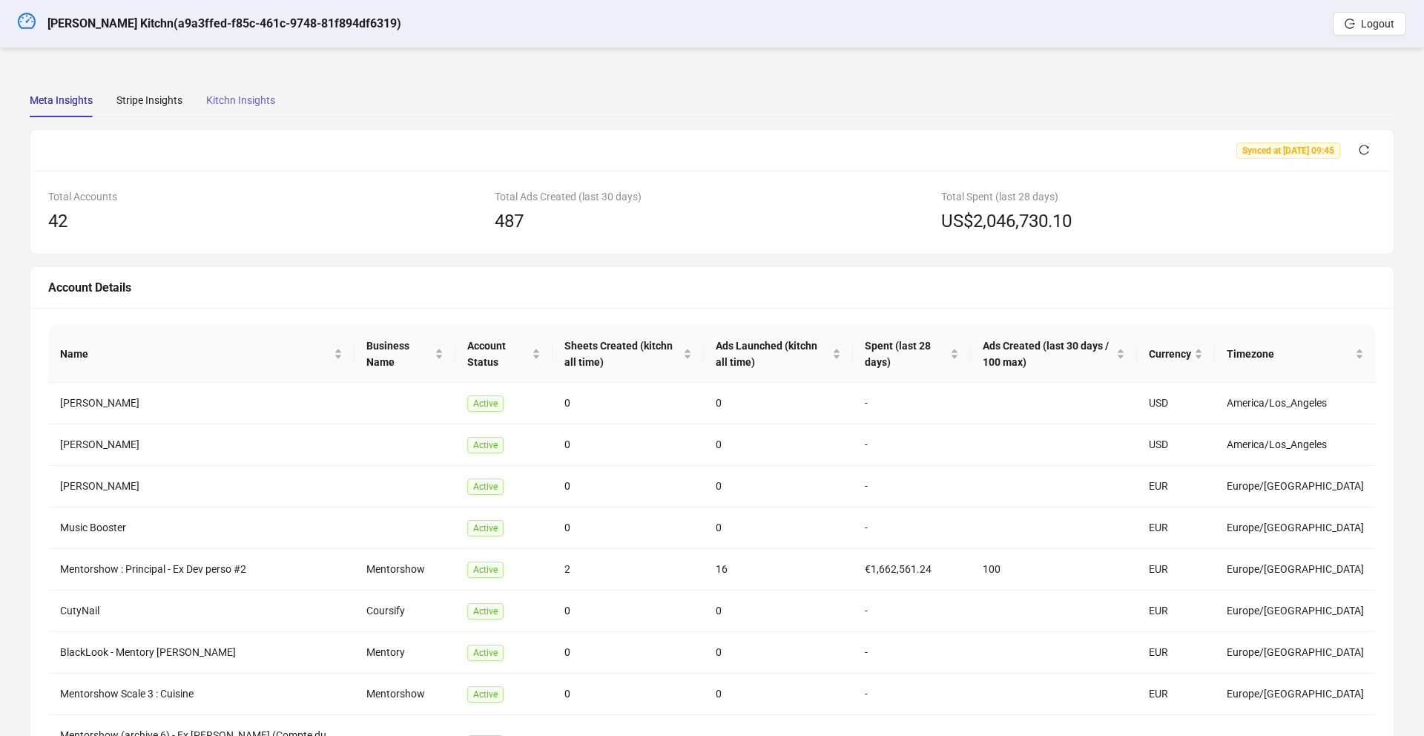
click at [239, 110] on div "Kitchn Insights" at bounding box center [240, 100] width 69 height 34
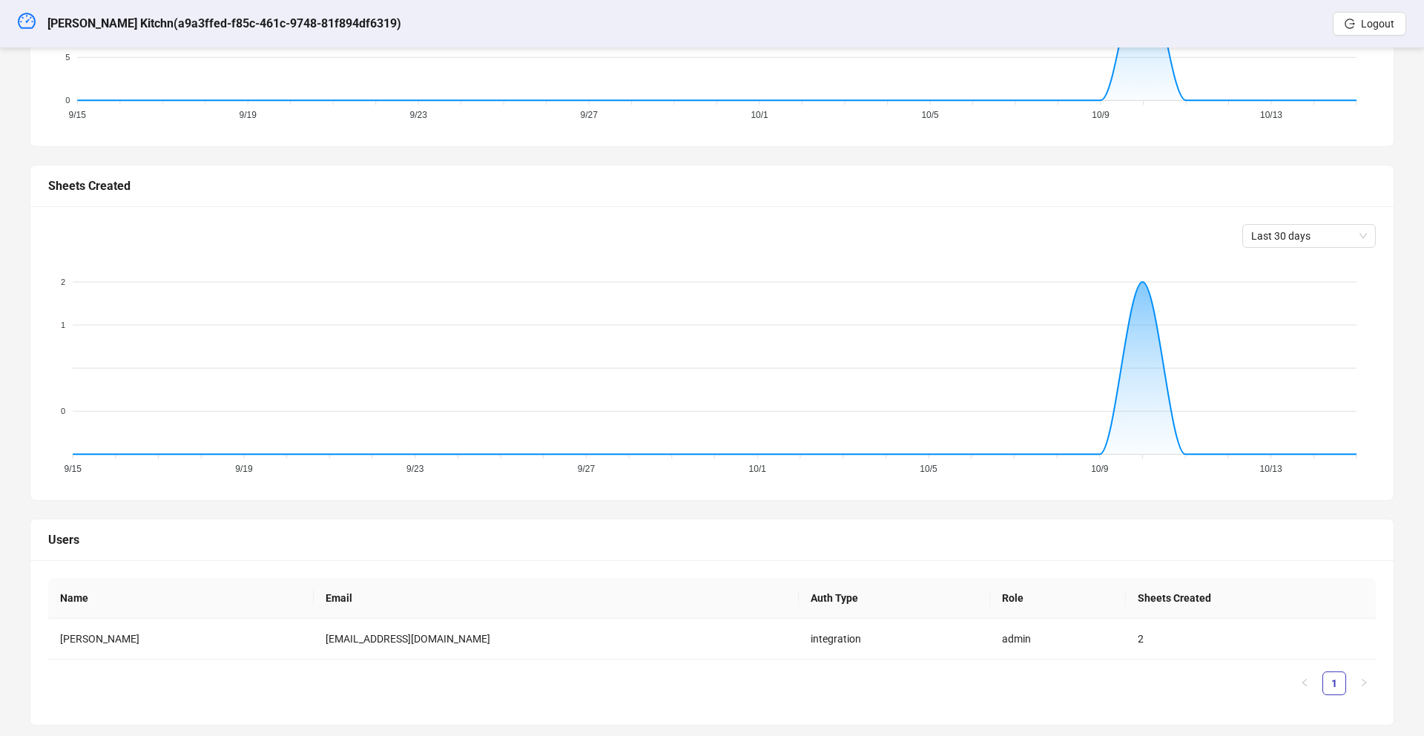
scroll to position [343, 0]
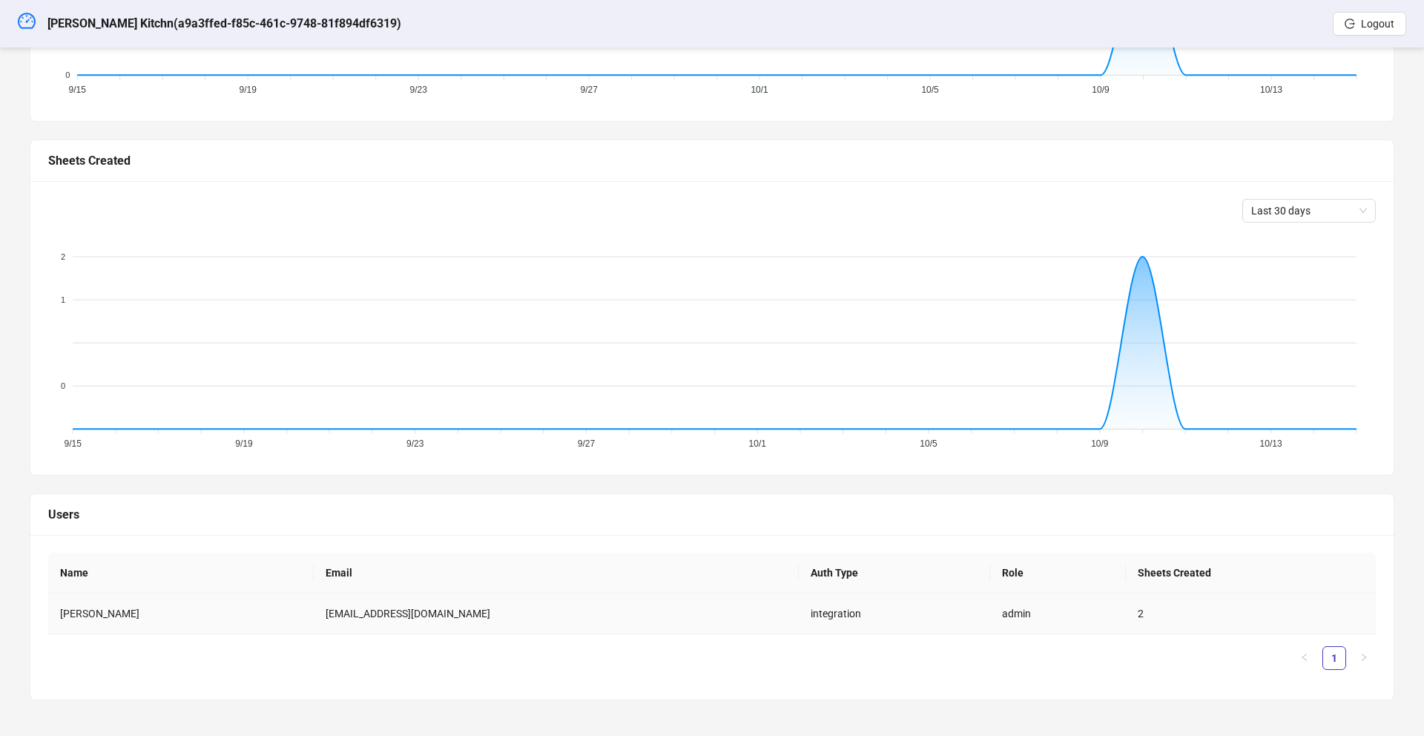
drag, startPoint x: 468, startPoint y: 613, endPoint x: 328, endPoint y: 612, distance: 140.2
click at [326, 612] on tr "Sebastien Palma sebastien@mentorshow.com integration admin 2" at bounding box center [712, 613] width 1328 height 41
copy tr "sebastien@mentorshow.com"
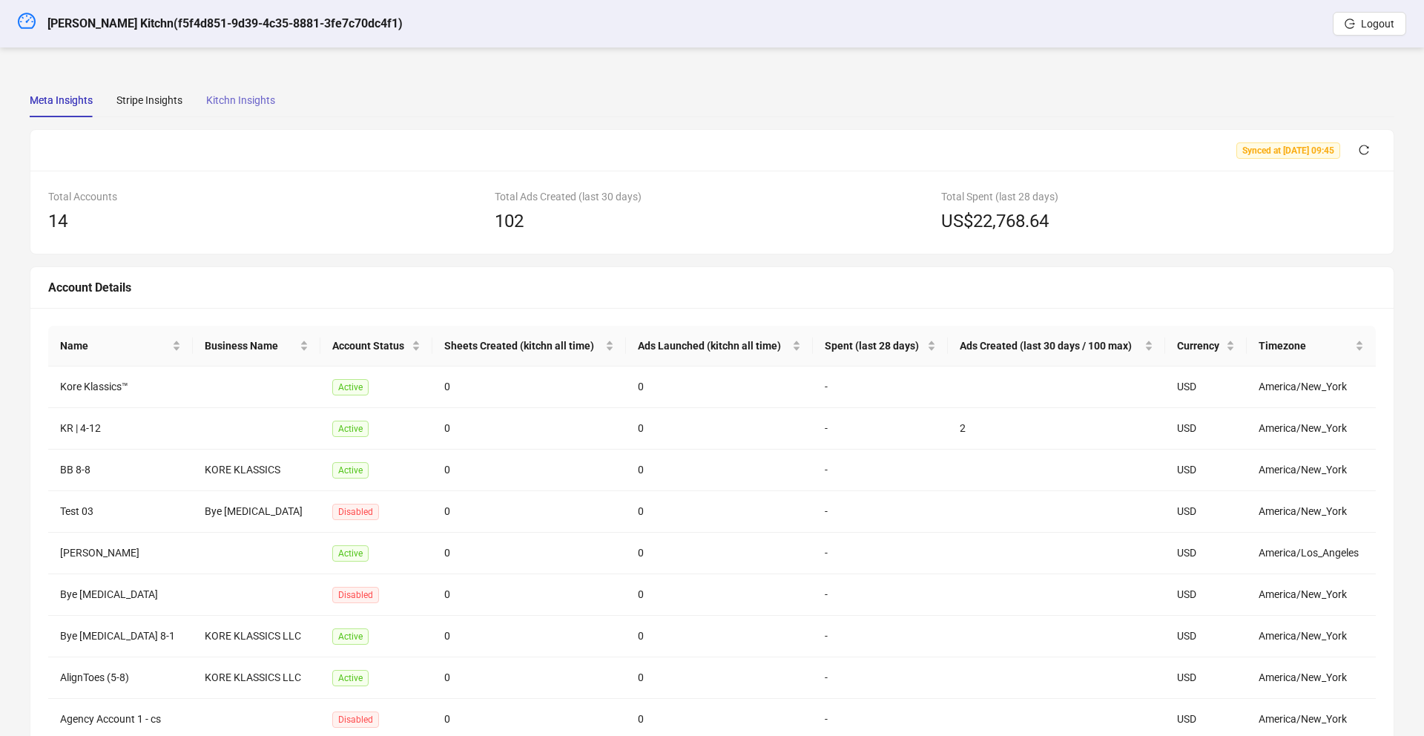
click at [230, 109] on div "Kitchn Insights" at bounding box center [240, 100] width 69 height 34
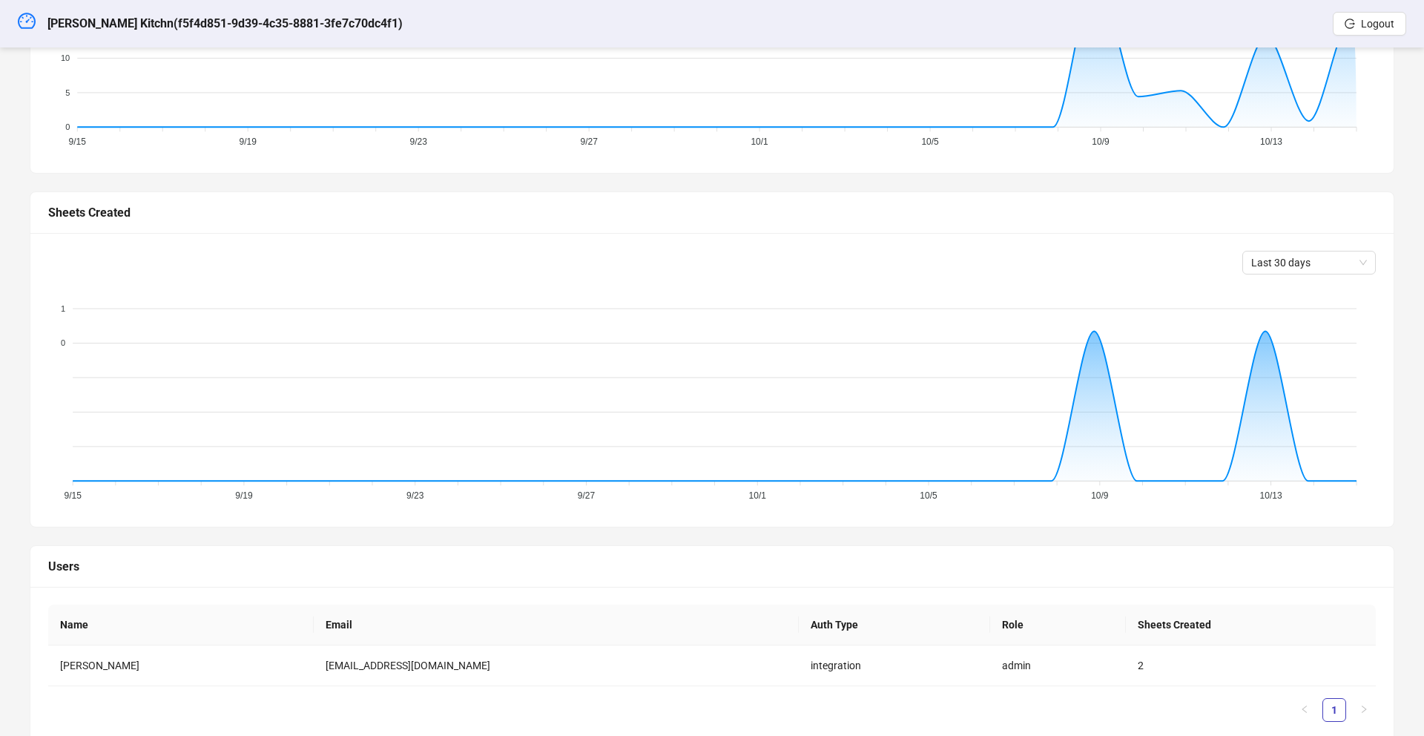
scroll to position [343, 0]
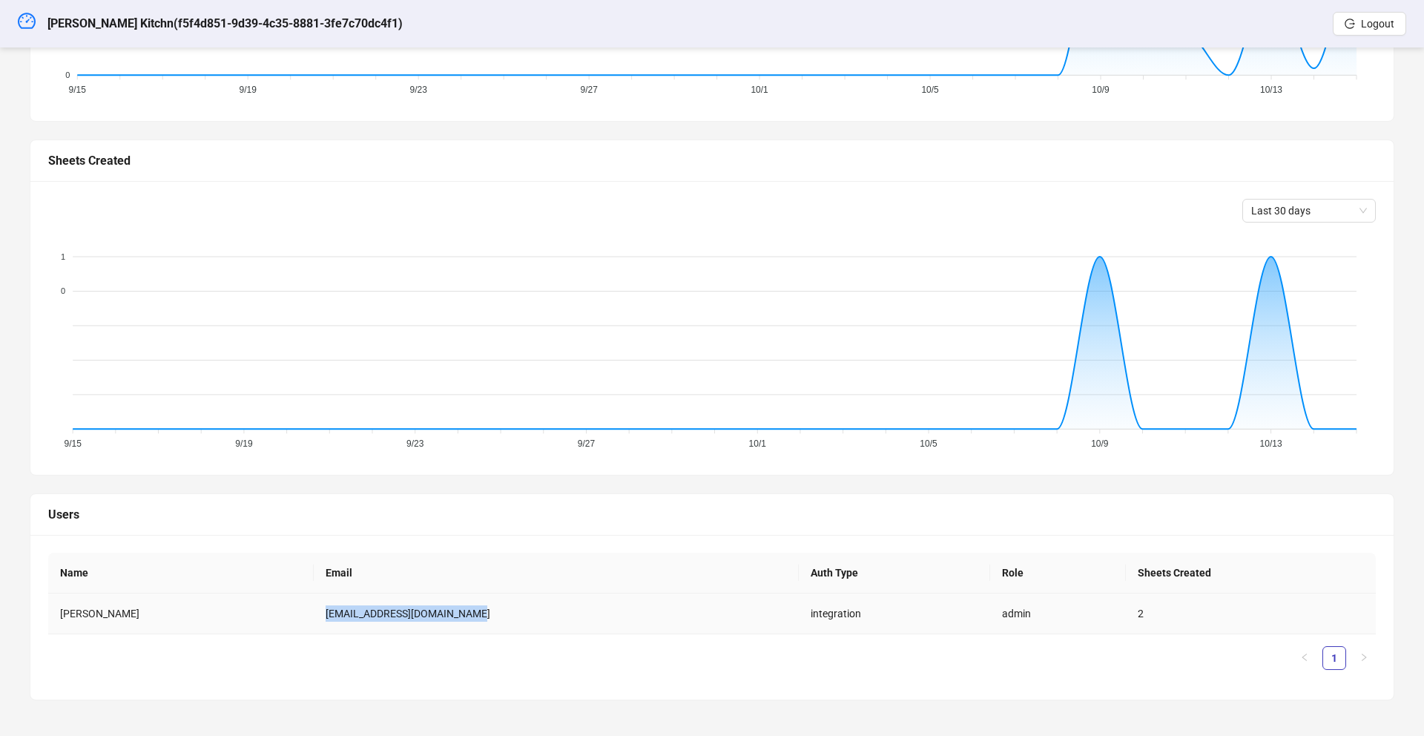
drag, startPoint x: 461, startPoint y: 610, endPoint x: 313, endPoint y: 616, distance: 148.5
click at [314, 616] on td "jamaljenkinspromo@gmail.com" at bounding box center [556, 613] width 485 height 41
copy td "jamaljenkinspromo@gmail.com"
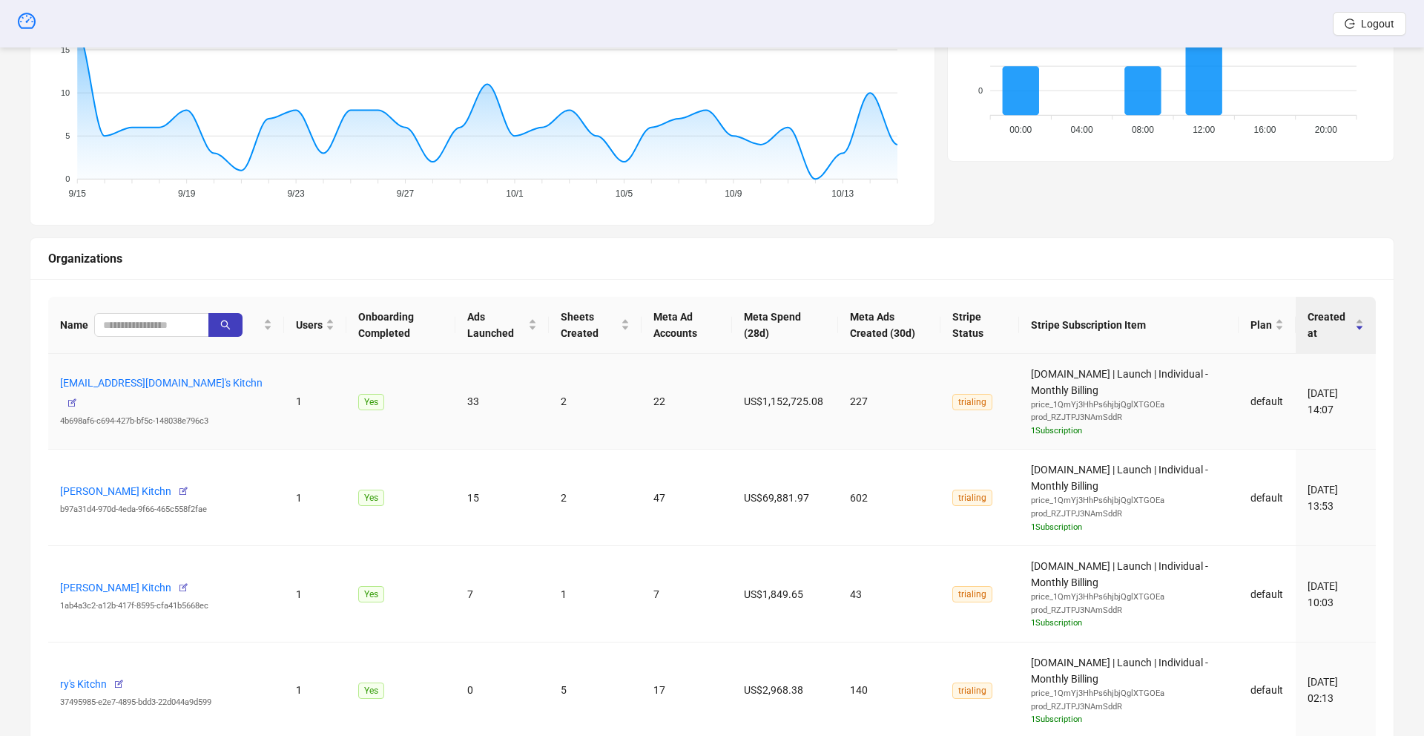
scroll to position [348, 0]
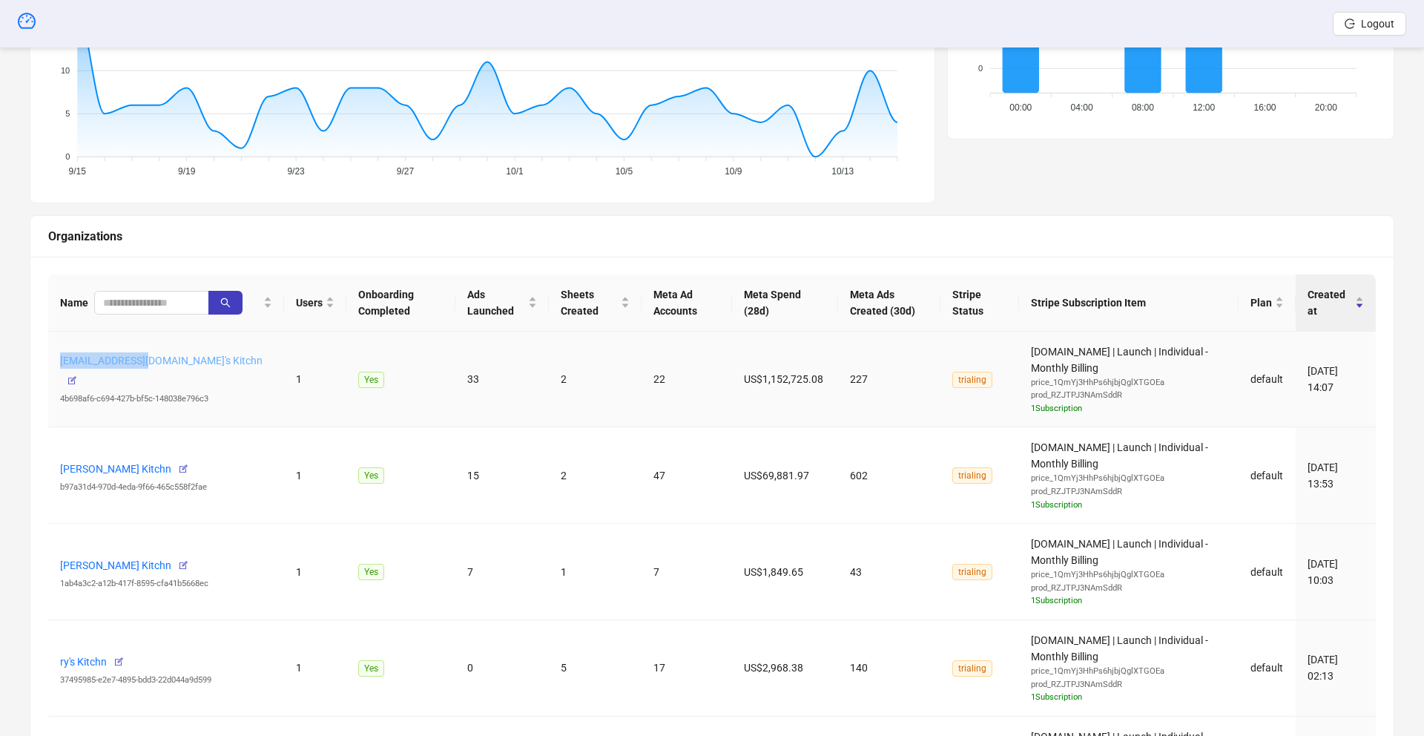
drag, startPoint x: 55, startPoint y: 371, endPoint x: 145, endPoint y: 377, distance: 90.7
click at [145, 377] on td "[EMAIL_ADDRESS][DOMAIN_NAME]'s Kitchn 4b698af6-c694-427b-bf5c-148038e796c3" at bounding box center [166, 380] width 236 height 96
copy link "[EMAIL_ADDRESS][DOMAIN_NAME]"
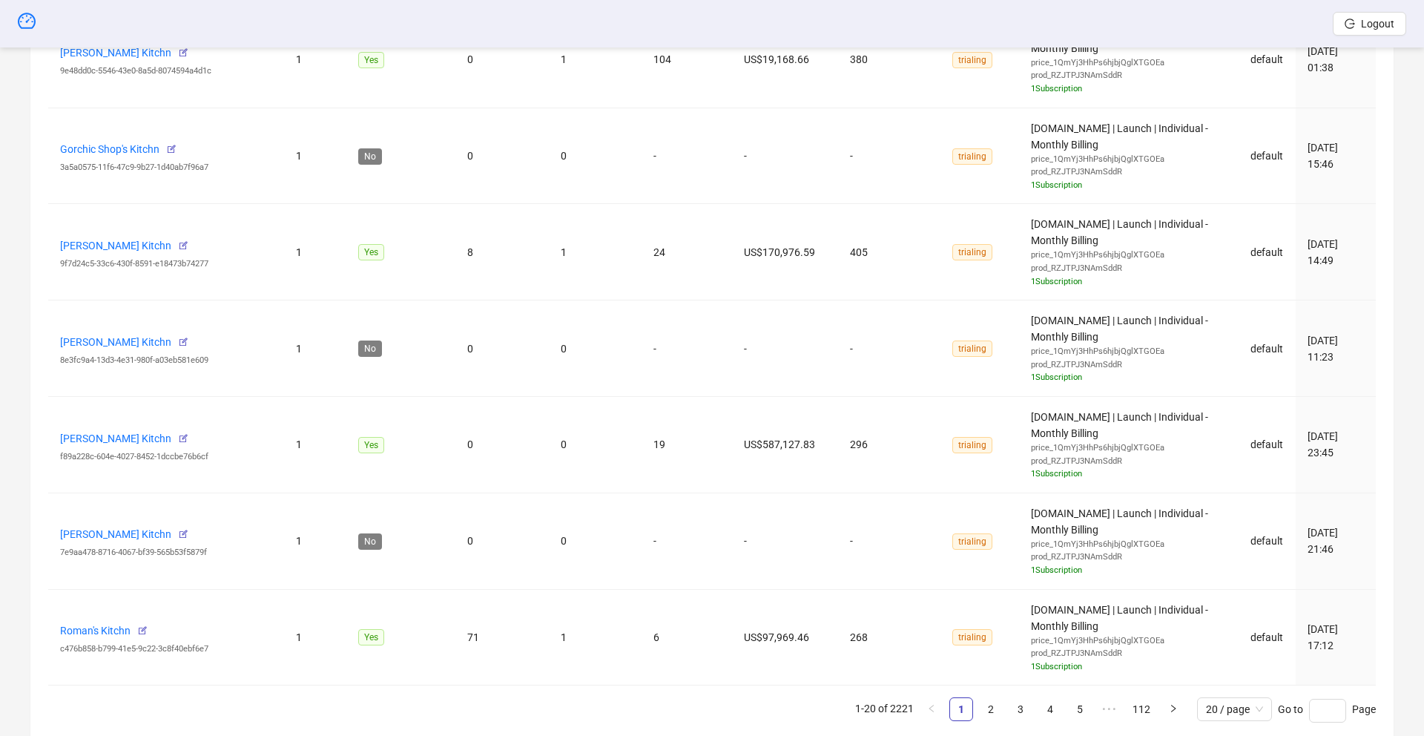
scroll to position [1970, 0]
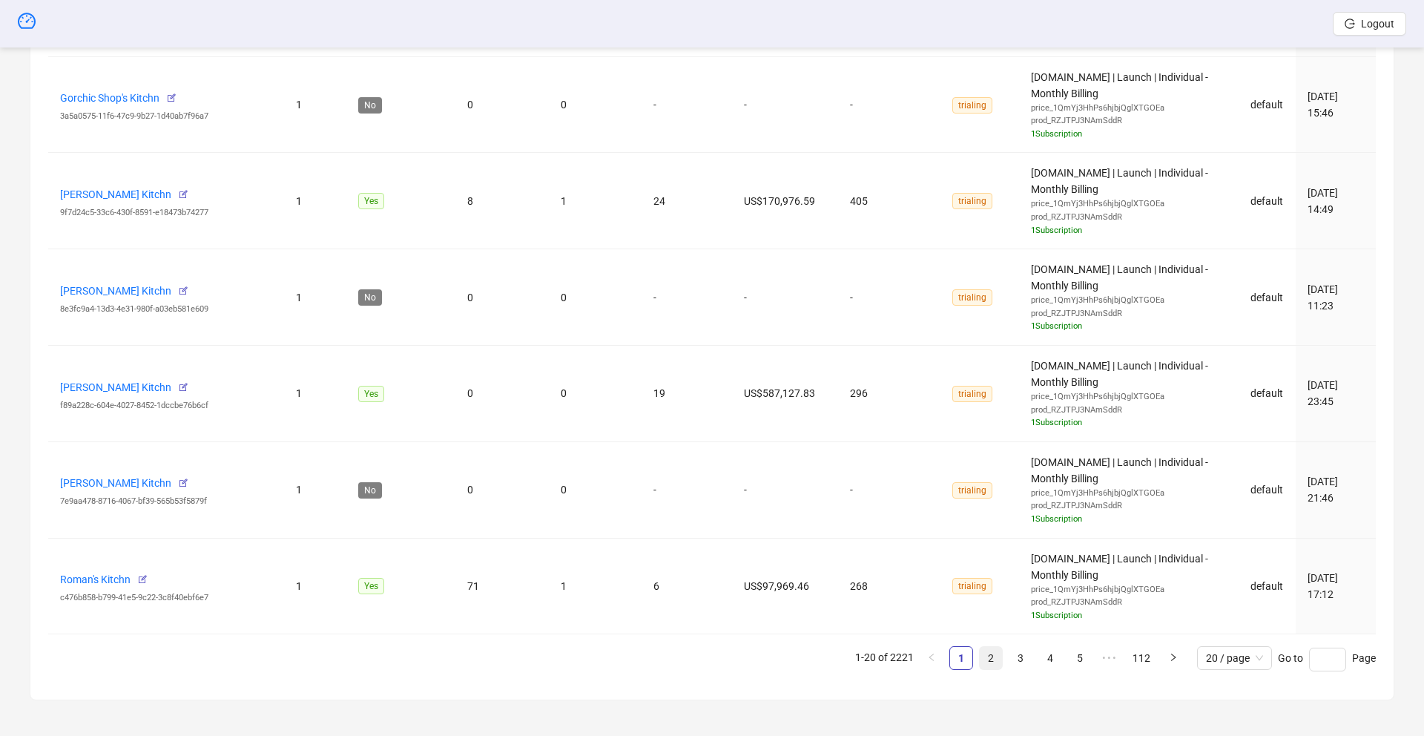
click at [991, 656] on link "2" at bounding box center [991, 658] width 22 height 22
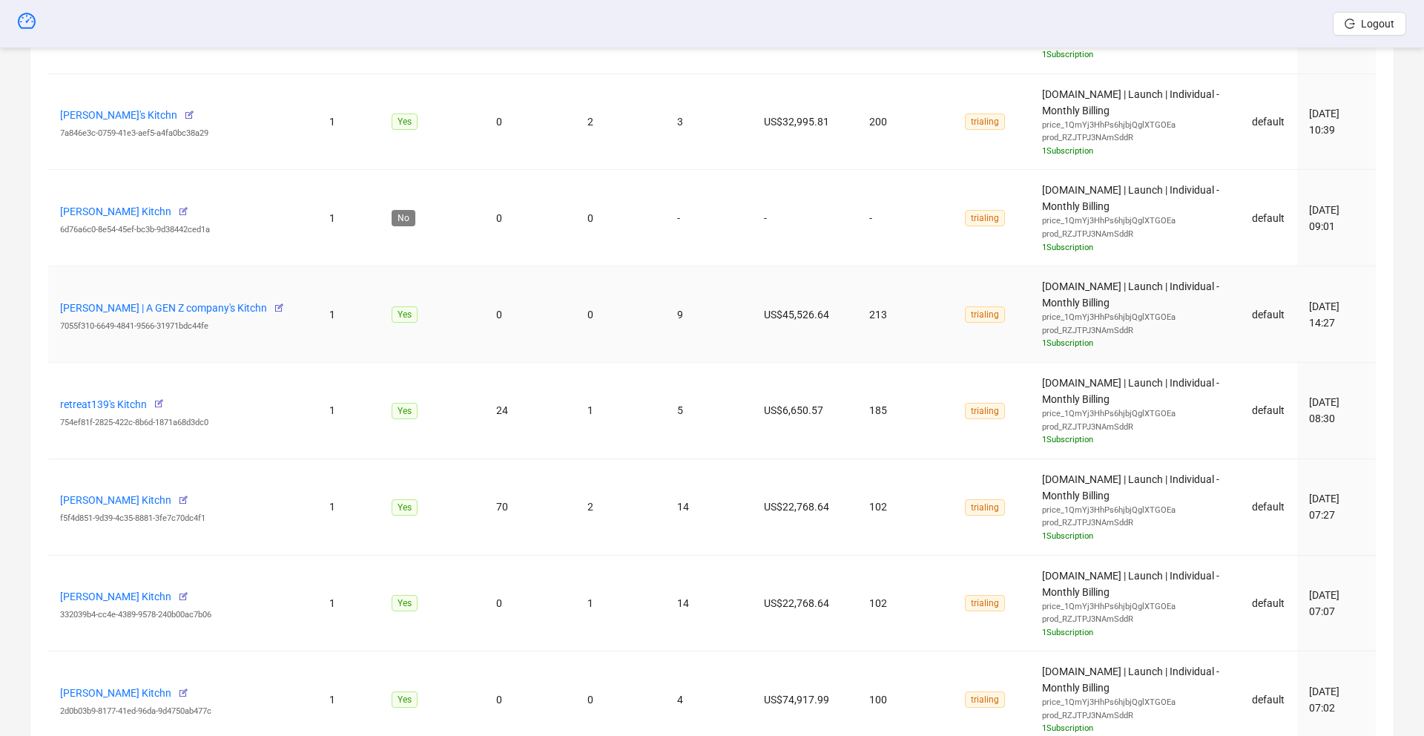
scroll to position [1087, 0]
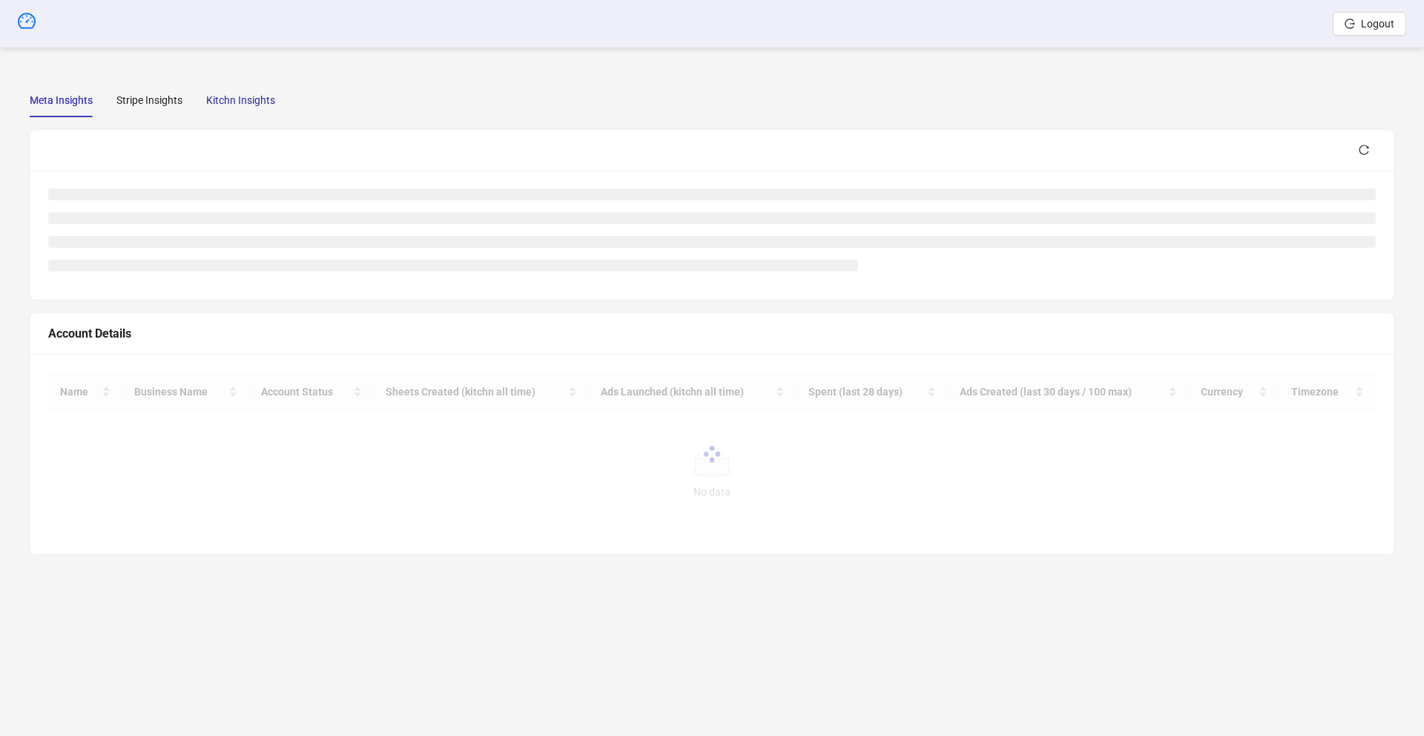
click at [231, 101] on div "Kitchn Insights" at bounding box center [240, 100] width 69 height 16
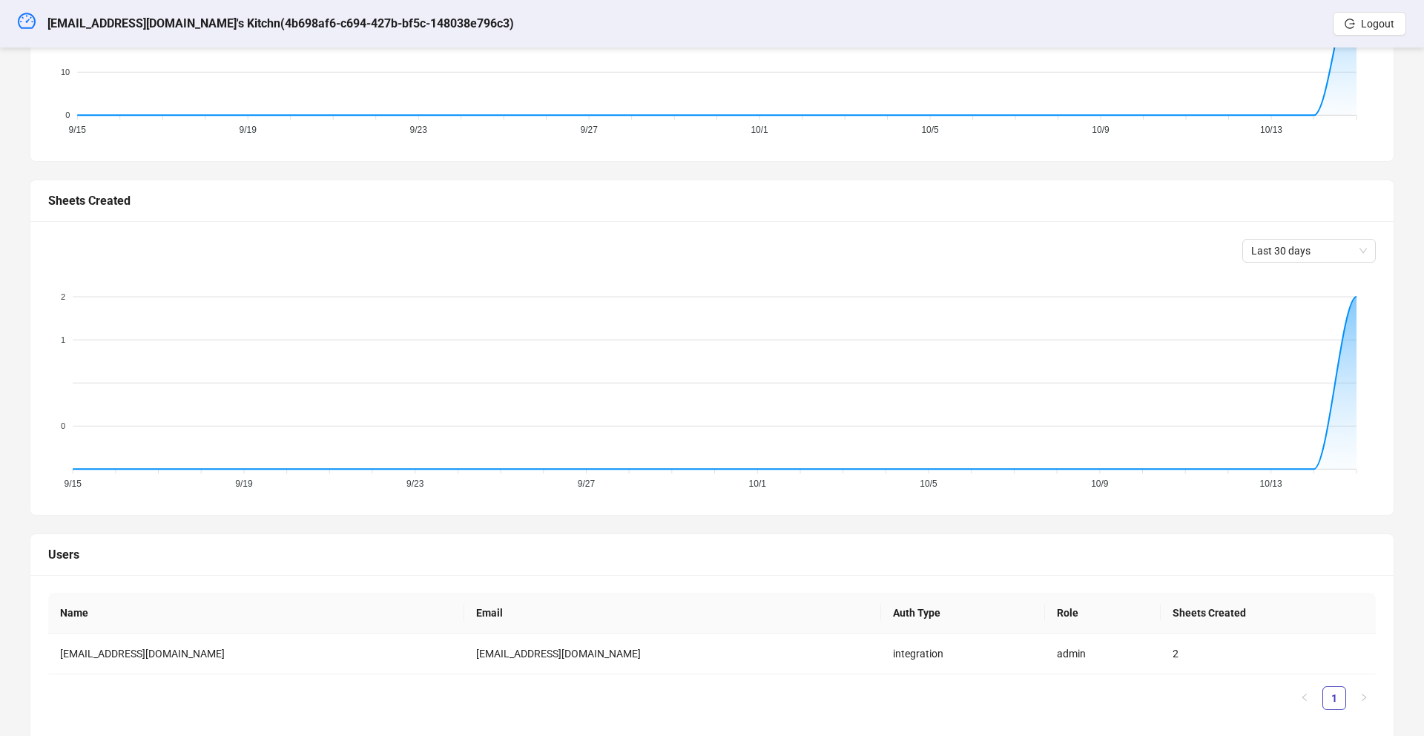
scroll to position [343, 0]
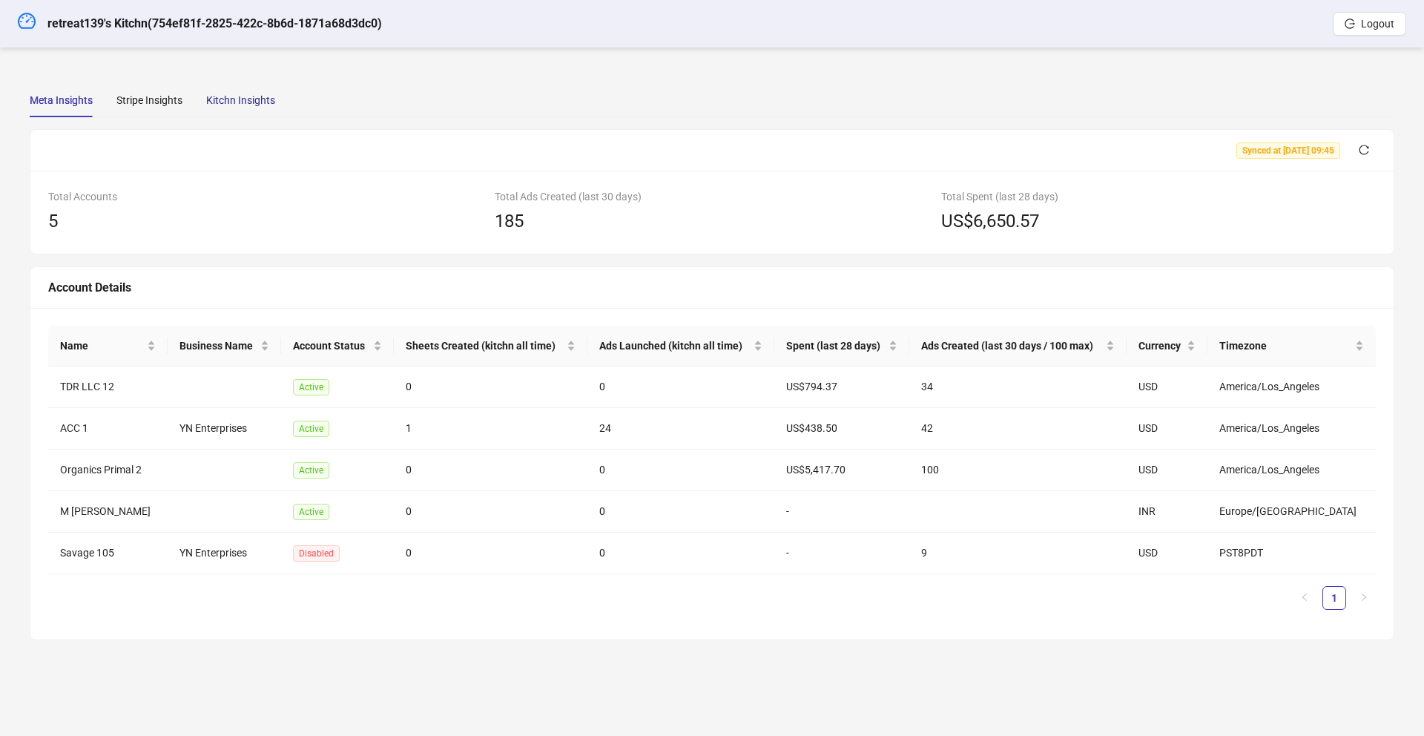
click at [243, 103] on div "Kitchn Insights" at bounding box center [240, 100] width 69 height 16
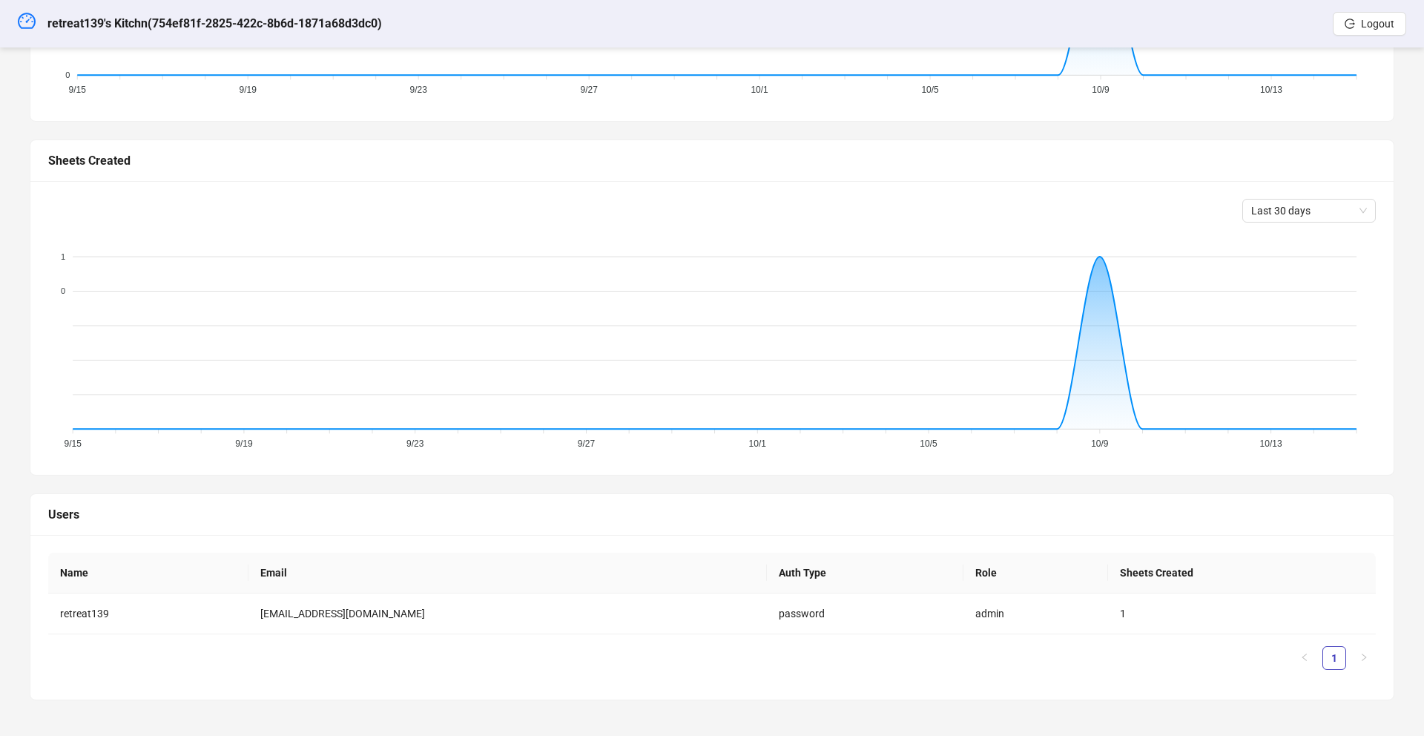
scroll to position [343, 0]
drag, startPoint x: 431, startPoint y: 614, endPoint x: 277, endPoint y: 616, distance: 153.5
click at [254, 613] on td "[EMAIL_ADDRESS][DOMAIN_NAME]" at bounding box center [507, 613] width 518 height 41
copy td "[EMAIL_ADDRESS][DOMAIN_NAME]"
